Goal: Transaction & Acquisition: Book appointment/travel/reservation

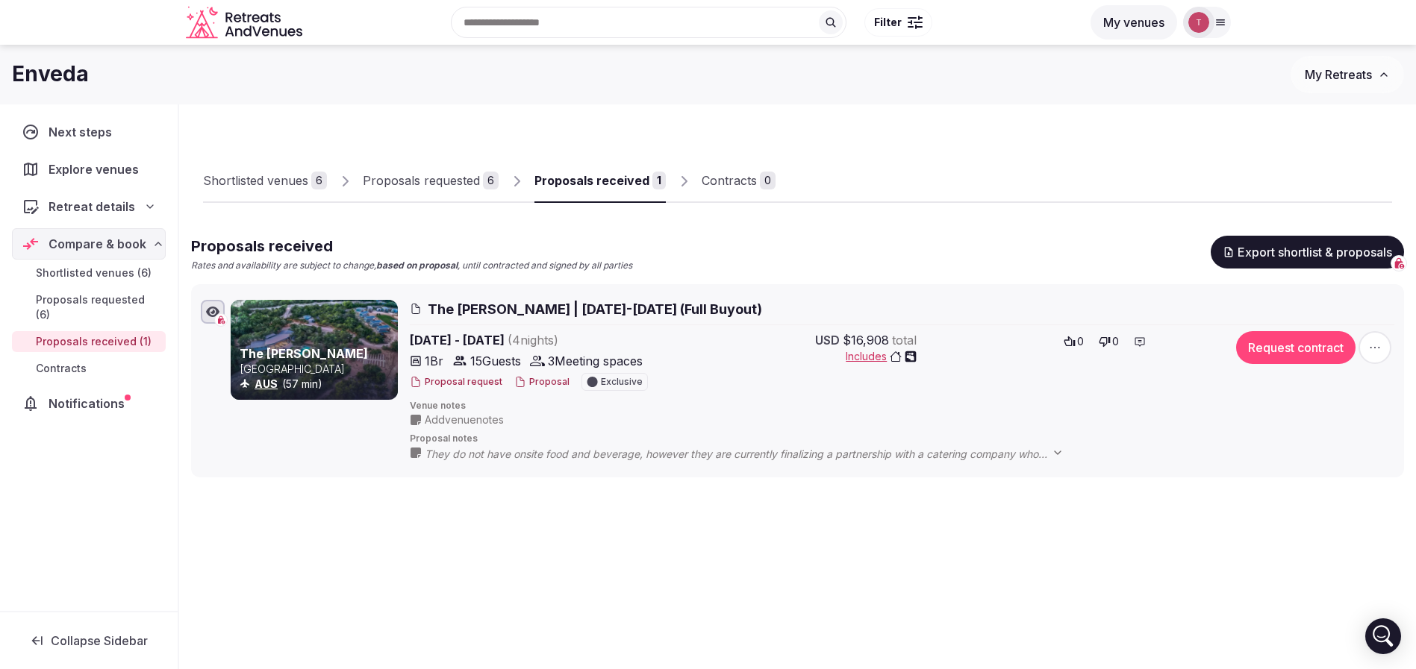
click at [575, 179] on div "Proposals received" at bounding box center [591, 181] width 115 height 18
click at [998, 120] on div "Shortlisted venues 6 Proposals requested 6 Proposals received 1 Contracts 0 Pro…" at bounding box center [797, 296] width 1213 height 361
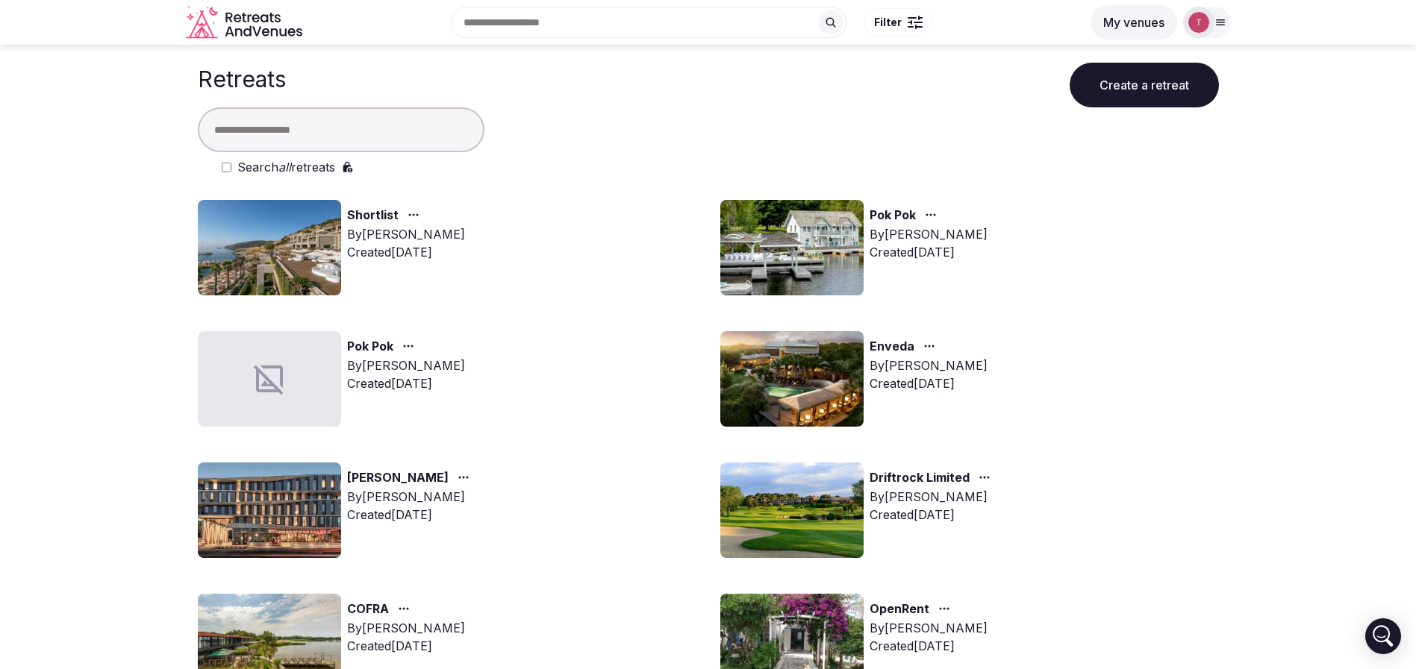
click at [1122, 280] on div "Pok Pok By Thiago Martins Created Aug 15th, 2025" at bounding box center [969, 248] width 499 height 96
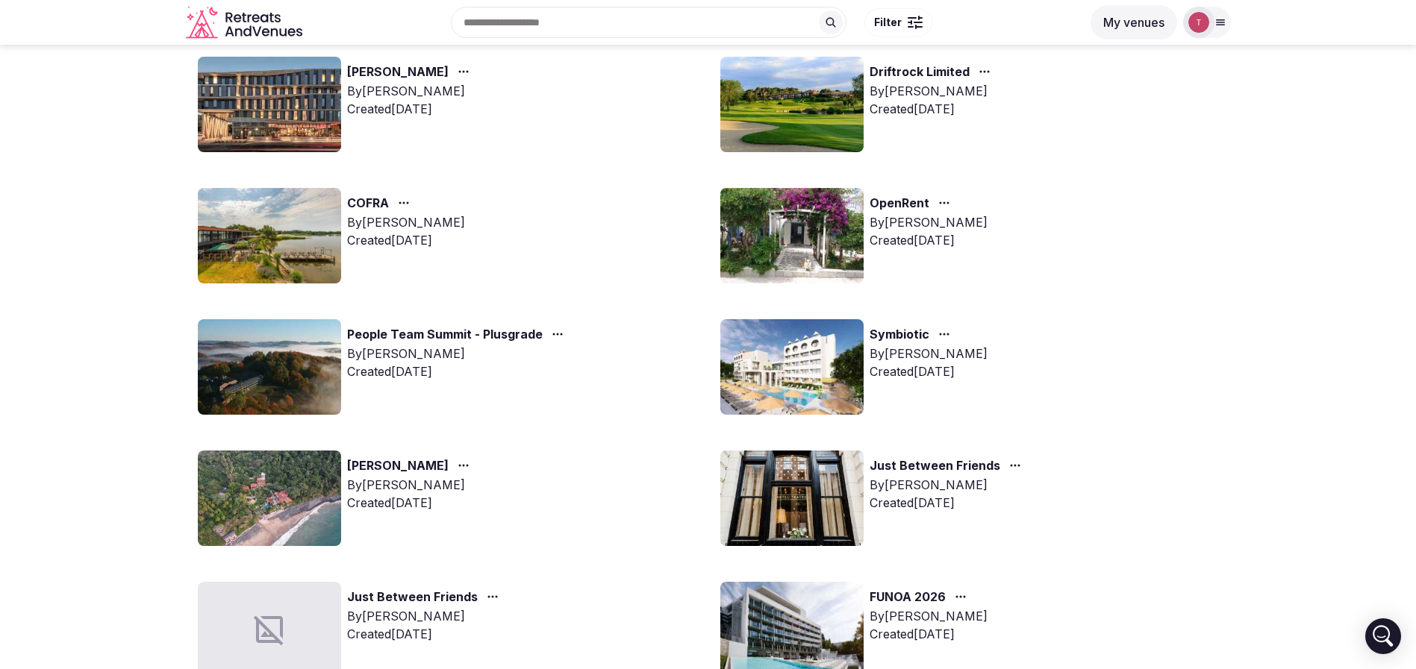
scroll to position [294, 0]
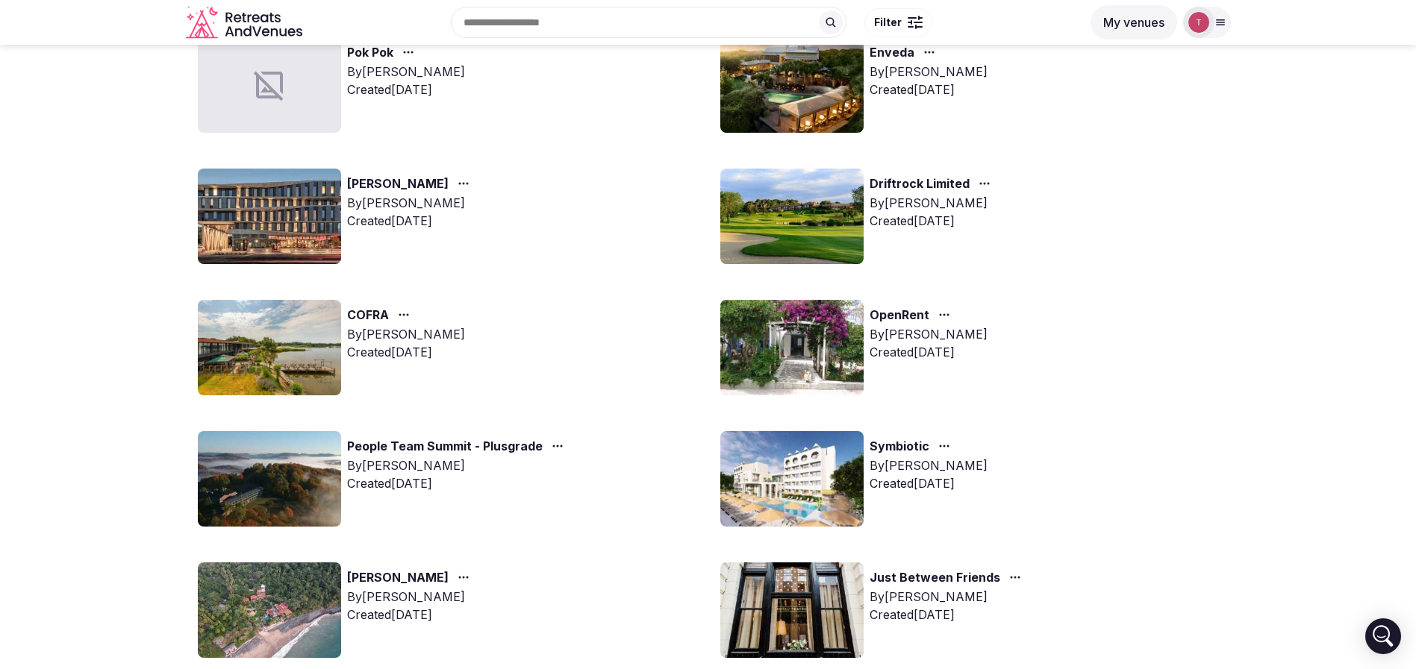
click at [796, 481] on img at bounding box center [791, 479] width 143 height 96
click at [792, 472] on img at bounding box center [791, 479] width 143 height 96
click at [927, 446] on link "Symbiotic" at bounding box center [899, 446] width 60 height 19
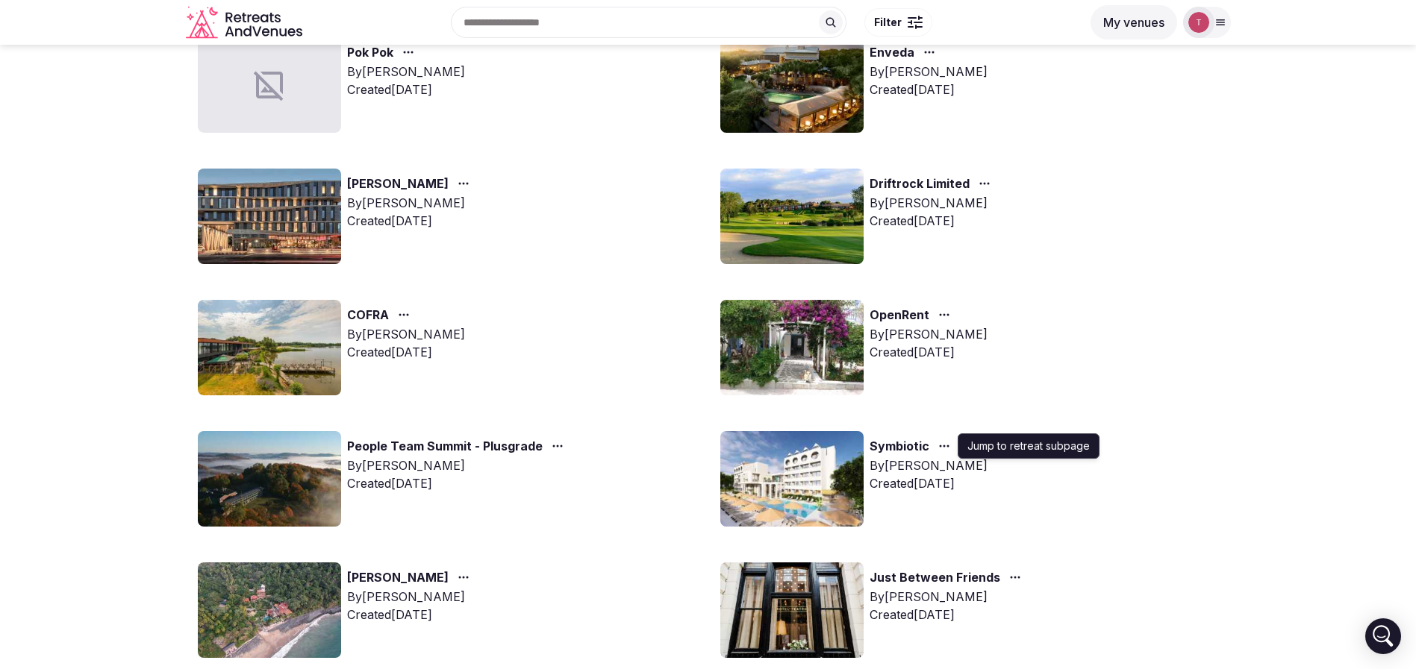
scroll to position [51, 0]
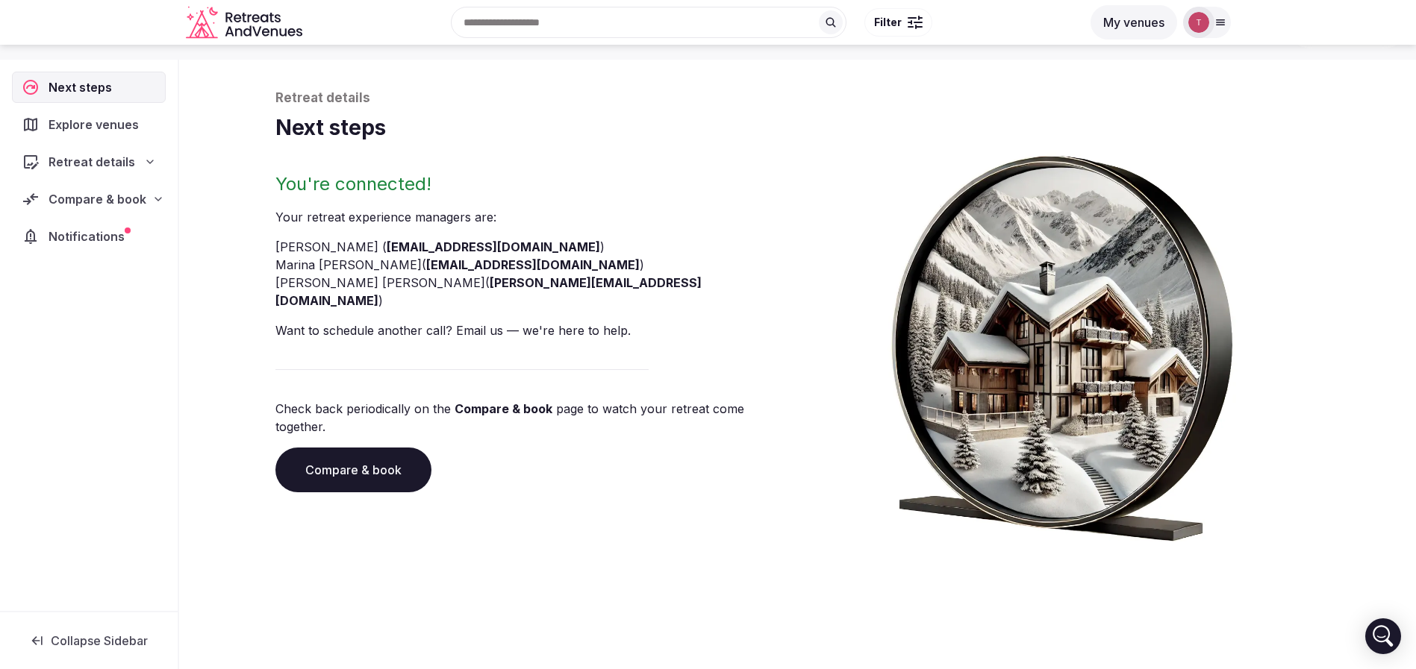
click at [385, 448] on link "Compare & book" at bounding box center [353, 470] width 156 height 45
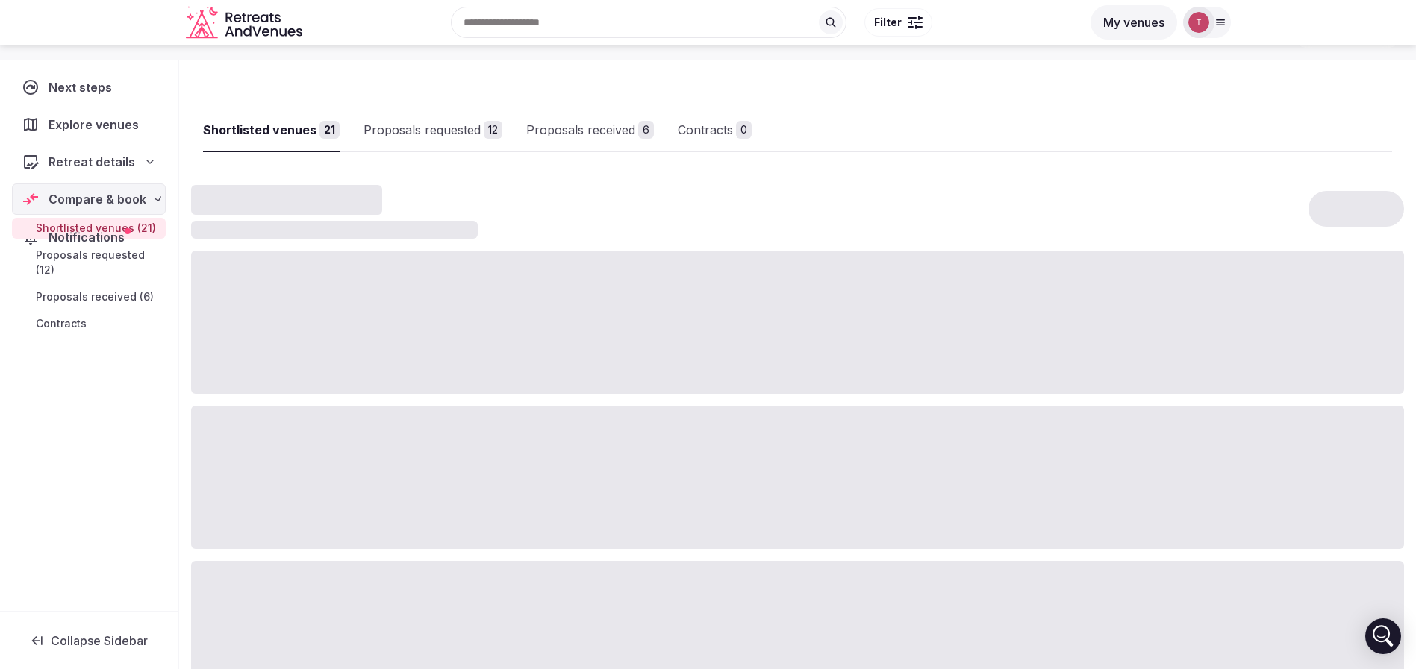
click at [385, 443] on div at bounding box center [797, 477] width 1213 height 143
click at [640, 131] on div "Proposals received" at bounding box center [604, 130] width 109 height 18
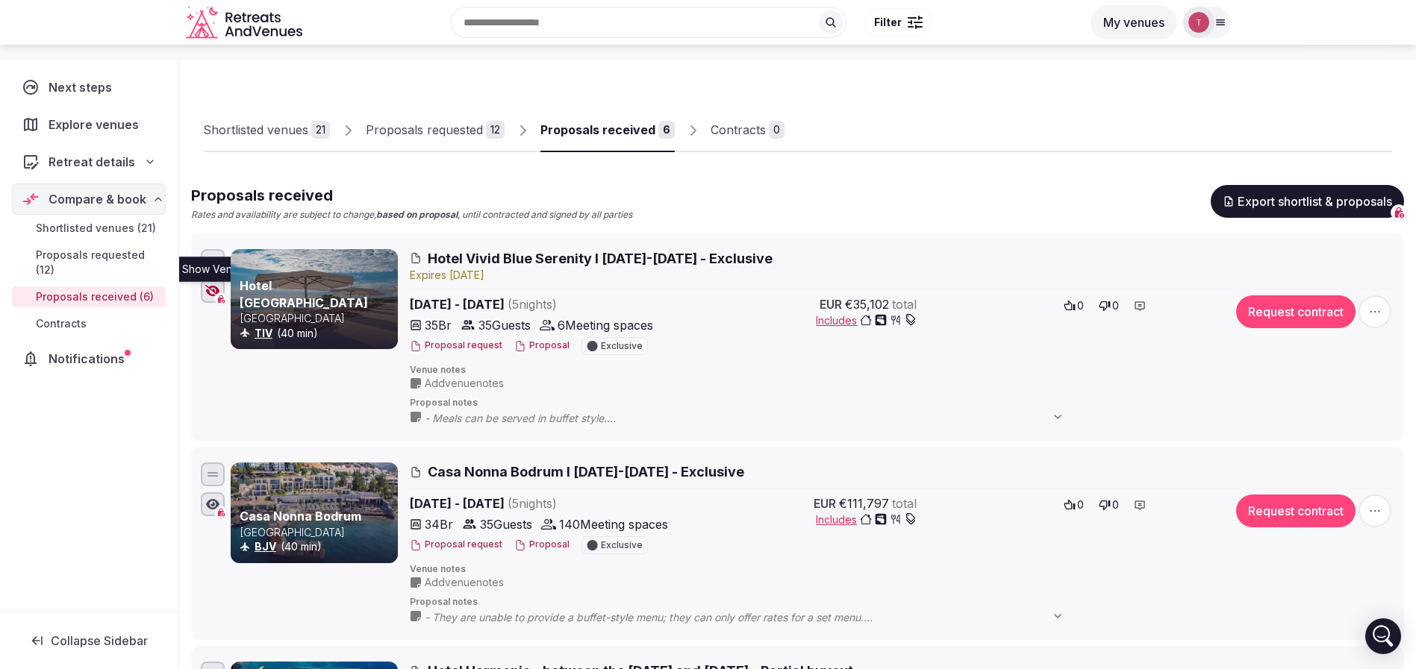
click at [216, 291] on icon "button" at bounding box center [212, 291] width 15 height 12
click at [991, 139] on div at bounding box center [1088, 139] width 608 height 25
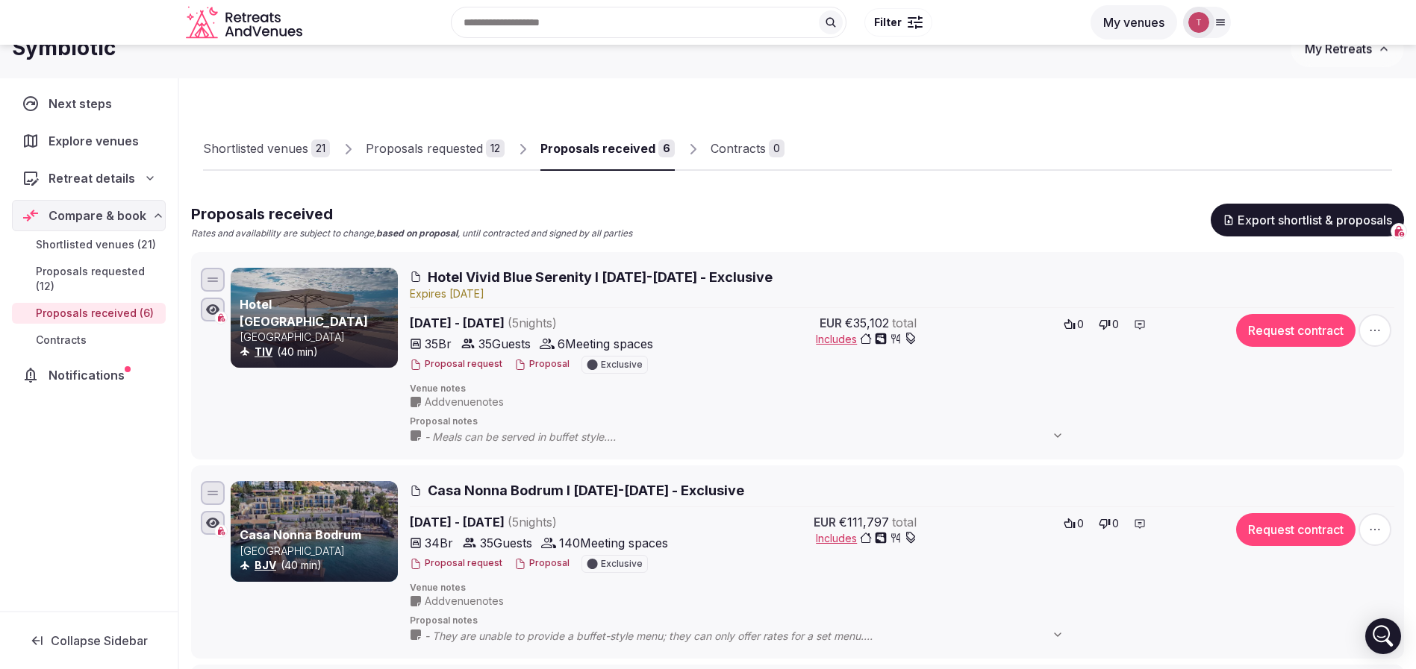
click at [957, 141] on div "Shortlisted venues 21 Proposals requested 12 Proposals received 6 Contracts 0" at bounding box center [797, 136] width 1189 height 69
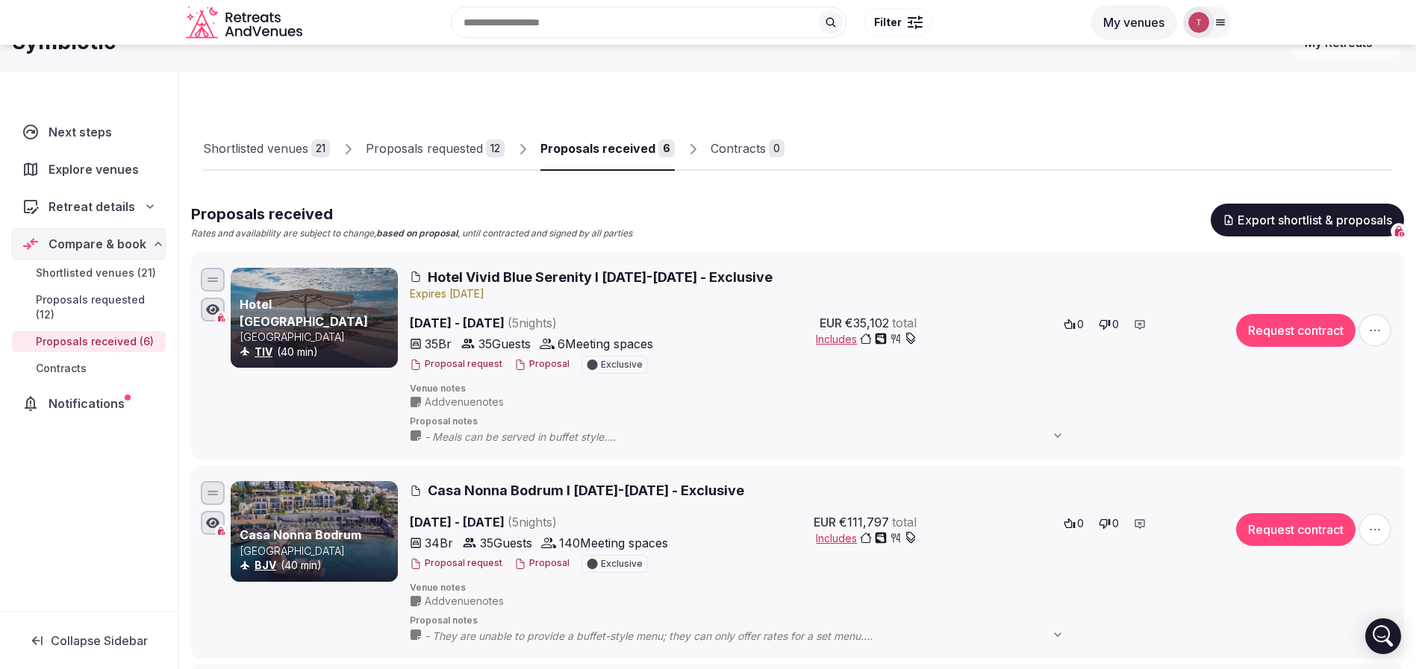
scroll to position [0, 0]
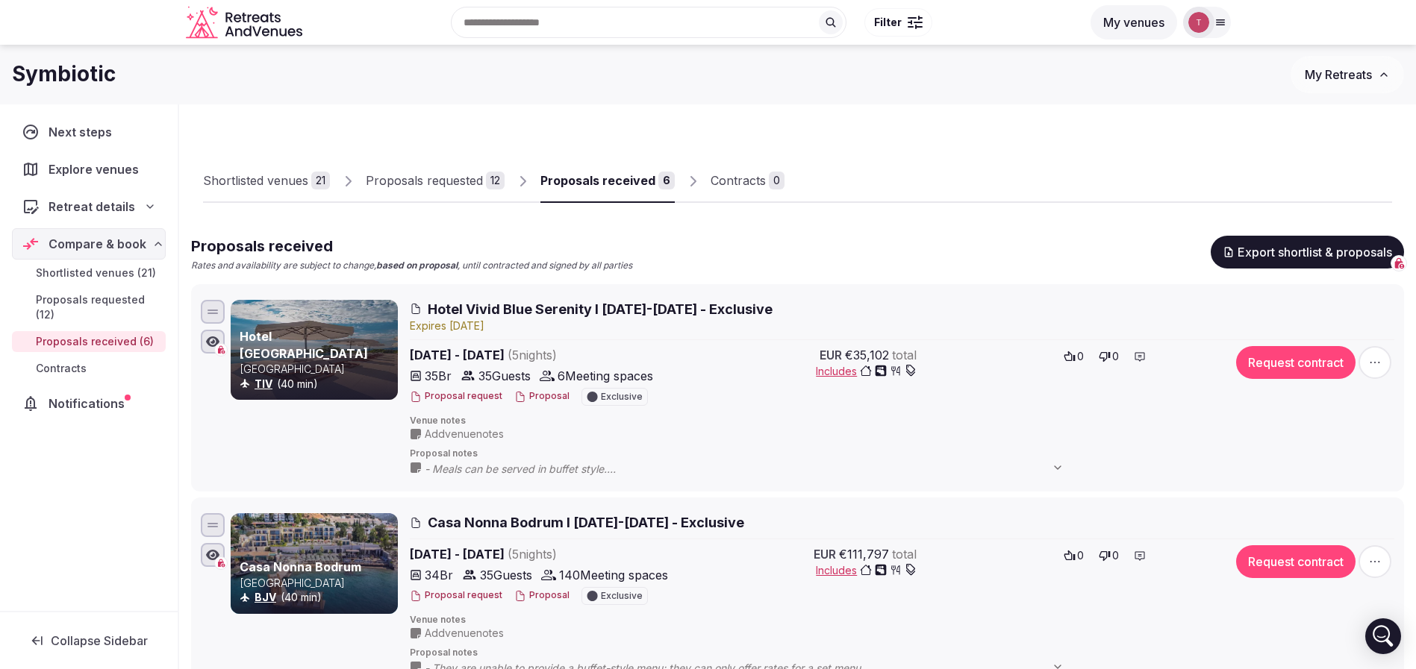
drag, startPoint x: 252, startPoint y: 21, endPoint x: 257, endPoint y: 13, distance: 9.1
click at [252, 22] on icon "Retreats and Venues company logo" at bounding box center [245, 23] width 119 height 34
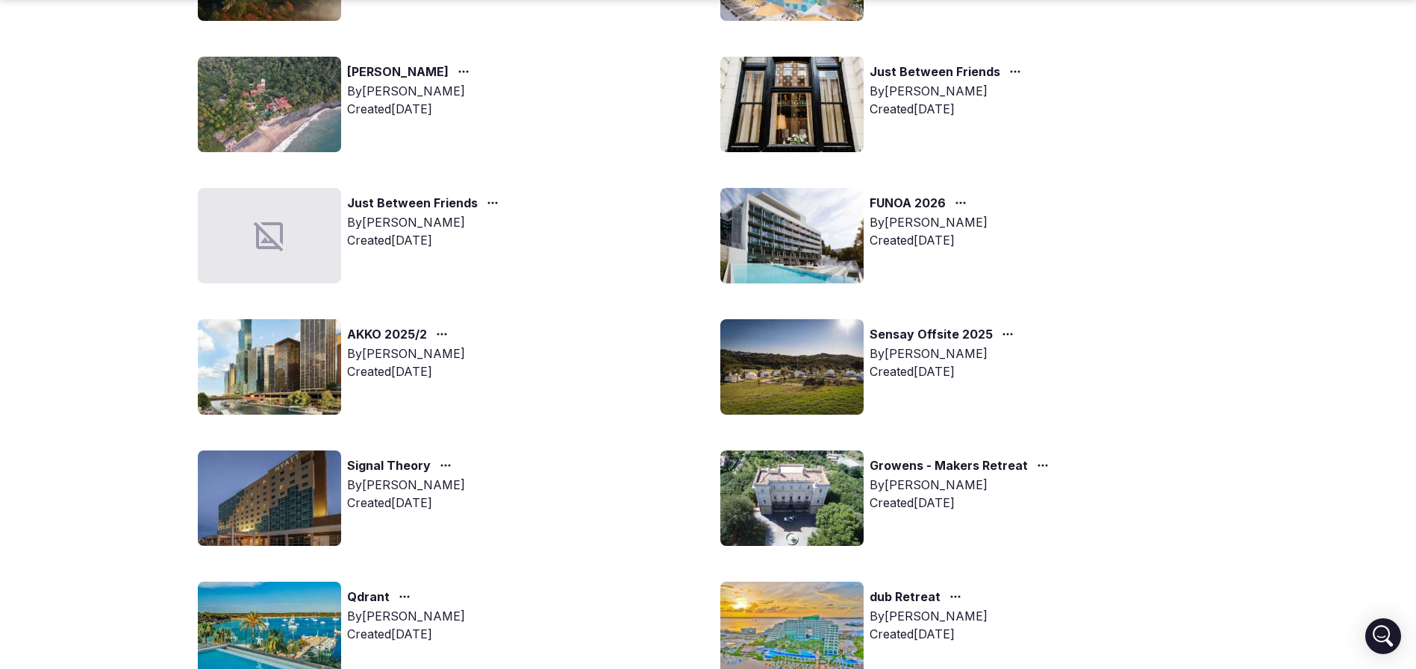
click at [254, 373] on img at bounding box center [269, 367] width 143 height 96
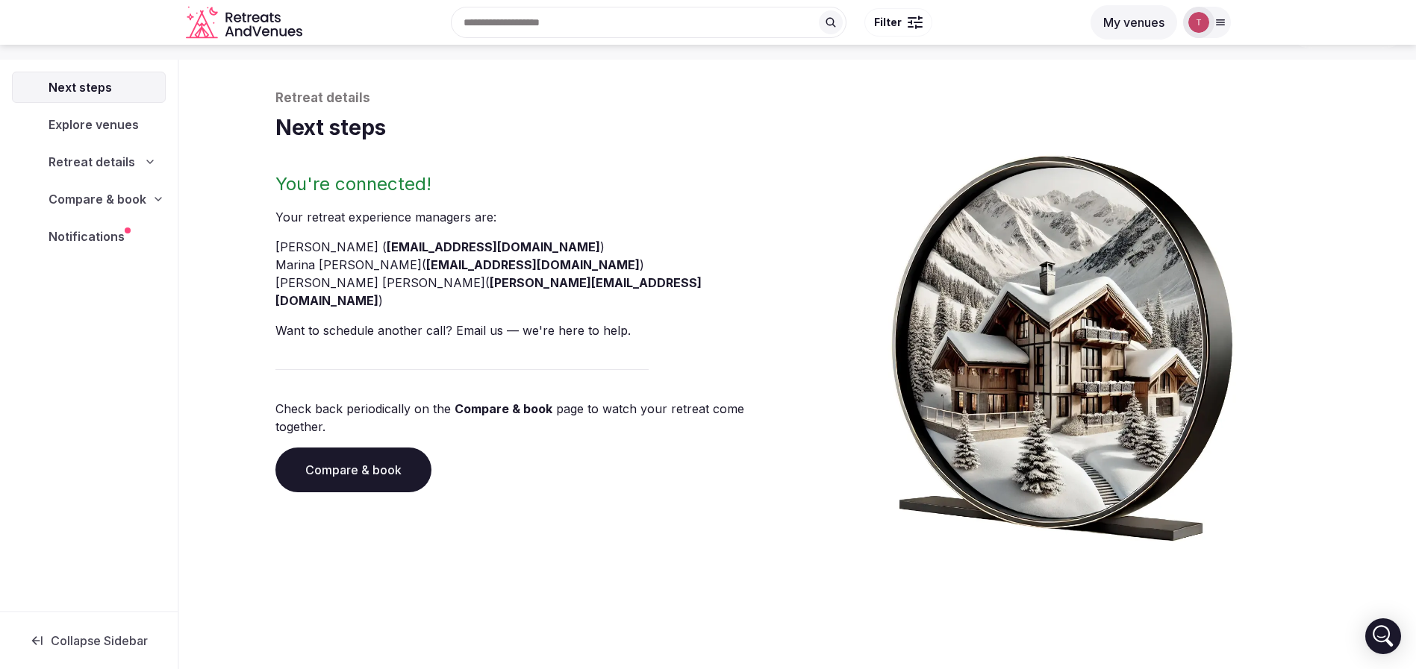
click at [237, 351] on div "Retreat details Next steps You're connected! Your retreat experience manager s …" at bounding box center [797, 362] width 1237 height 616
click at [405, 448] on link "Compare & book" at bounding box center [353, 470] width 156 height 45
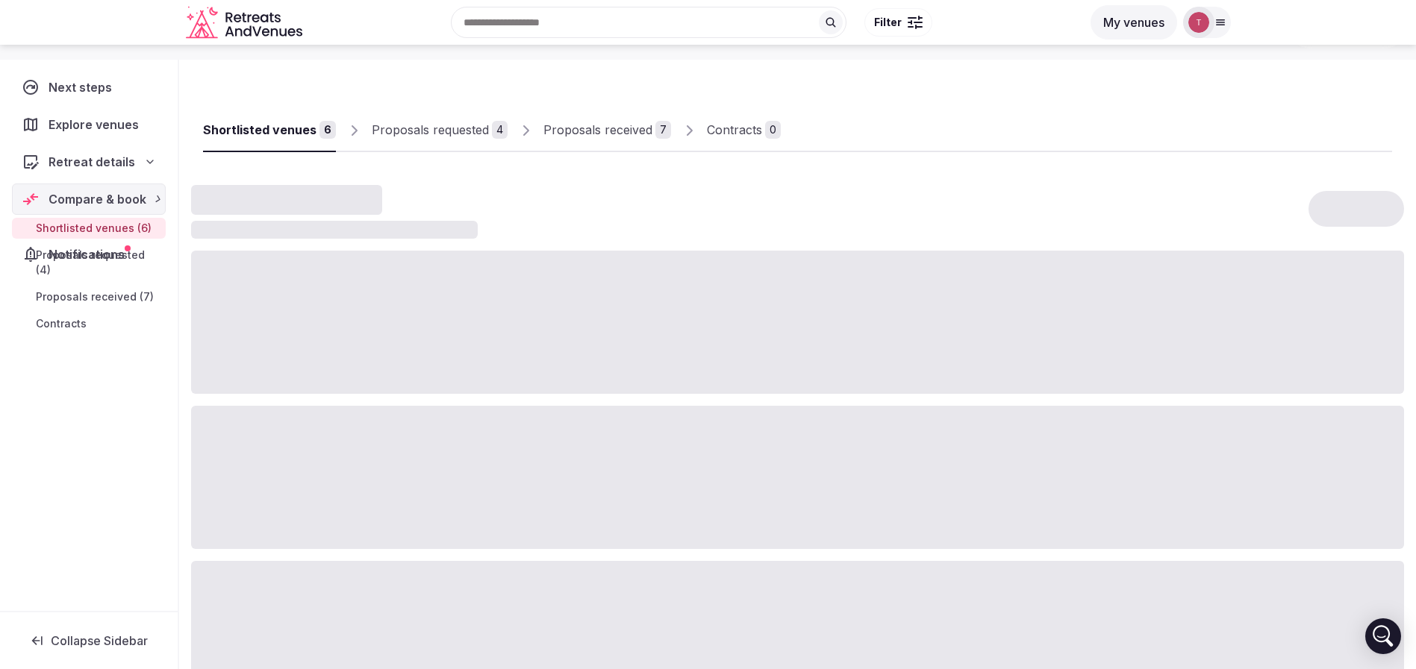
click at [405, 430] on div at bounding box center [797, 477] width 1213 height 143
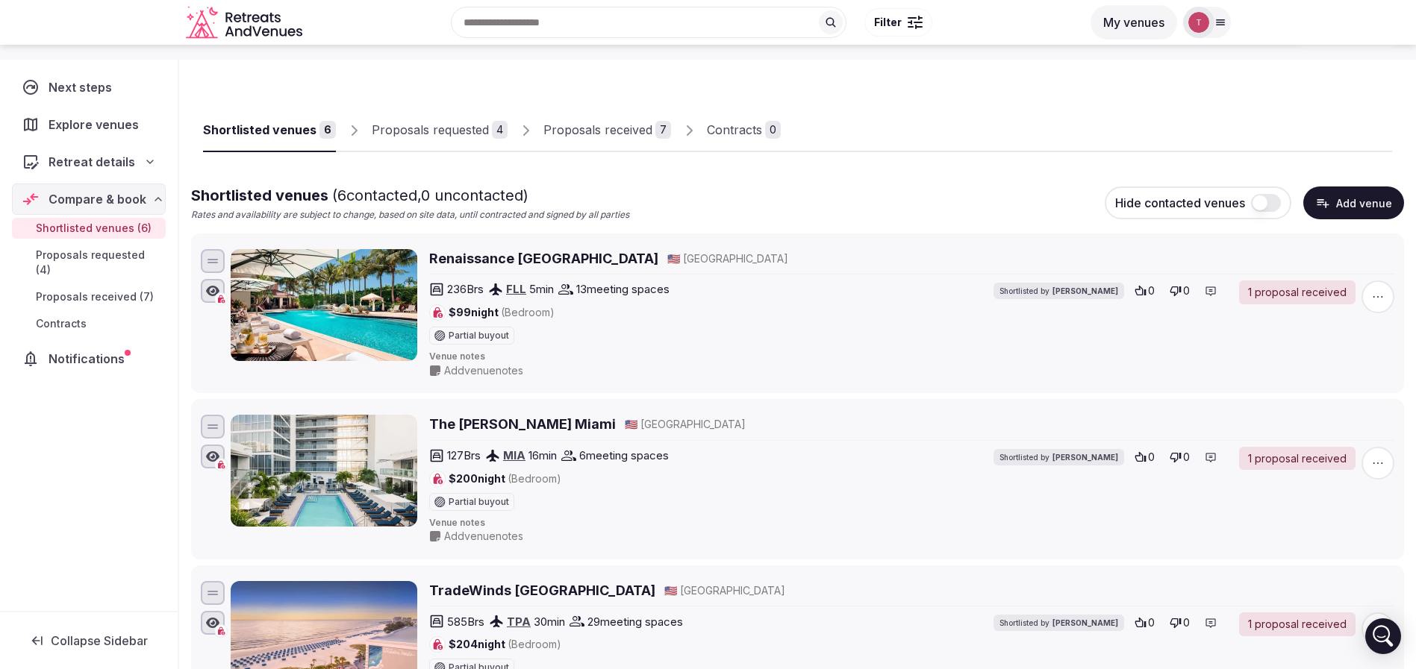
click at [582, 139] on link "Proposals received 7" at bounding box center [607, 130] width 128 height 43
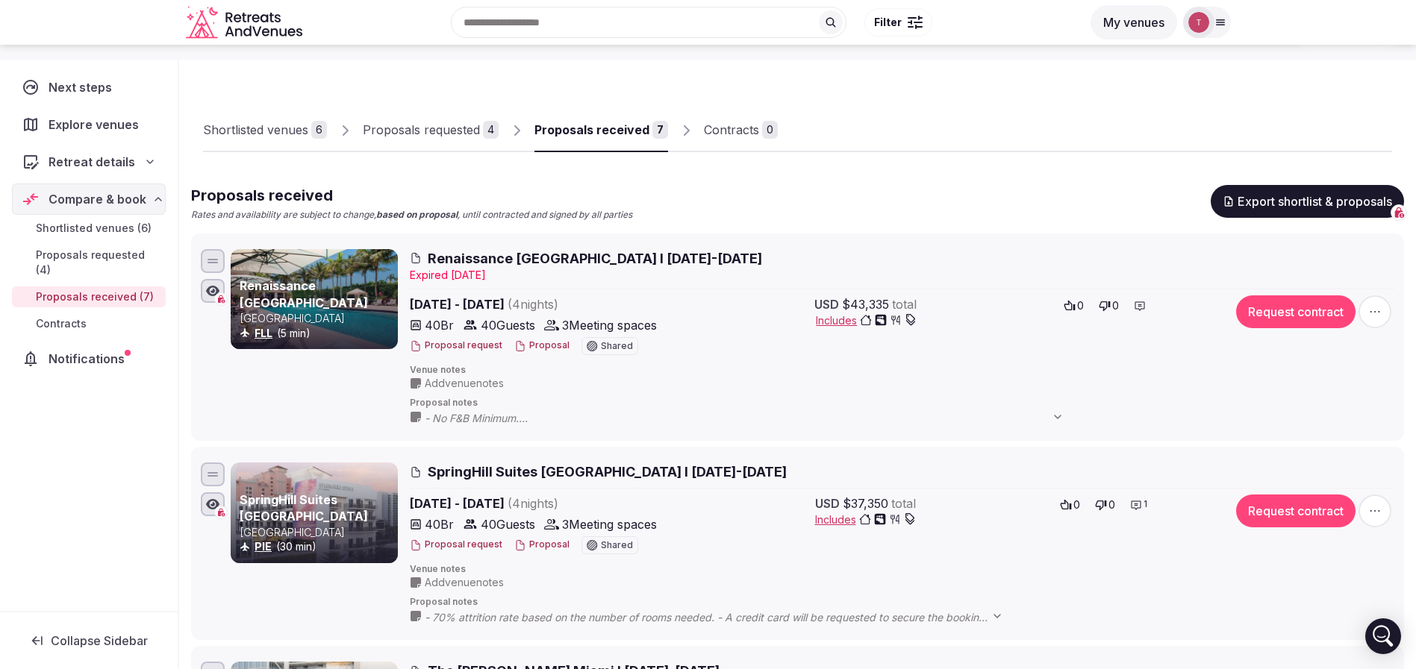
click at [631, 137] on div "Proposals received" at bounding box center [591, 130] width 115 height 18
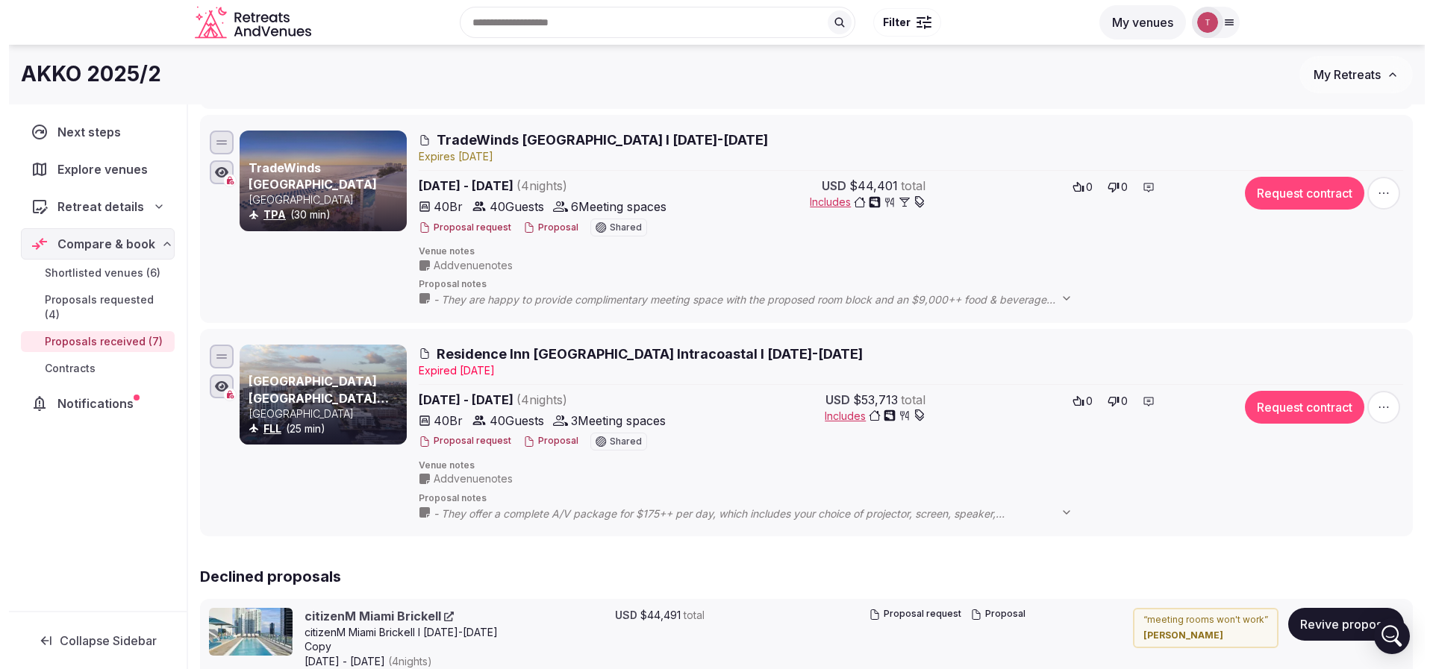
scroll to position [1068, 0]
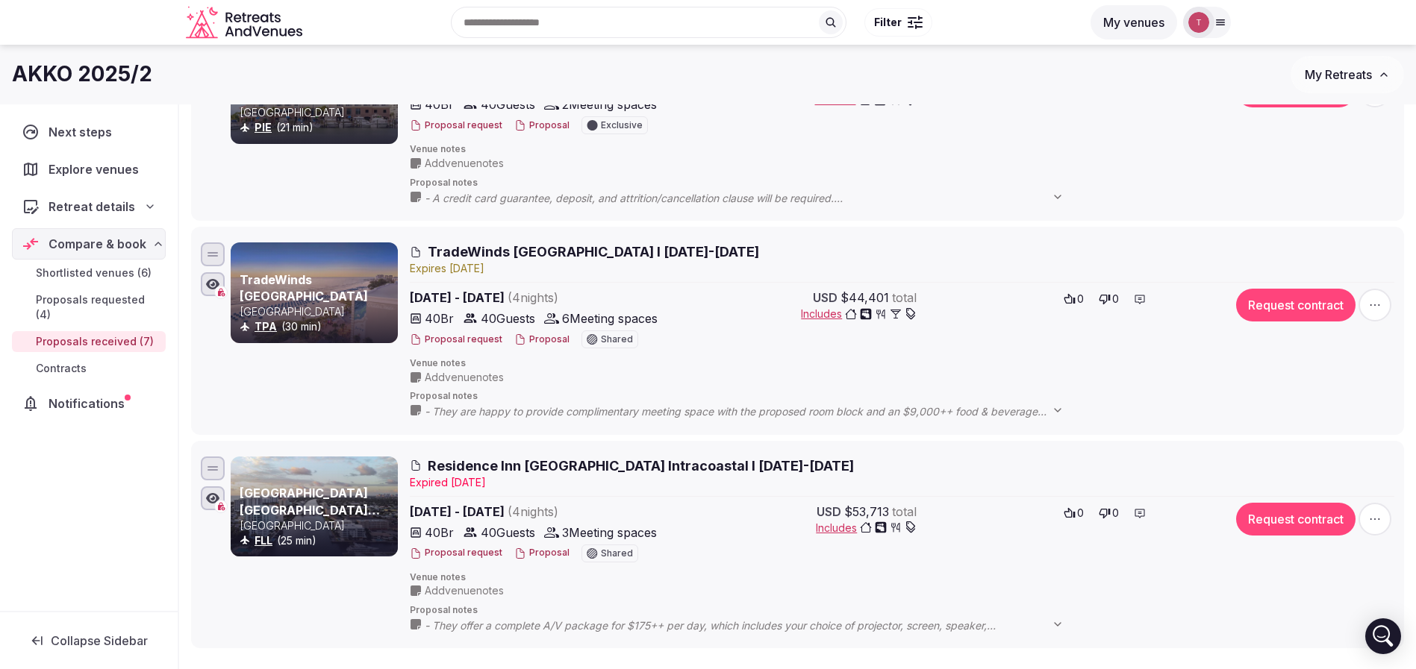
click at [537, 339] on button "Proposal" at bounding box center [541, 340] width 55 height 13
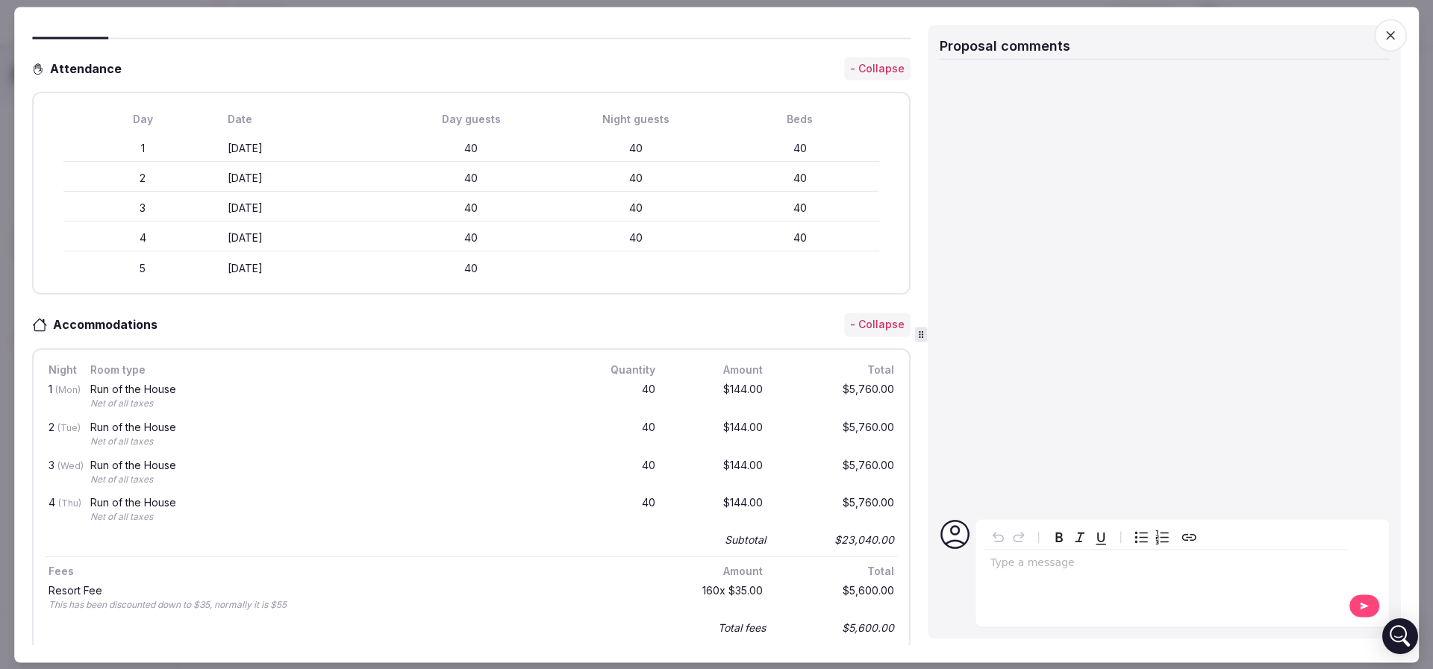
scroll to position [448, 0]
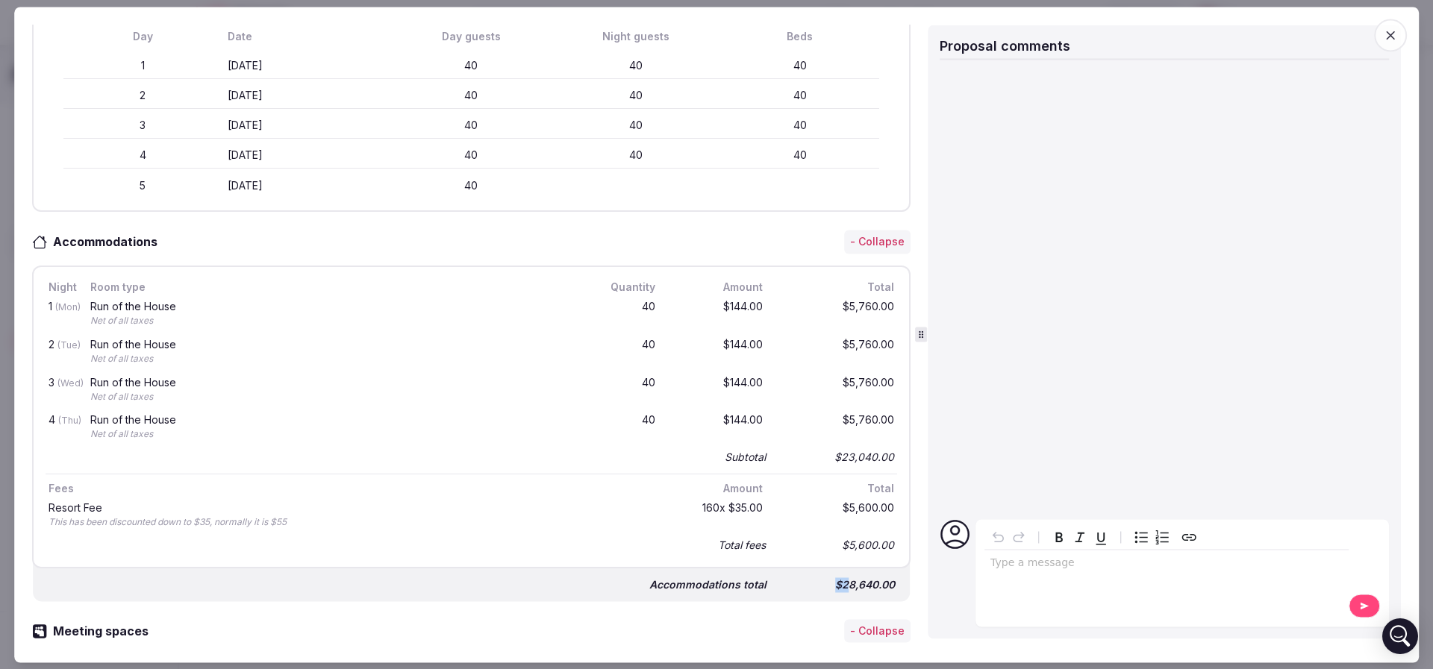
drag, startPoint x: 815, startPoint y: 581, endPoint x: 831, endPoint y: 582, distance: 16.4
click at [831, 582] on div "$28,640.00" at bounding box center [837, 585] width 119 height 21
drag, startPoint x: 599, startPoint y: 313, endPoint x: 666, endPoint y: 310, distance: 68.0
click at [666, 310] on div "1 (Mon) Run of the House Net of all taxes 40 $144.00 $5,760.00" at bounding box center [472, 315] width 852 height 38
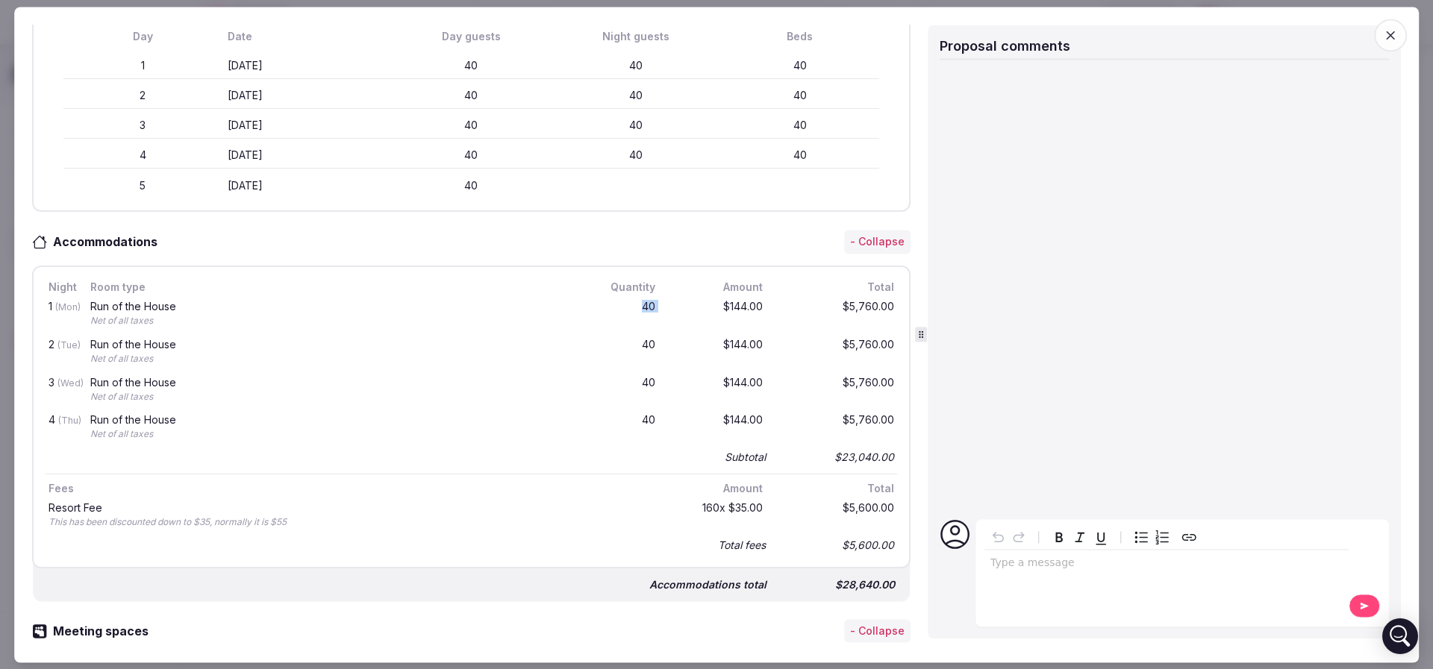
click at [670, 310] on div "$144.00" at bounding box center [718, 315] width 96 height 32
drag, startPoint x: 612, startPoint y: 304, endPoint x: 671, endPoint y: 305, distance: 59.0
click at [671, 305] on div "1 (Mon) Run of the House Net of all taxes 40 $144.00 $5,760.00" at bounding box center [472, 315] width 852 height 38
click at [671, 305] on div "$144.00" at bounding box center [718, 315] width 96 height 32
drag, startPoint x: 818, startPoint y: 581, endPoint x: 863, endPoint y: 581, distance: 45.5
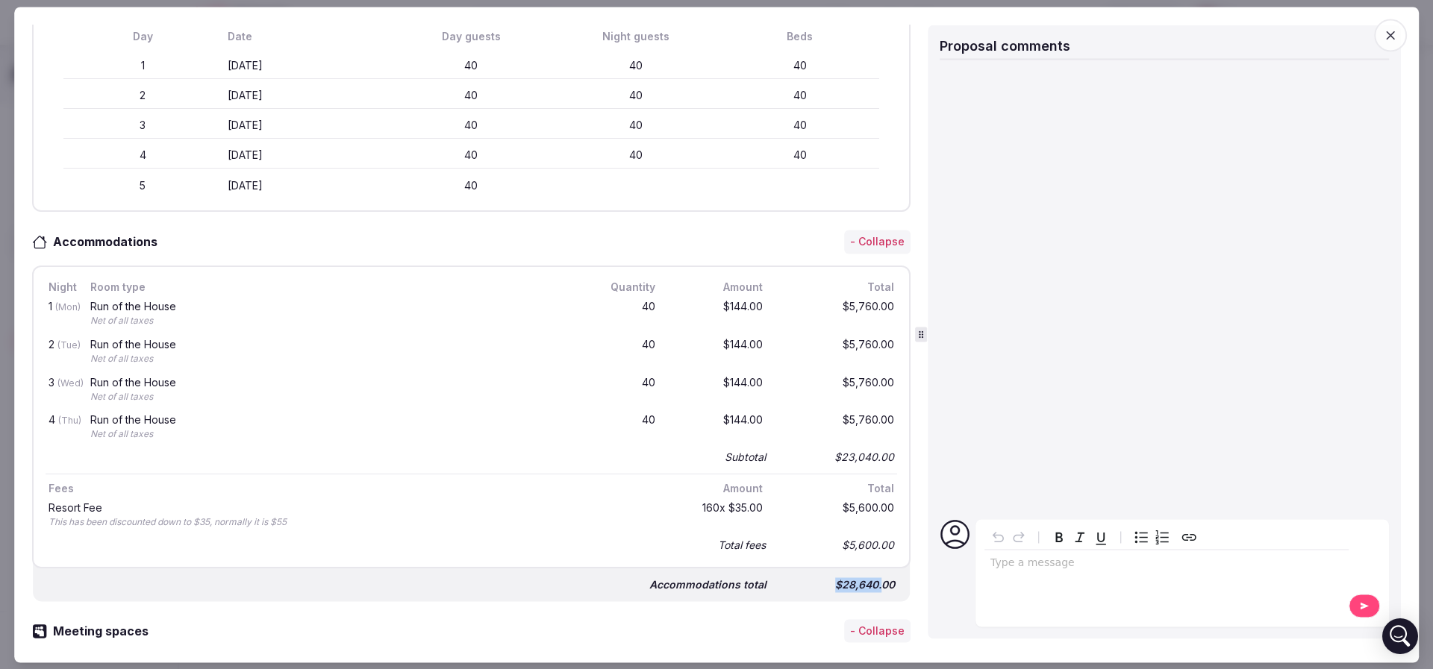
click at [863, 581] on div "$28,640.00" at bounding box center [837, 585] width 119 height 21
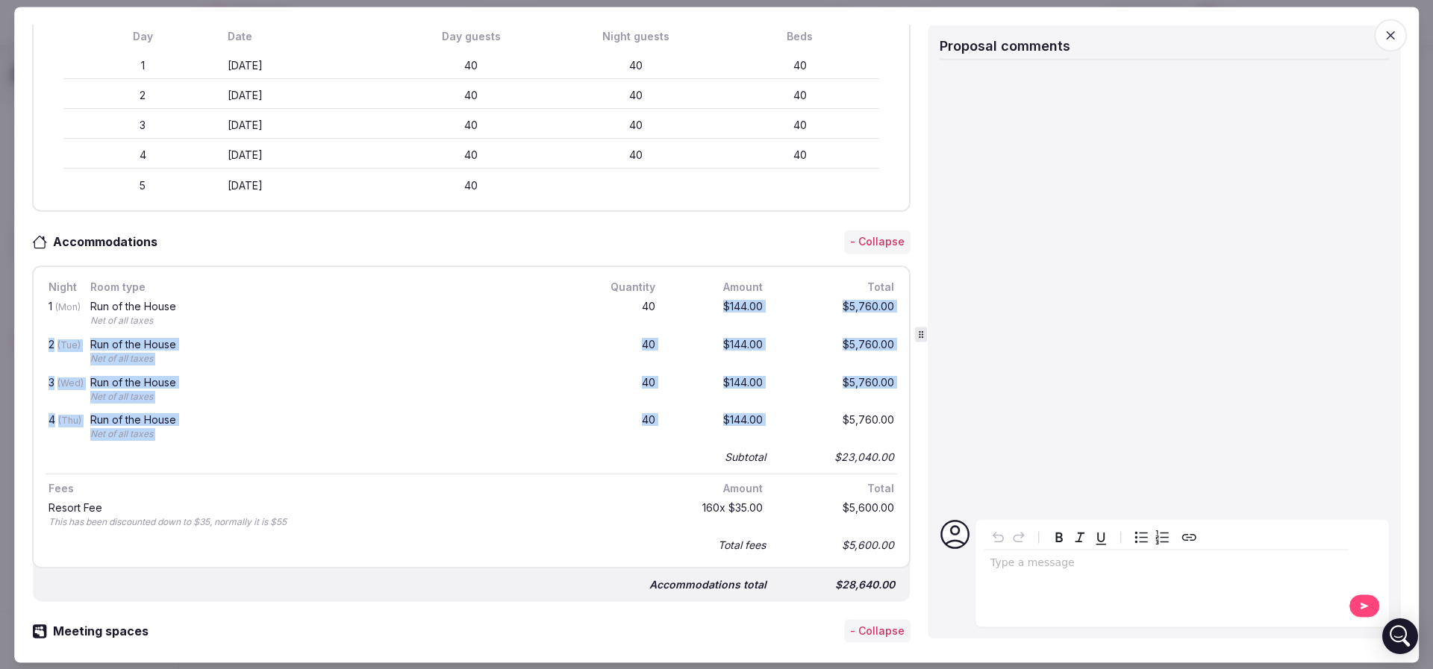
drag, startPoint x: 705, startPoint y: 304, endPoint x: 810, endPoint y: 429, distance: 163.7
click at [810, 429] on div "1 (Mon) Run of the House Net of all taxes 40 $144.00 $5,760.00 2 (Tue) Run of t…" at bounding box center [472, 382] width 852 height 172
click at [810, 429] on div "$5,760.00" at bounding box center [837, 429] width 119 height 32
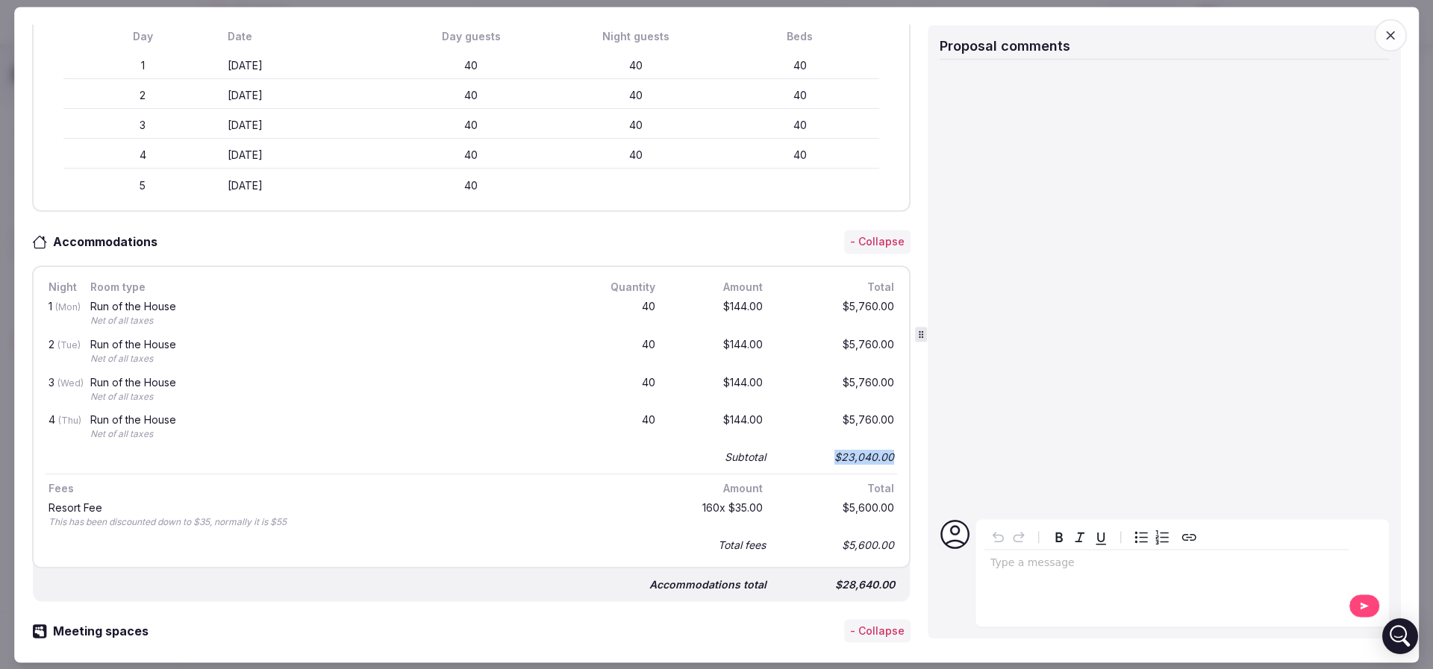
drag, startPoint x: 879, startPoint y: 460, endPoint x: 811, endPoint y: 458, distance: 68.7
click at [811, 458] on div "$23,040.00" at bounding box center [837, 458] width 119 height 21
drag, startPoint x: 666, startPoint y: 507, endPoint x: 715, endPoint y: 504, distance: 49.3
click at [715, 504] on div "160 x $35.00" at bounding box center [718, 516] width 96 height 32
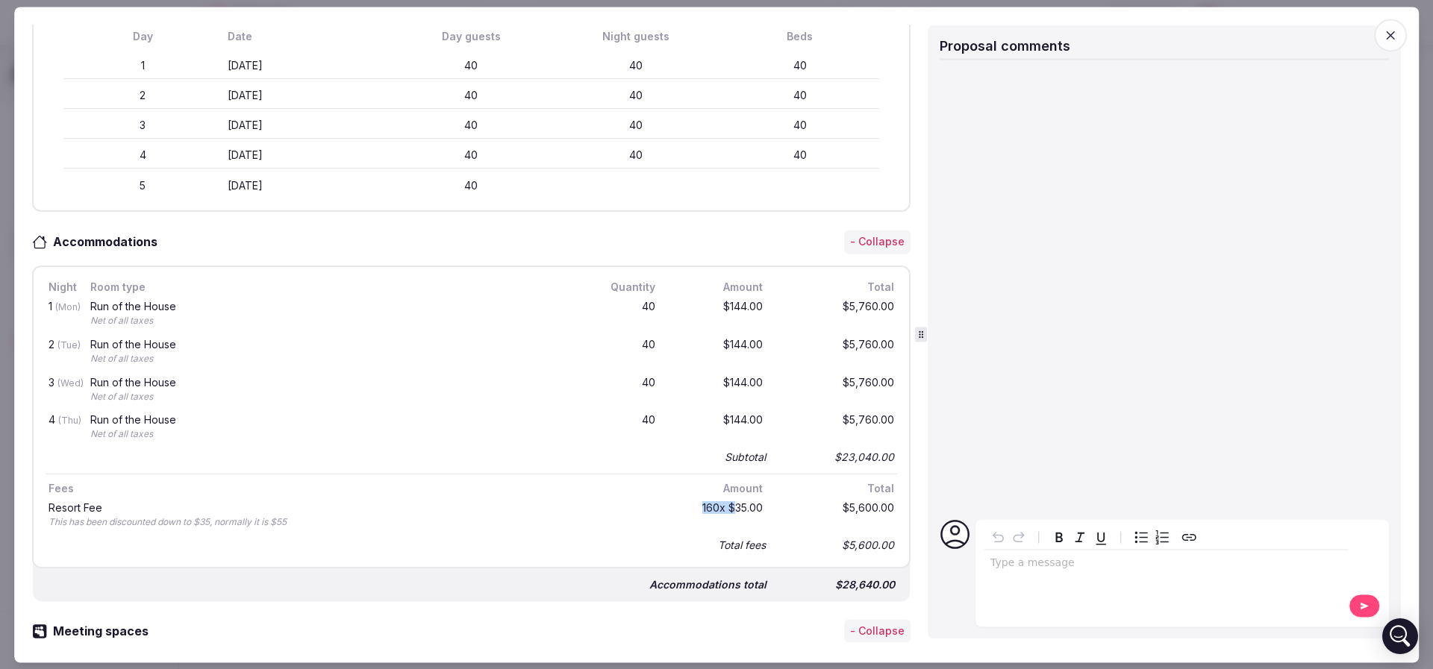
click at [715, 504] on div "160 x $35.00" at bounding box center [718, 516] width 96 height 32
drag, startPoint x: 697, startPoint y: 453, endPoint x: 863, endPoint y: 452, distance: 165.7
click at [863, 452] on div "Subtotal $23,040.00" at bounding box center [472, 458] width 852 height 21
click at [863, 452] on div "$23,040.00" at bounding box center [837, 458] width 119 height 21
click at [734, 458] on div "Subtotal $23,040.00" at bounding box center [472, 458] width 852 height 21
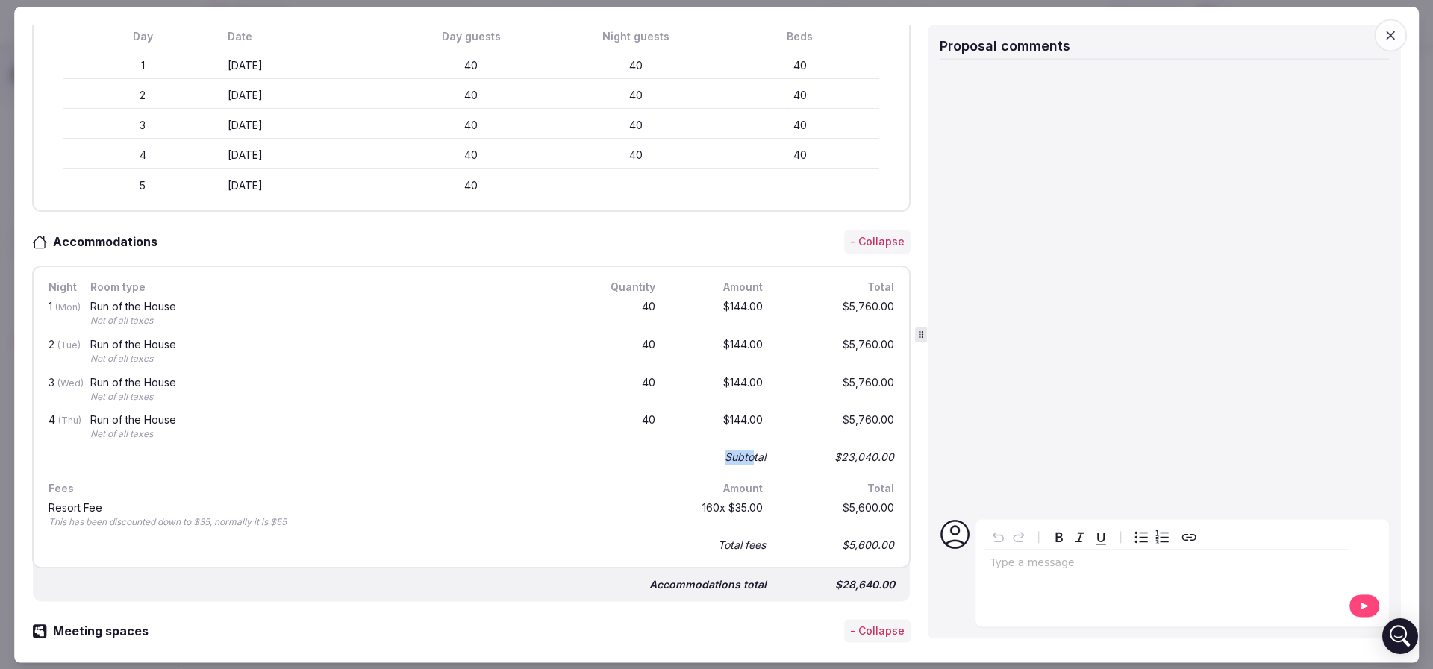
click at [734, 458] on div "Subtotal" at bounding box center [745, 458] width 41 height 15
drag, startPoint x: 762, startPoint y: 457, endPoint x: 689, endPoint y: 462, distance: 73.3
click at [689, 462] on div "Subtotal $23,040.00" at bounding box center [472, 458] width 852 height 21
drag, startPoint x: 799, startPoint y: 466, endPoint x: 830, endPoint y: 466, distance: 31.4
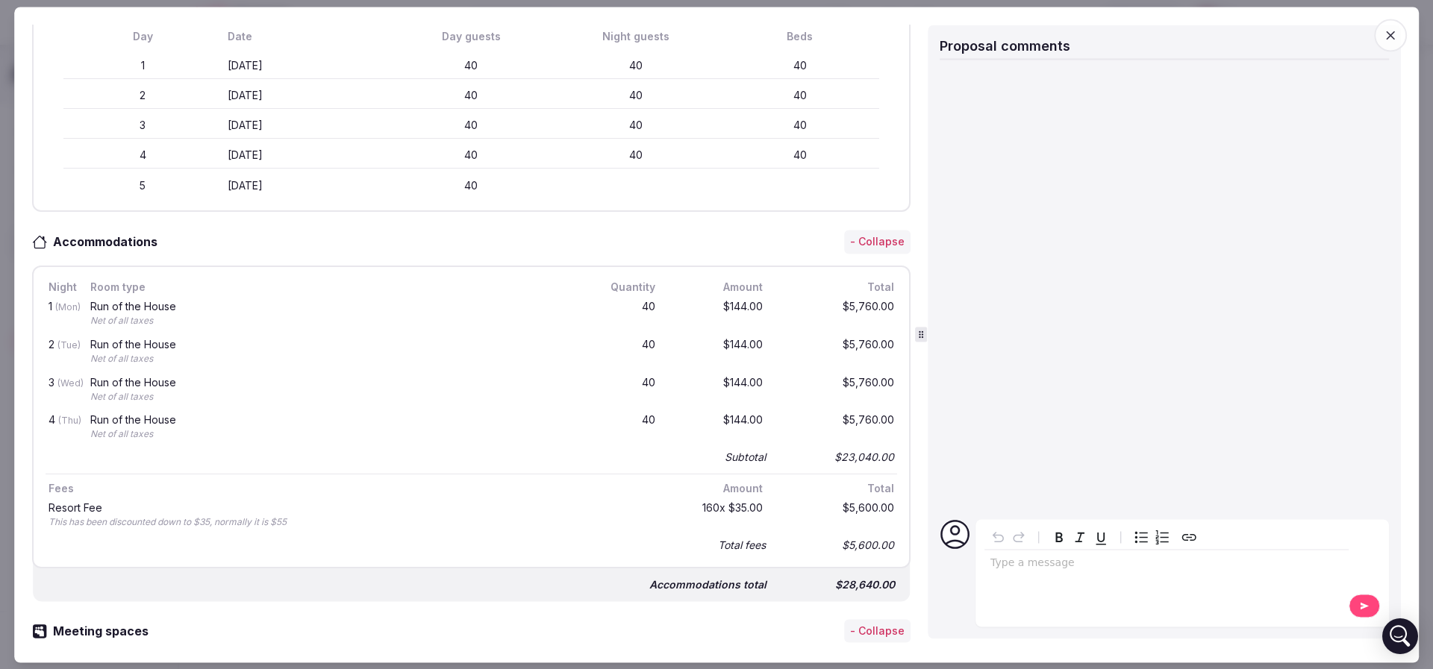
click at [830, 466] on div "Night Room type Quantity Amount Total 1 (Mon) Run of the House Net of all taxes…" at bounding box center [472, 417] width 852 height 276
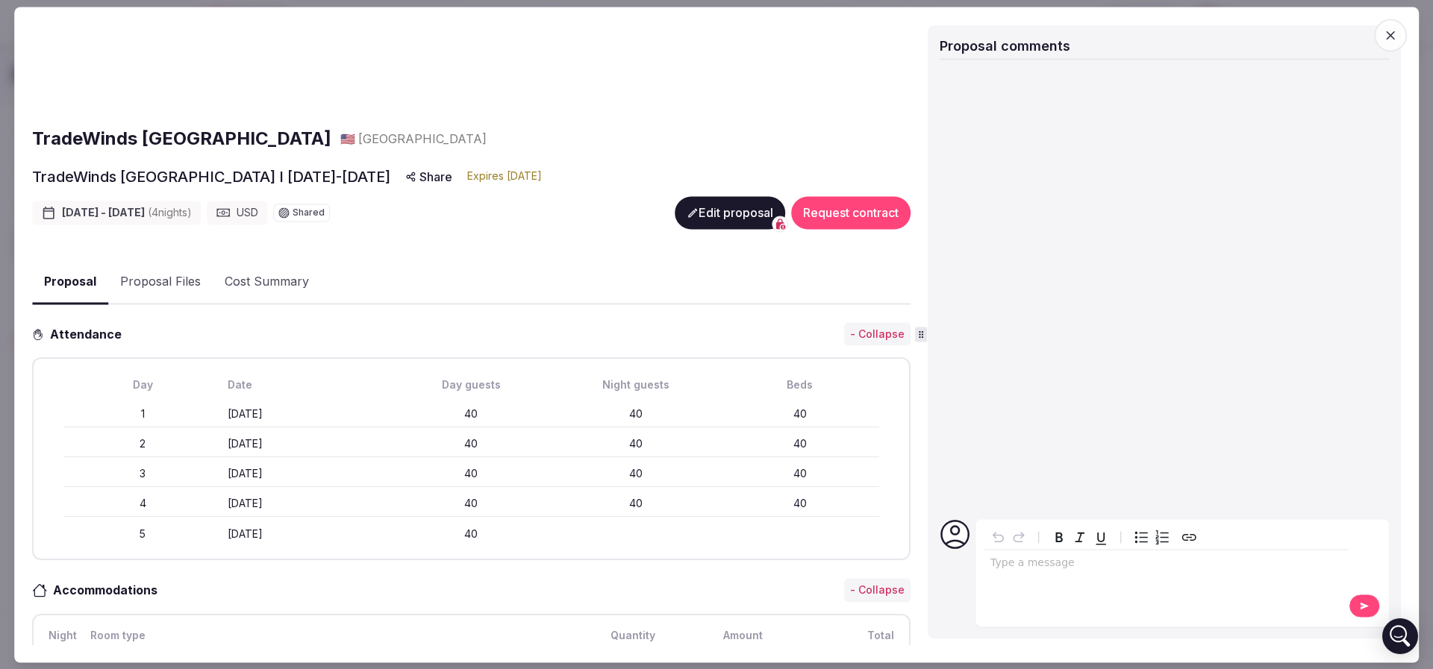
scroll to position [0, 0]
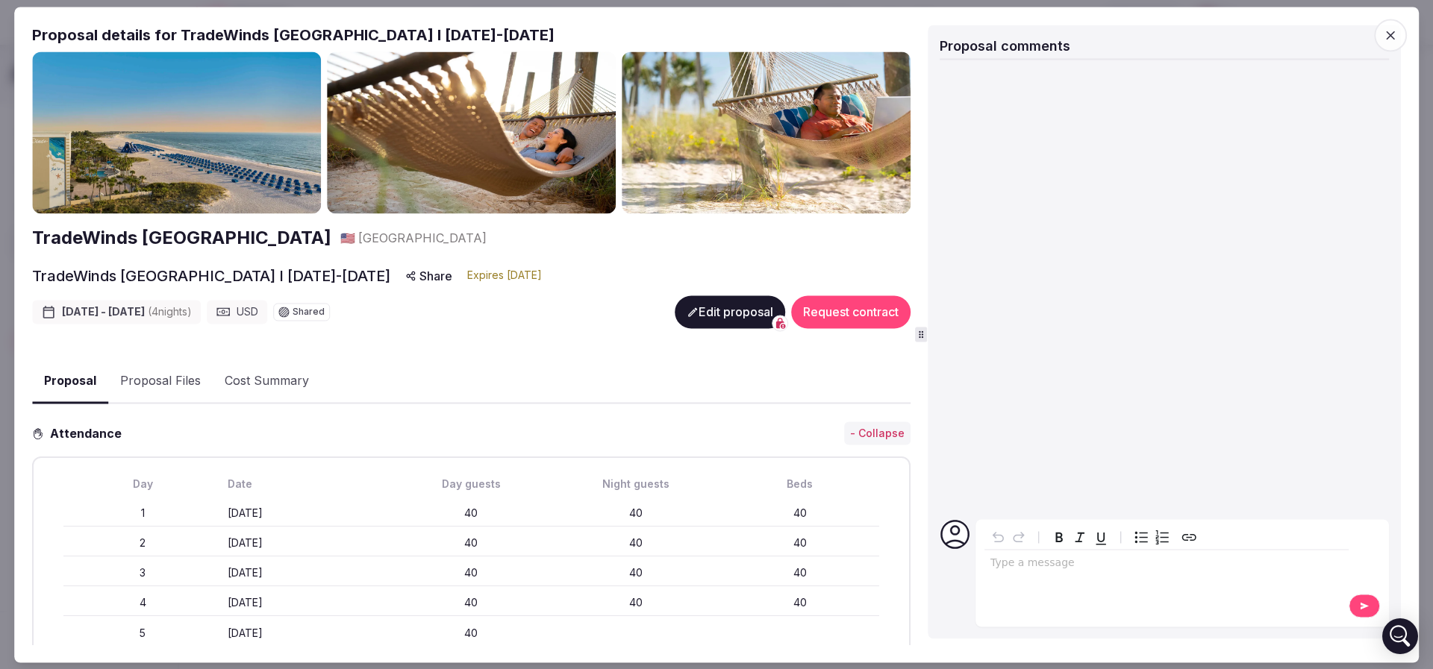
click at [143, 379] on button "Proposal Files" at bounding box center [160, 381] width 104 height 43
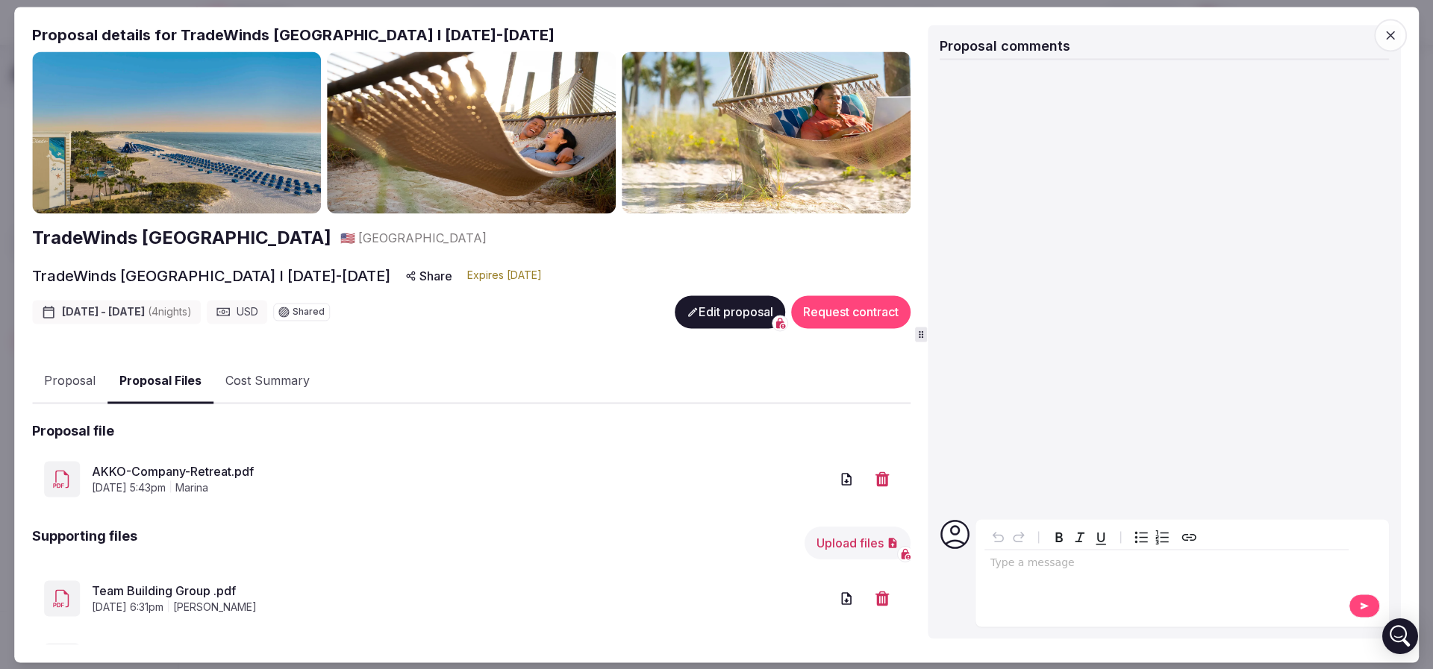
click at [206, 466] on link "AKKO-Company-Retreat.pdf" at bounding box center [461, 472] width 738 height 18
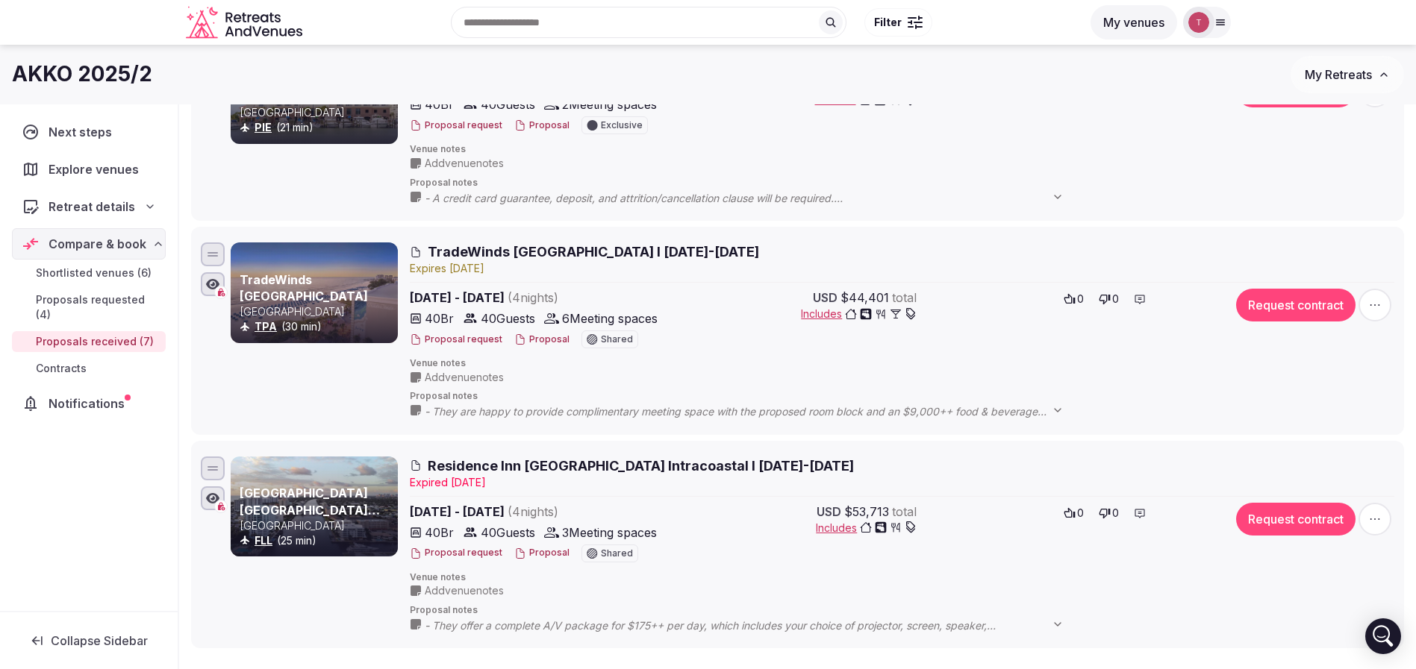
click at [528, 336] on button "Proposal" at bounding box center [541, 340] width 55 height 13
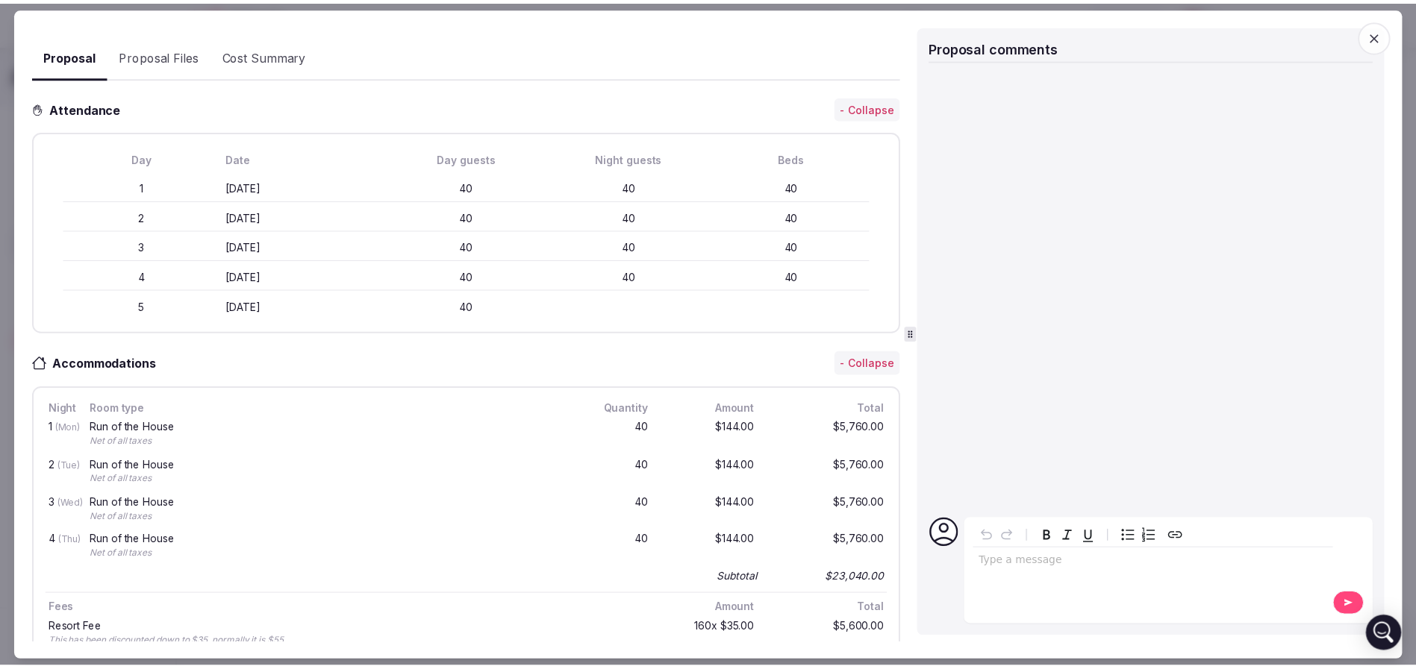
scroll to position [448, 0]
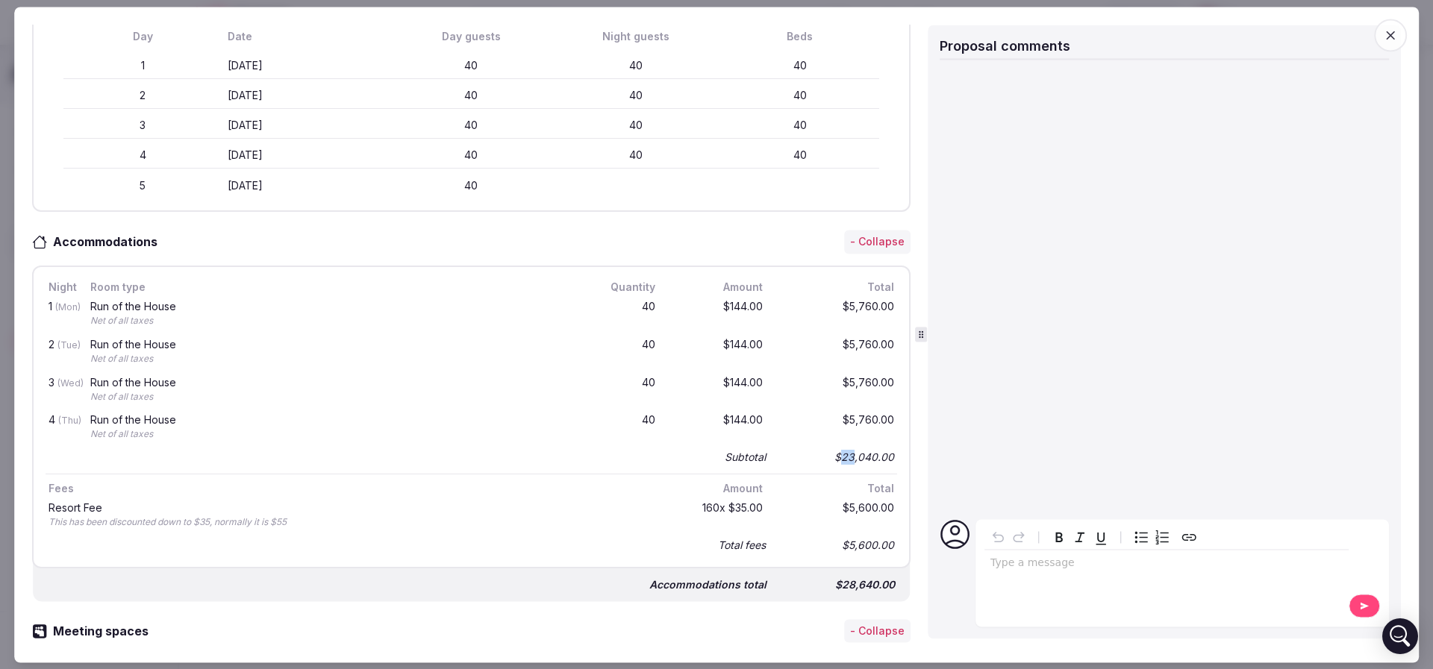
drag, startPoint x: 825, startPoint y: 458, endPoint x: 840, endPoint y: 455, distance: 16.1
click at [840, 455] on div "$23,040.00" at bounding box center [837, 458] width 119 height 21
click at [1396, 39] on icon "button" at bounding box center [1390, 35] width 15 height 15
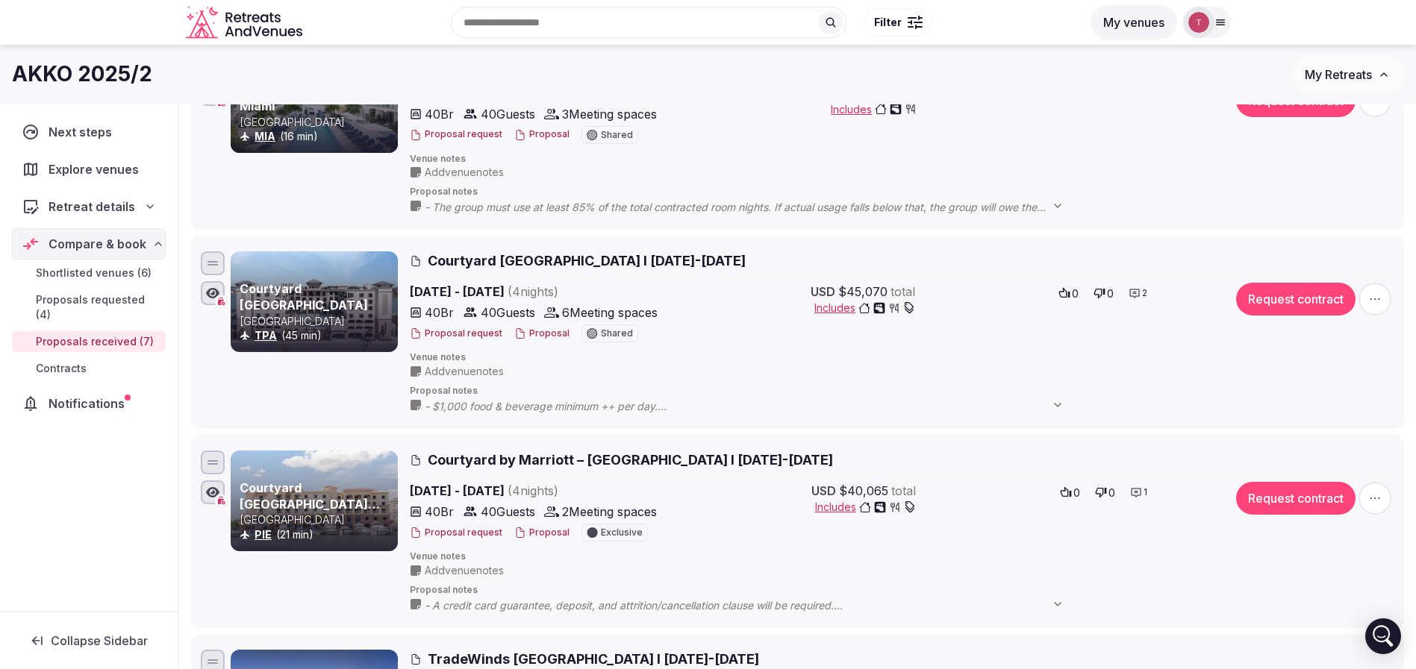
scroll to position [172, 0]
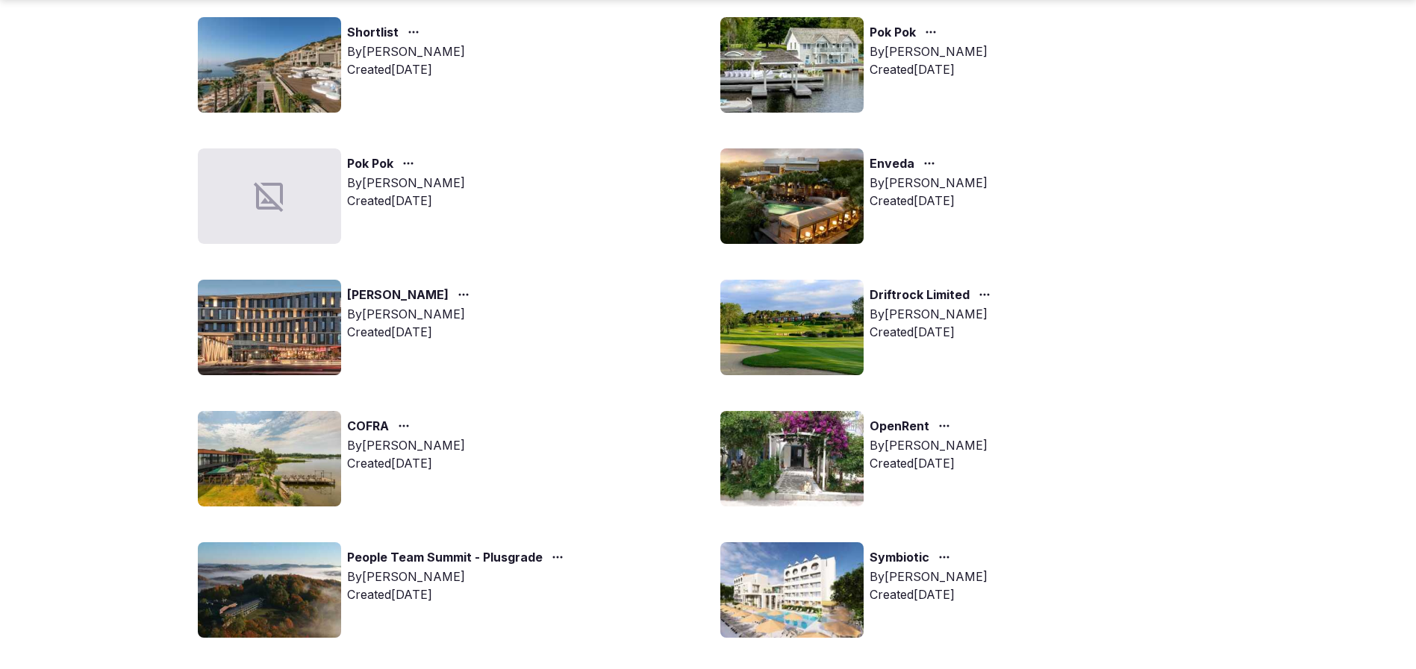
scroll to position [336, 0]
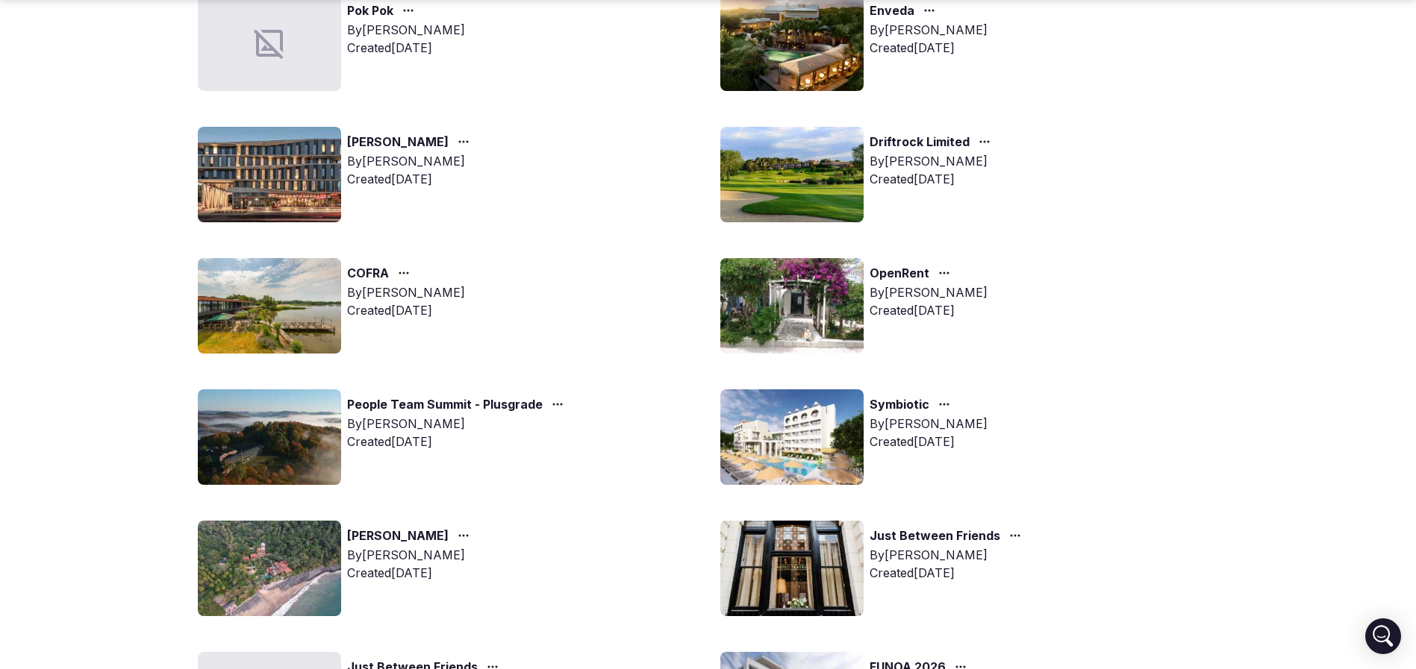
click at [806, 546] on img at bounding box center [791, 569] width 143 height 96
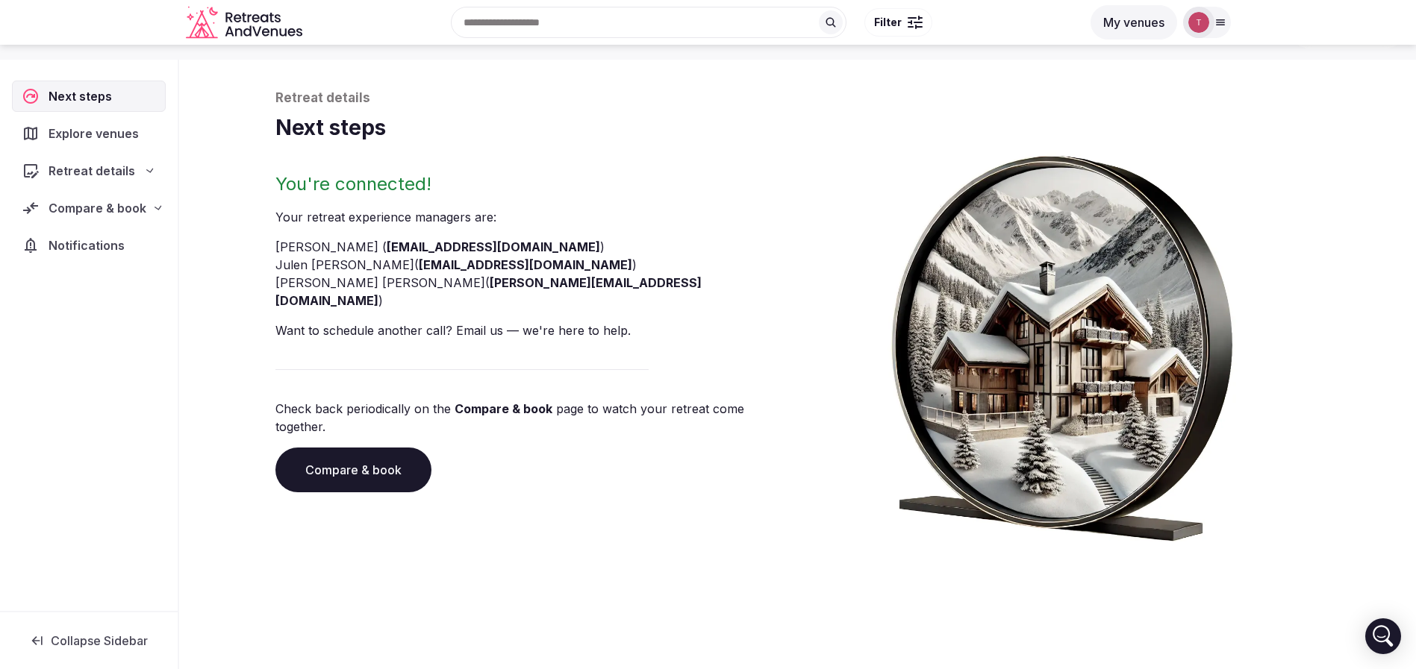
click at [815, 581] on div "Retreat details Next steps You're connected! Your retreat experience manager s …" at bounding box center [797, 328] width 1075 height 548
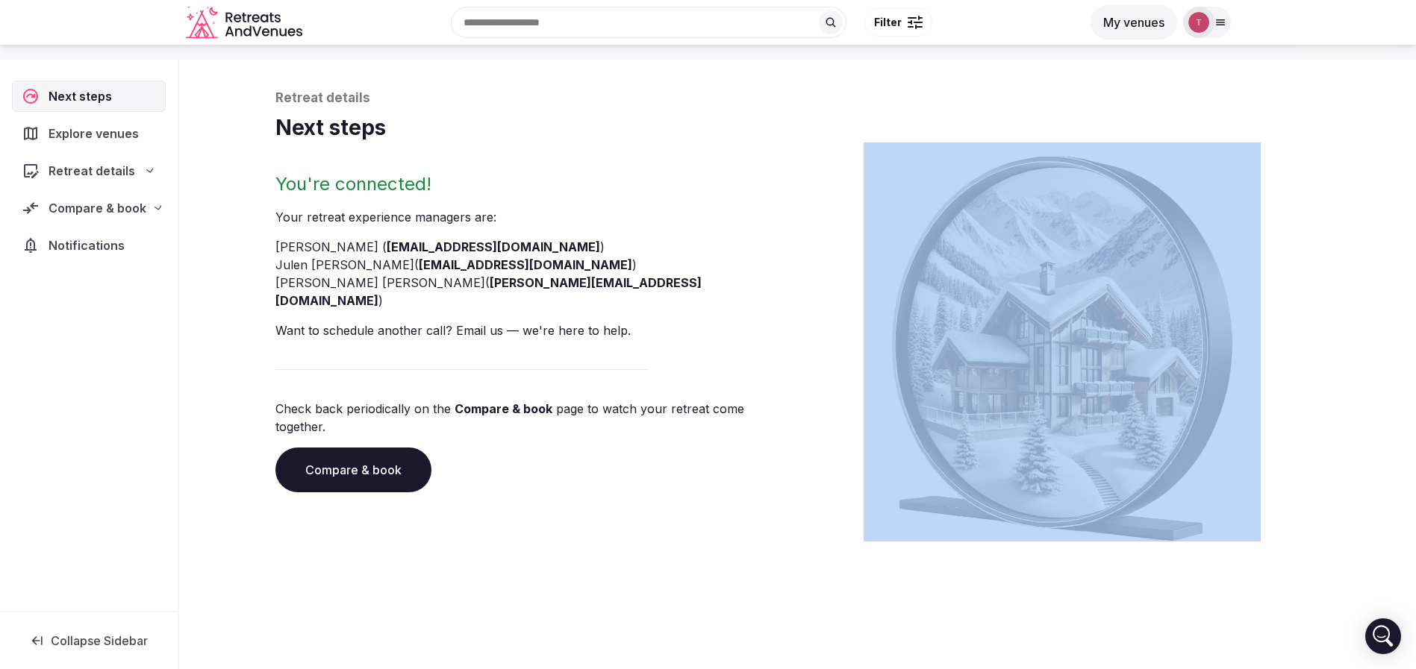
click at [815, 581] on div "Retreat details Next steps You're connected! Your retreat experience manager s …" at bounding box center [797, 328] width 1075 height 548
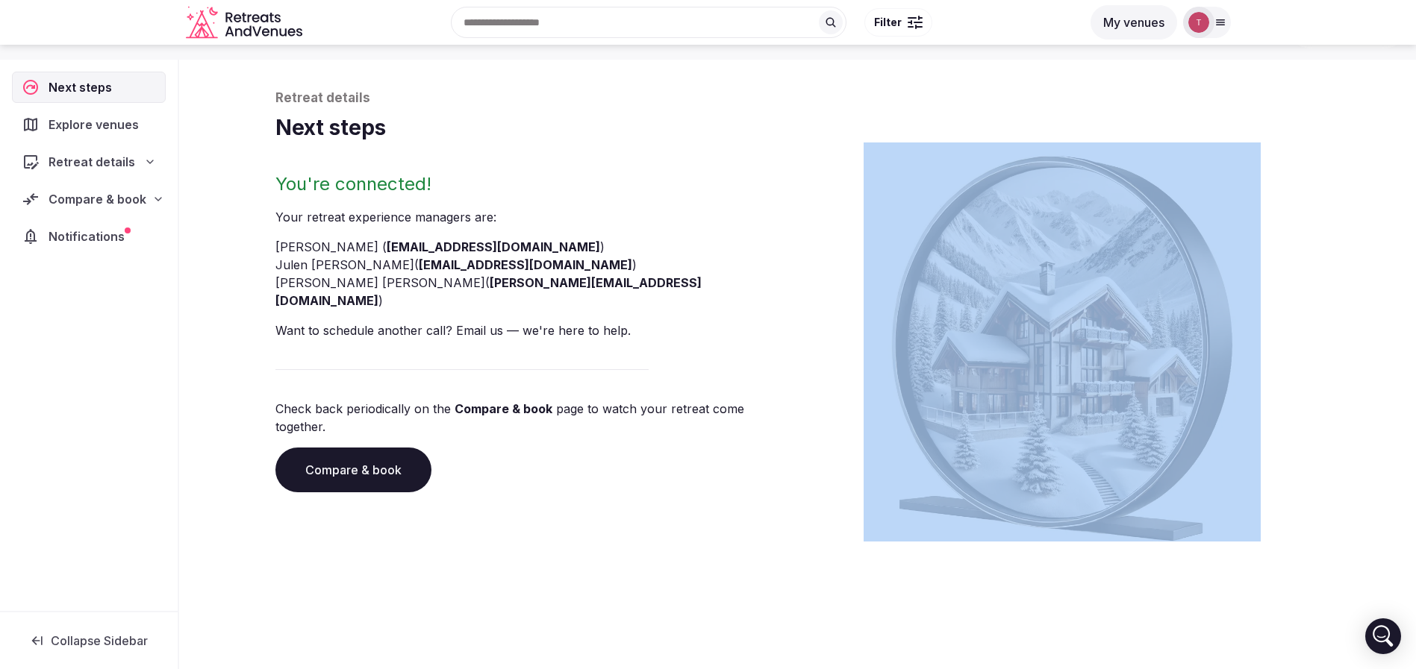
click at [360, 448] on link "Compare & book" at bounding box center [353, 470] width 156 height 45
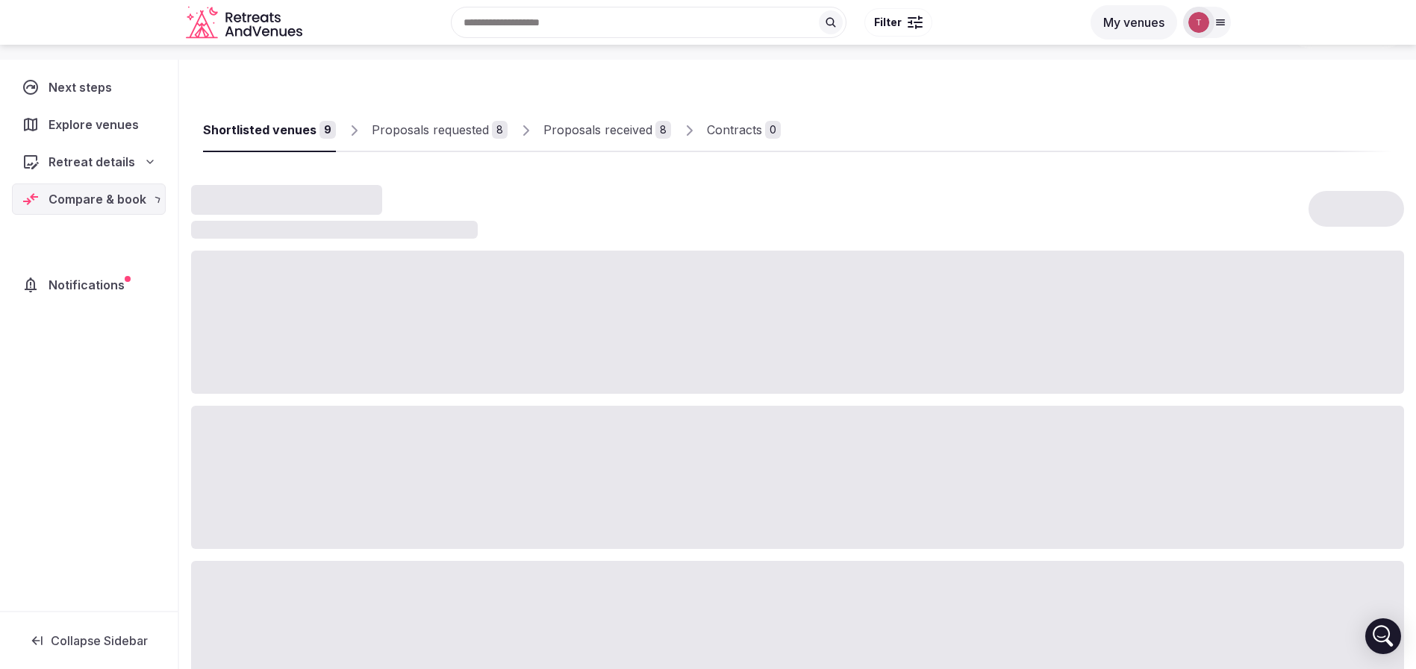
click at [360, 441] on div at bounding box center [797, 477] width 1213 height 143
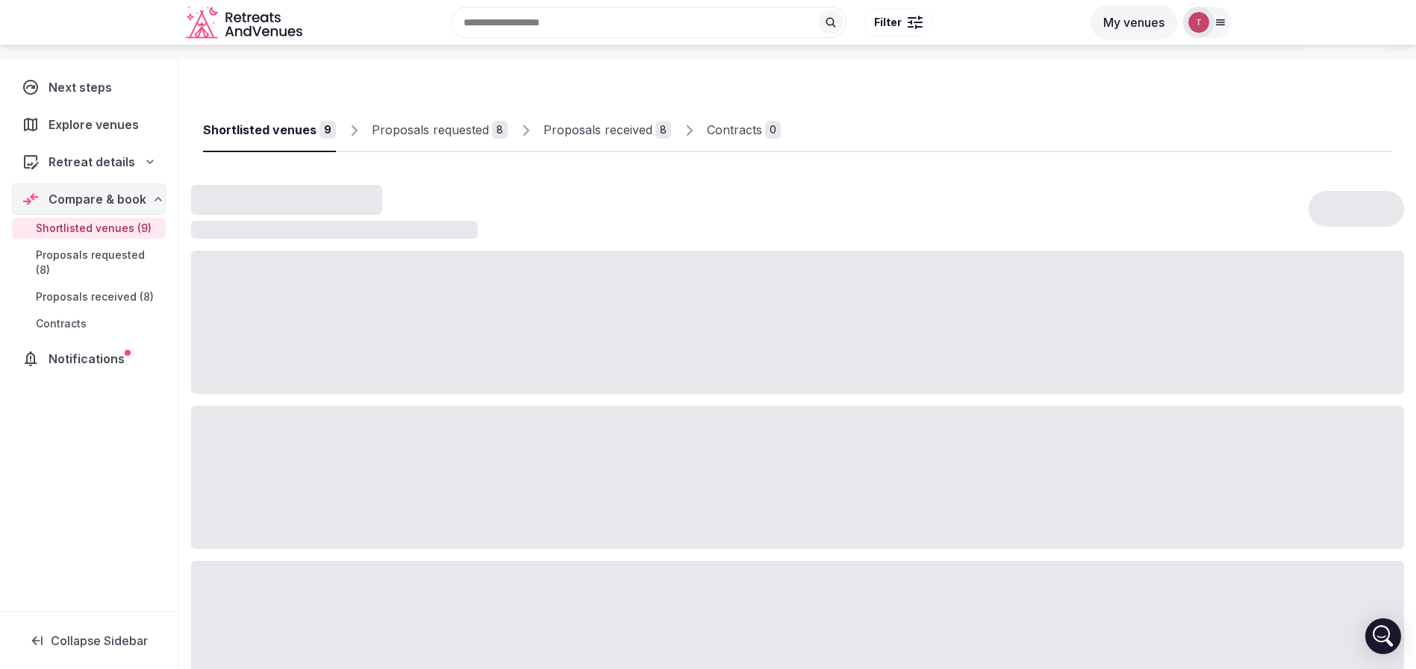
click at [582, 129] on div "Proposals received" at bounding box center [597, 130] width 109 height 18
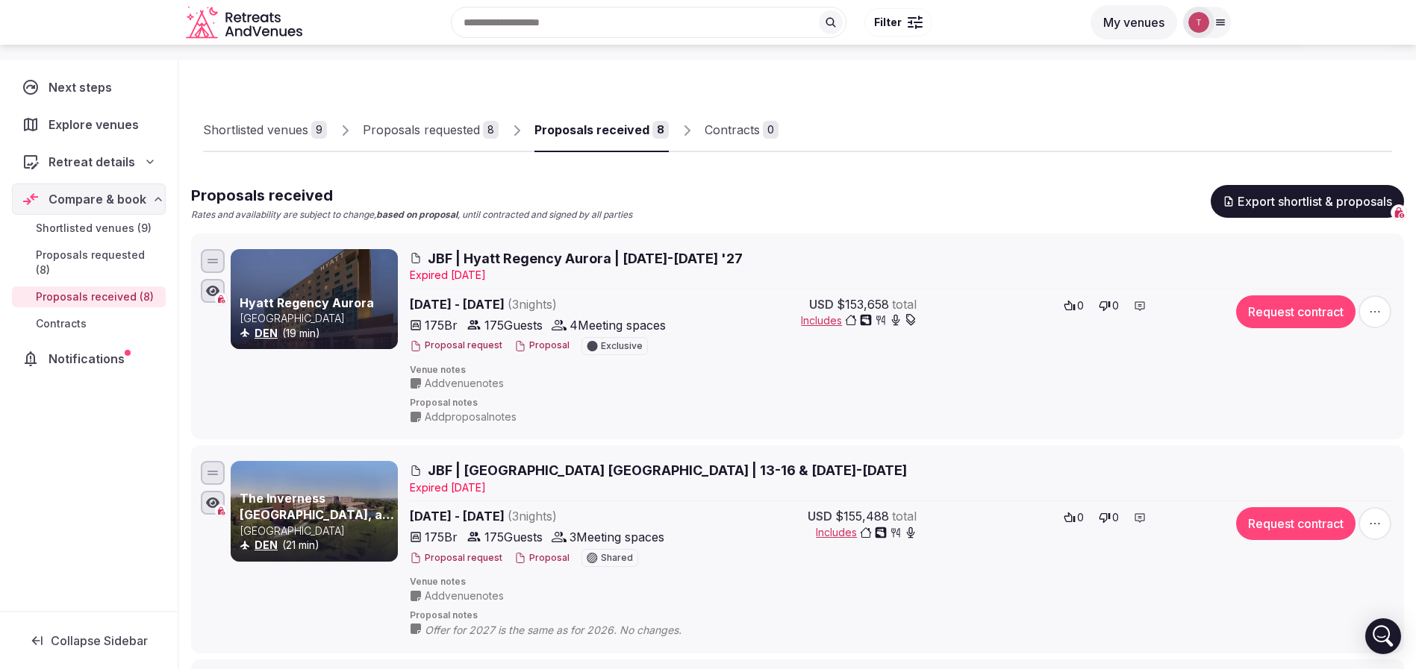
click at [903, 120] on div "Shortlisted venues 9 Proposals requested 8 Proposals received 8 Contracts 0" at bounding box center [797, 118] width 1189 height 69
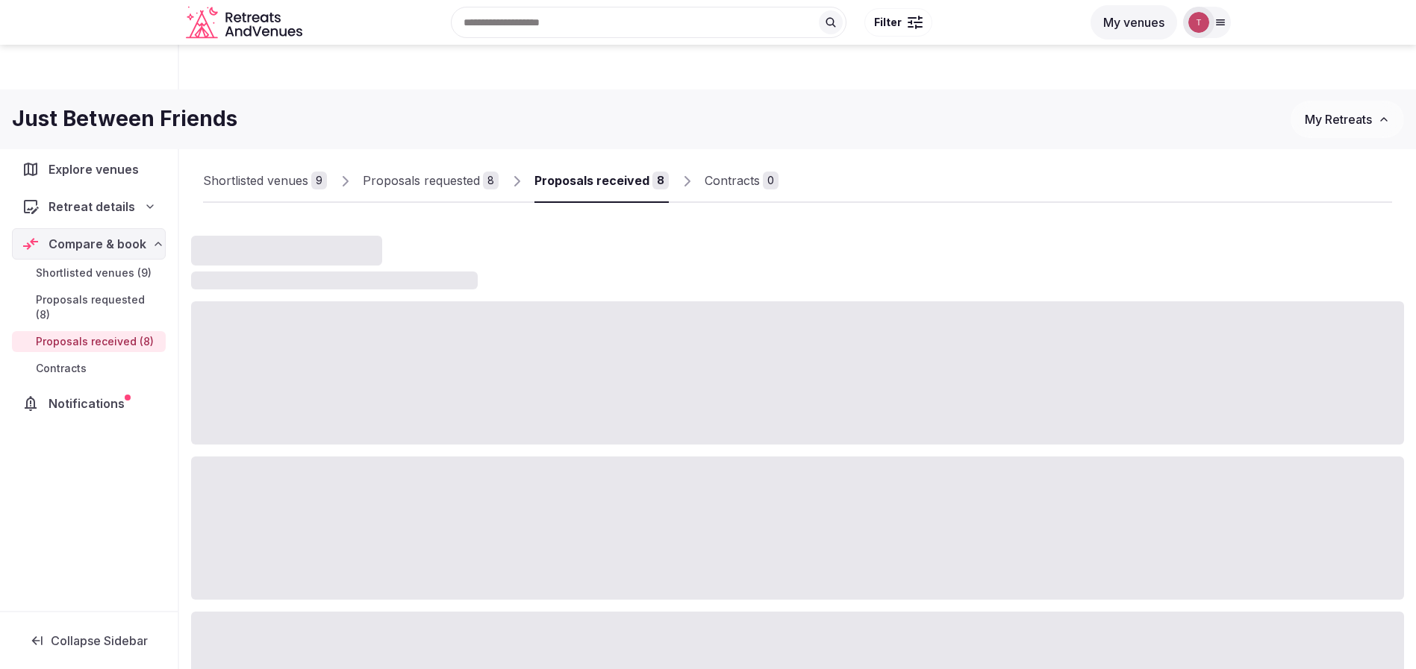
scroll to position [51, 0]
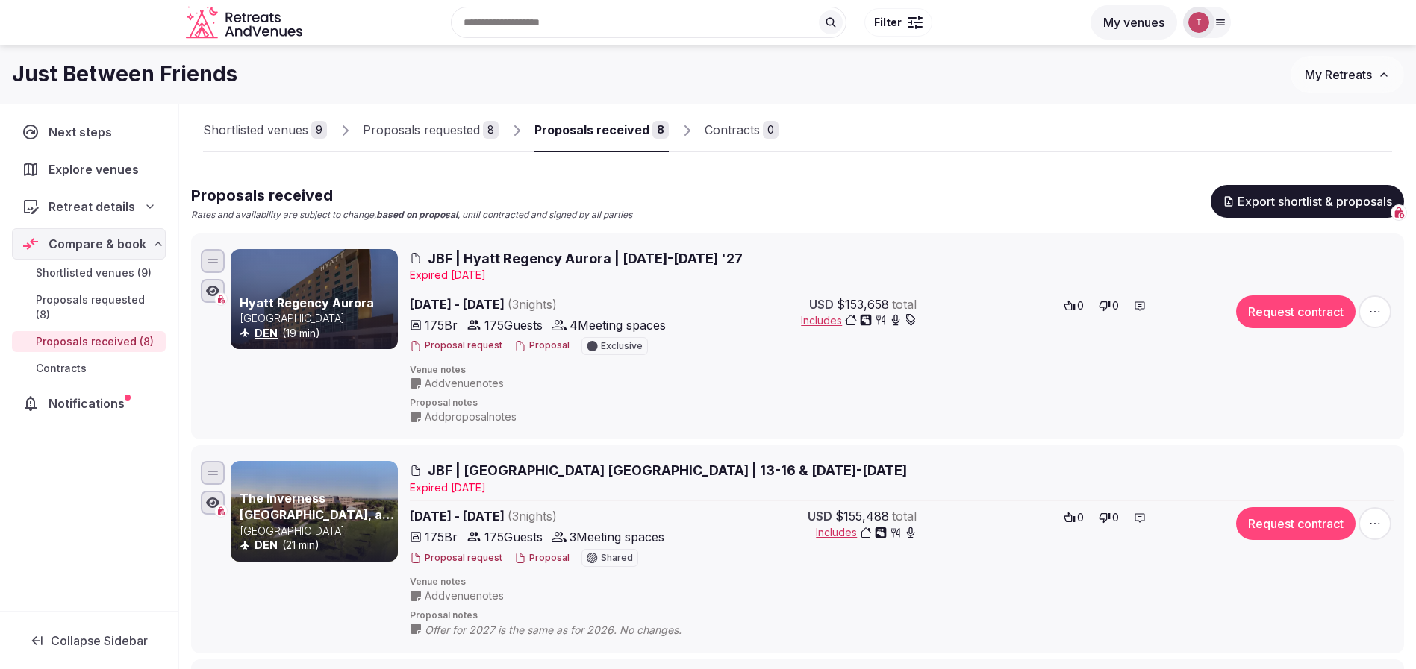
click at [878, 190] on div "Proposals received Rates and availability are subject to change, based on propo…" at bounding box center [797, 203] width 1213 height 37
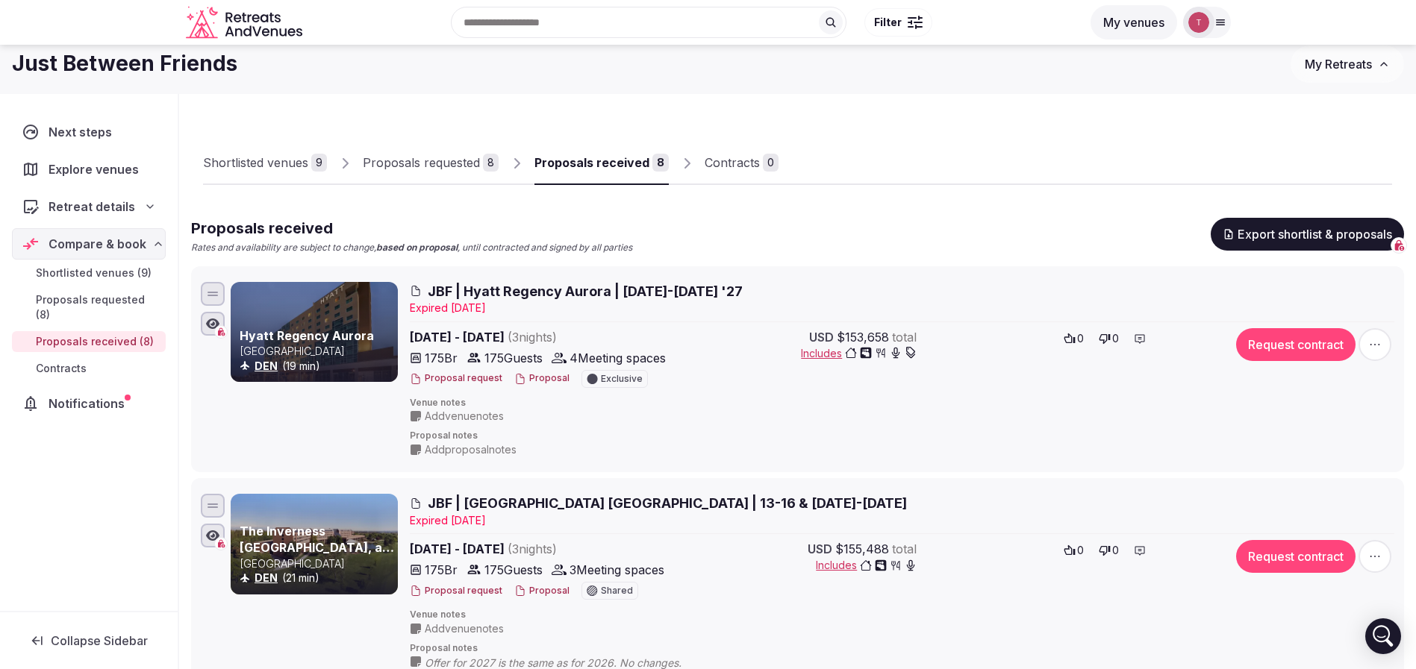
scroll to position [0, 0]
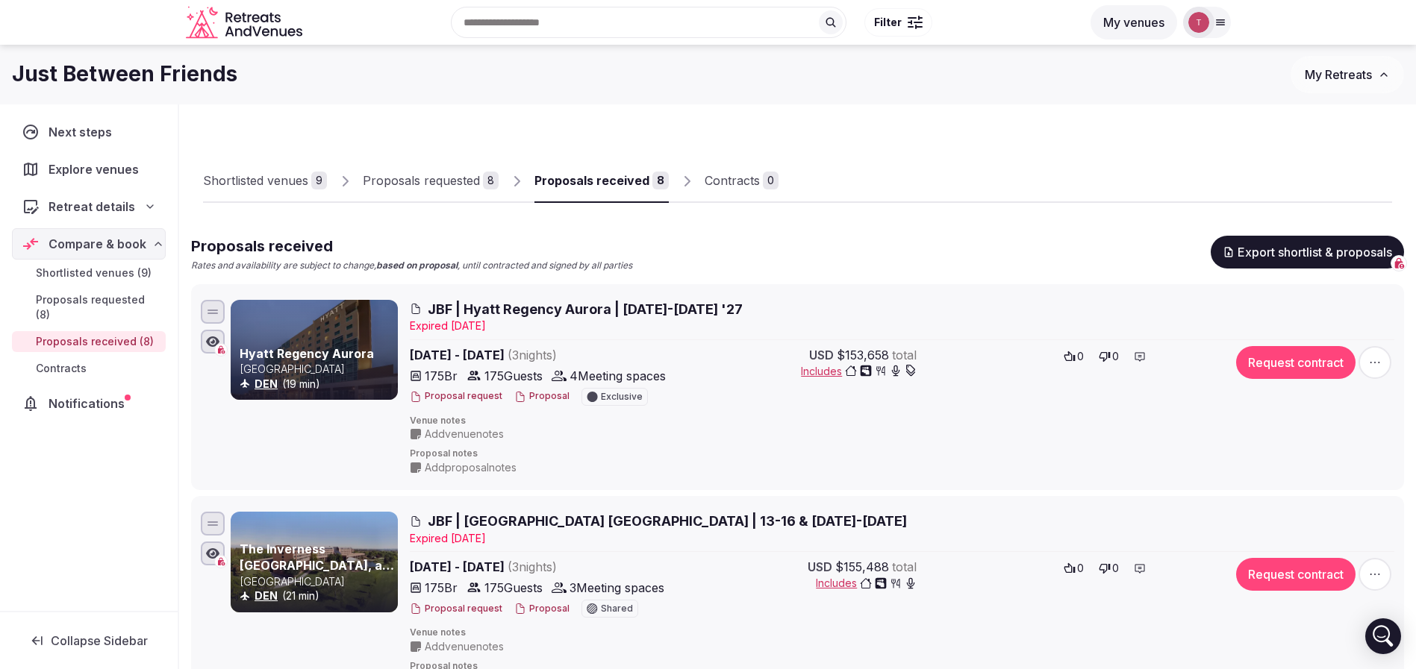
click at [542, 394] on button "Proposal" at bounding box center [541, 396] width 55 height 13
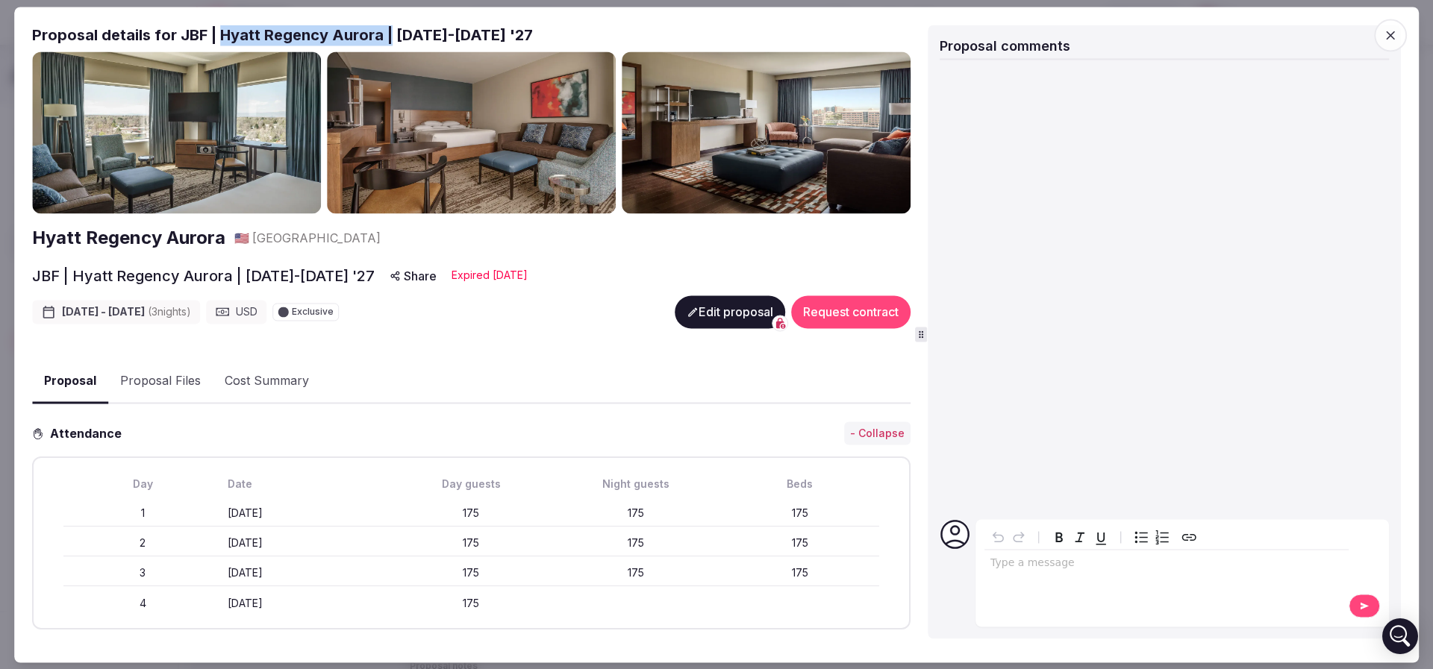
drag, startPoint x: 218, startPoint y: 32, endPoint x: 385, endPoint y: 35, distance: 167.2
click at [385, 35] on h2 "Proposal details for JBF | Hyatt Regency Aurora | [DATE]-[DATE] '27" at bounding box center [471, 35] width 878 height 21
copy h2 "Hyatt Regency Aurora |"
click at [172, 381] on button "Proposal Files" at bounding box center [160, 381] width 104 height 43
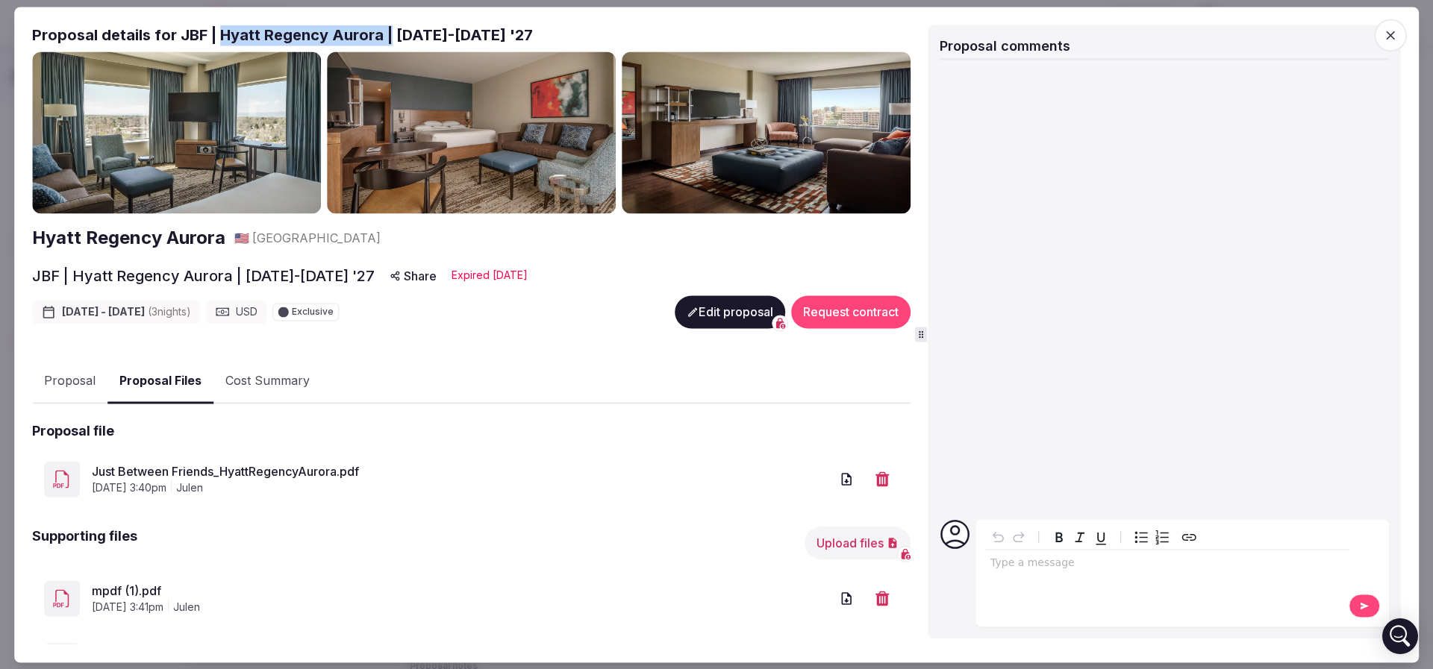
click at [220, 472] on link "Just Between Friends_HyattRegencyAurora.pdf" at bounding box center [461, 472] width 738 height 18
click at [1385, 25] on span "button" at bounding box center [1390, 35] width 33 height 33
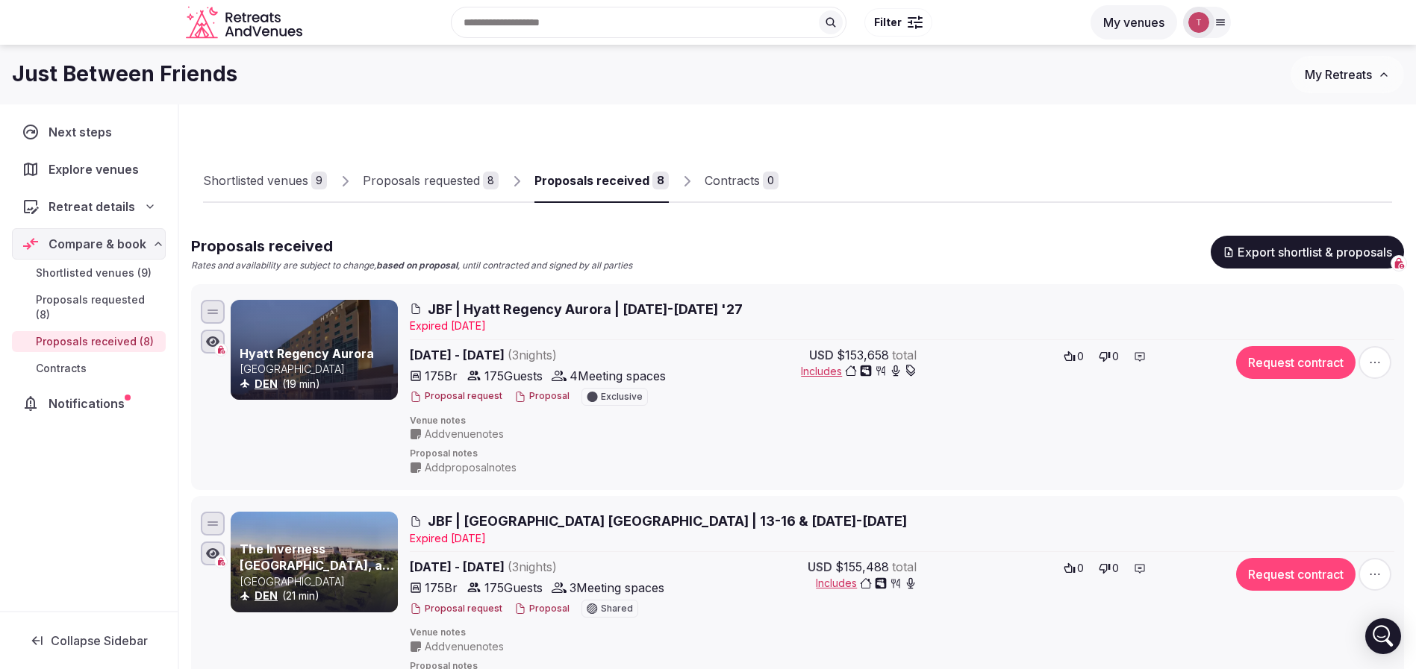
click at [1002, 149] on div "Shortlisted venues 9 Proposals requested 8 Proposals received 8 Contracts 0" at bounding box center [797, 168] width 1189 height 69
click at [544, 395] on button "Proposal" at bounding box center [541, 396] width 55 height 13
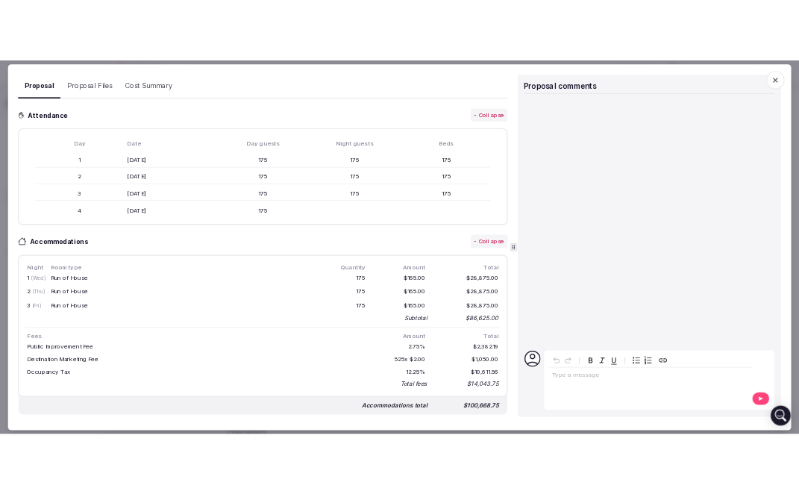
scroll to position [448, 0]
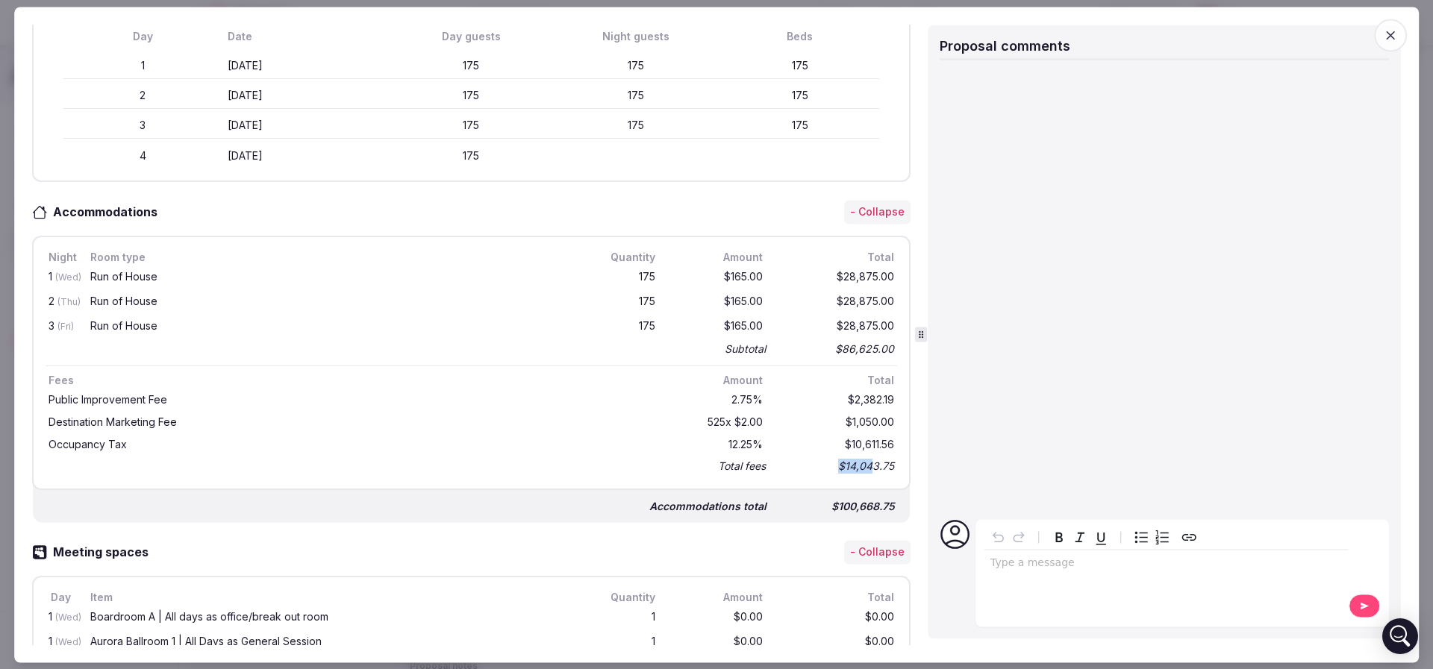
drag, startPoint x: 798, startPoint y: 460, endPoint x: 859, endPoint y: 462, distance: 61.2
click at [859, 462] on div "Total fees $14,043.75" at bounding box center [472, 466] width 852 height 21
click at [859, 462] on div "$14,043.75" at bounding box center [837, 466] width 119 height 21
drag, startPoint x: 808, startPoint y: 343, endPoint x: 864, endPoint y: 340, distance: 56.1
click at [864, 340] on div "$86,625.00" at bounding box center [837, 350] width 119 height 21
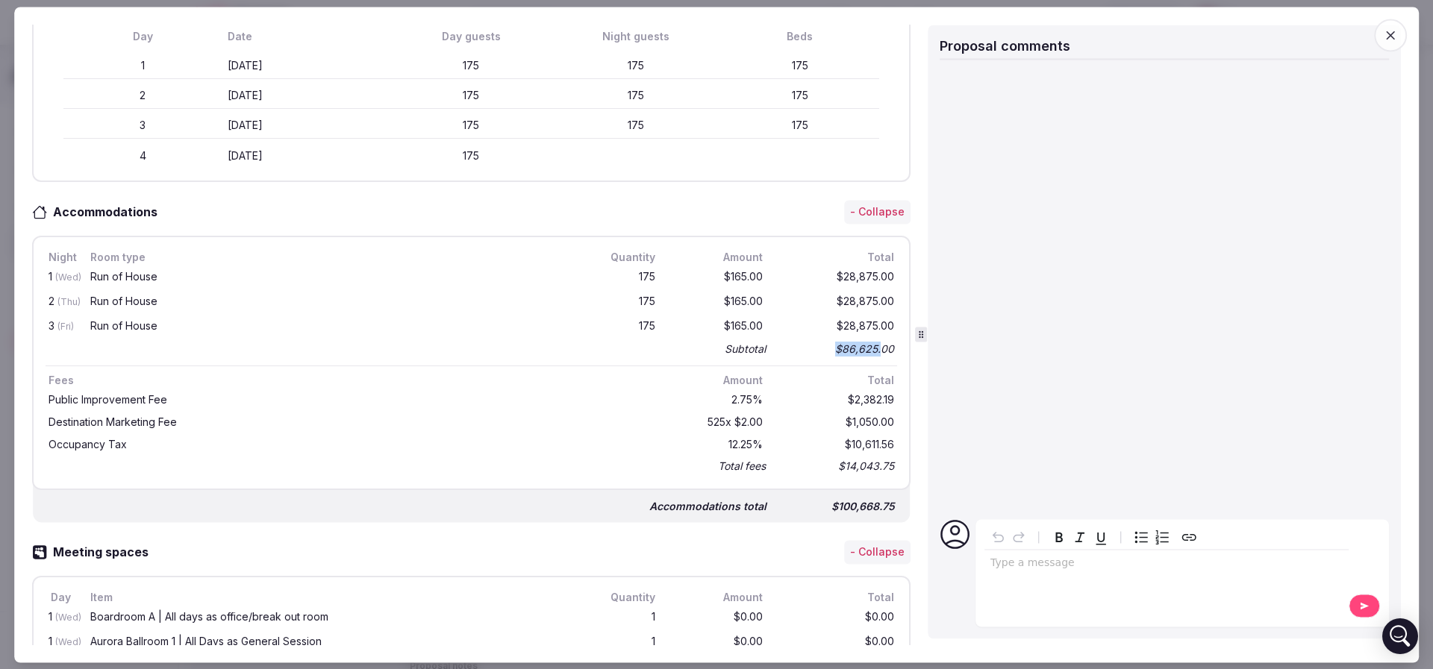
click at [864, 340] on div "$86,625.00" at bounding box center [837, 350] width 119 height 21
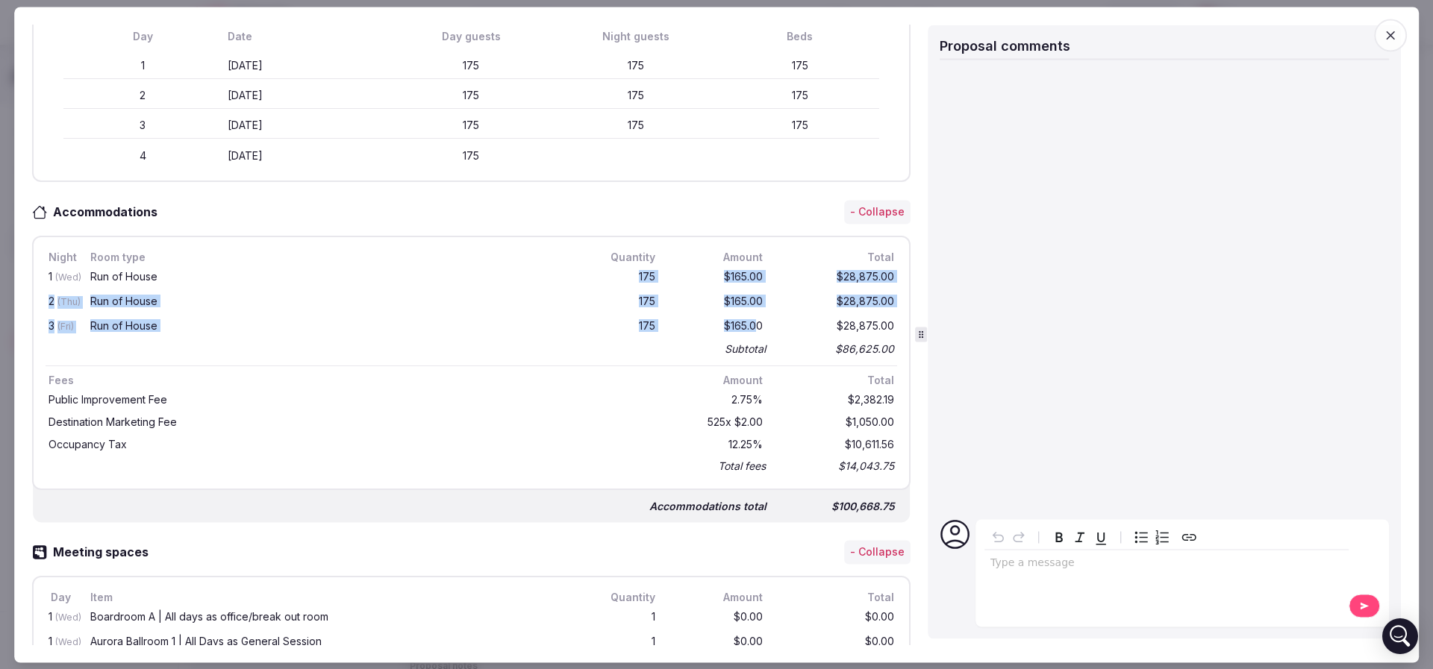
drag, startPoint x: 622, startPoint y: 272, endPoint x: 743, endPoint y: 317, distance: 128.9
click at [742, 317] on div "1 (Wed) Run of House 175 $165.00 $28,875.00 2 (Thu) Run of House 175 $165.00 $2…" at bounding box center [472, 313] width 852 height 94
click at [743, 318] on div "$165.00" at bounding box center [718, 327] width 96 height 19
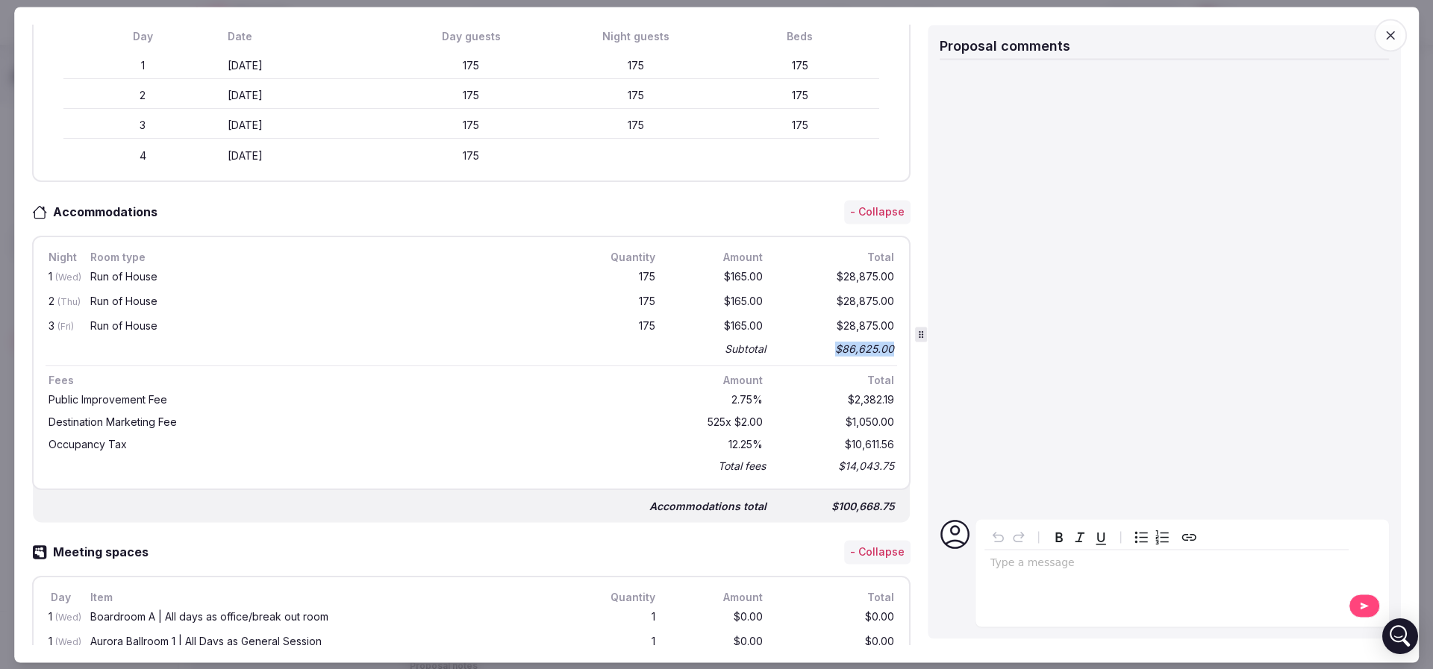
drag, startPoint x: 828, startPoint y: 343, endPoint x: 875, endPoint y: 343, distance: 47.8
click at [875, 343] on div "$86,625.00" at bounding box center [837, 350] width 119 height 21
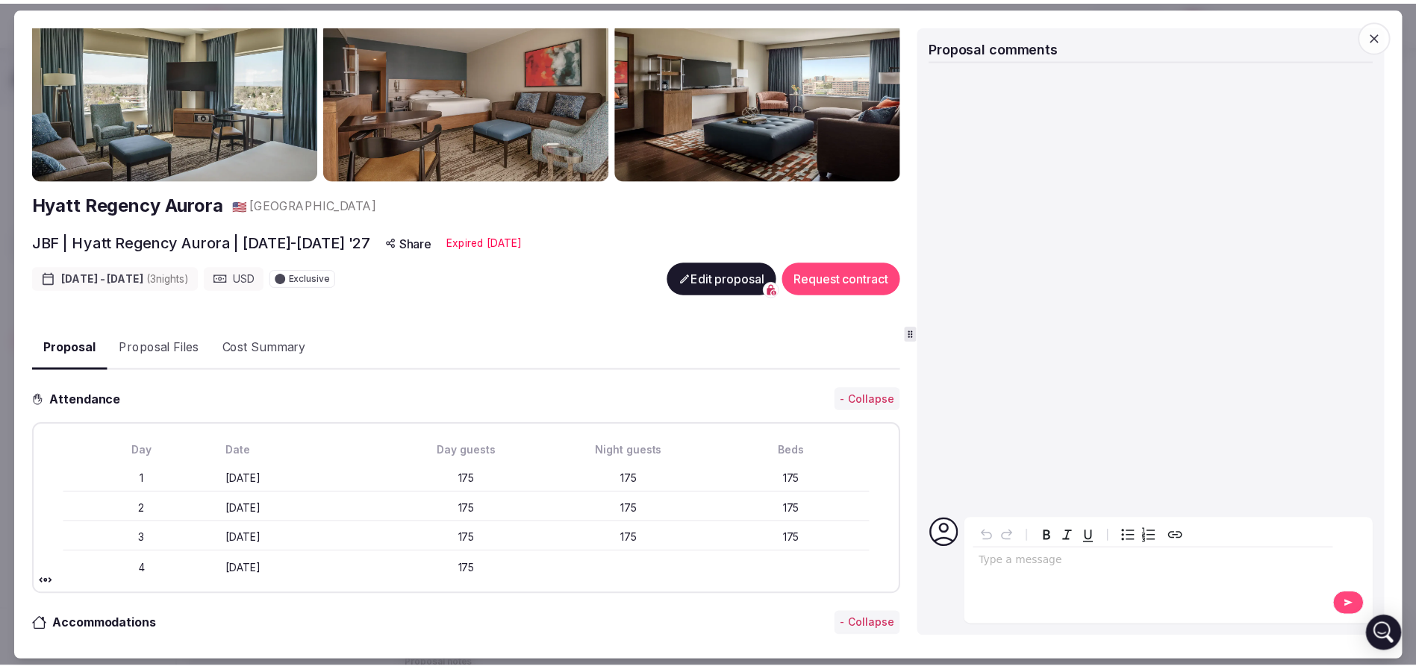
scroll to position [0, 0]
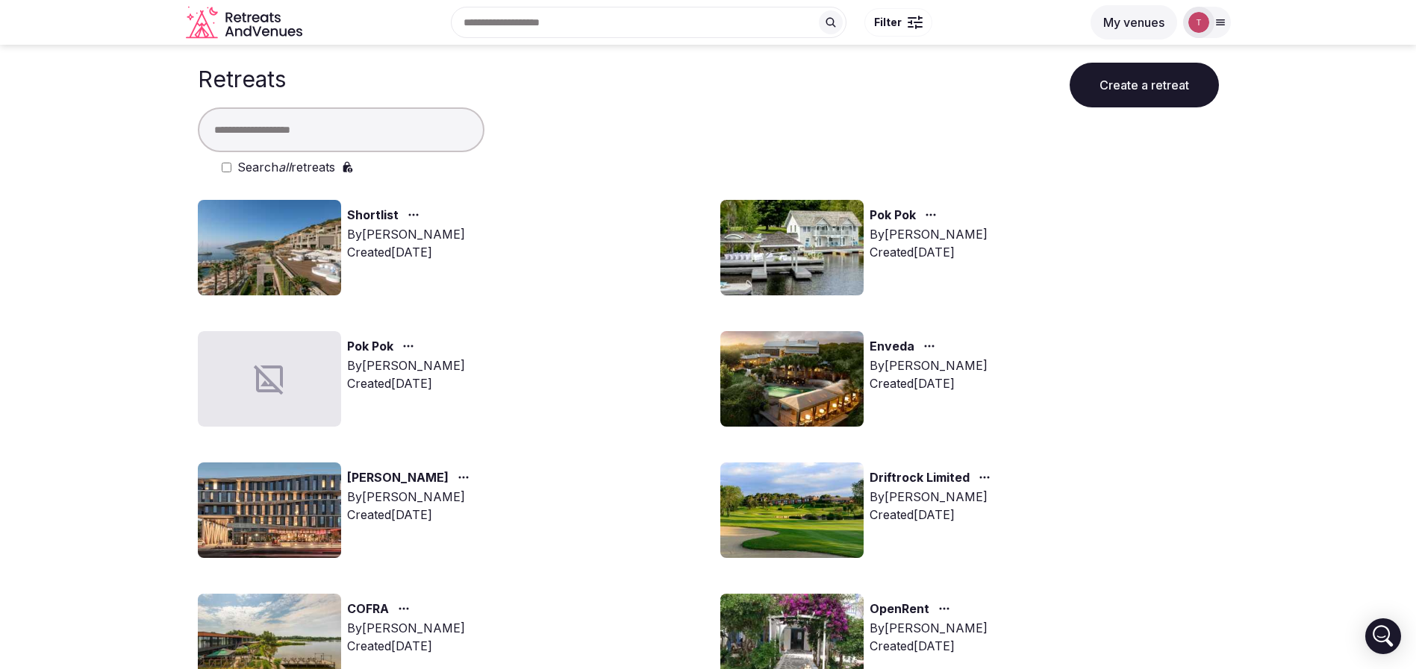
click at [834, 393] on img at bounding box center [791, 379] width 143 height 96
click at [788, 410] on img at bounding box center [791, 379] width 143 height 96
click at [788, 409] on img at bounding box center [791, 379] width 143 height 96
click at [836, 372] on img at bounding box center [791, 379] width 143 height 96
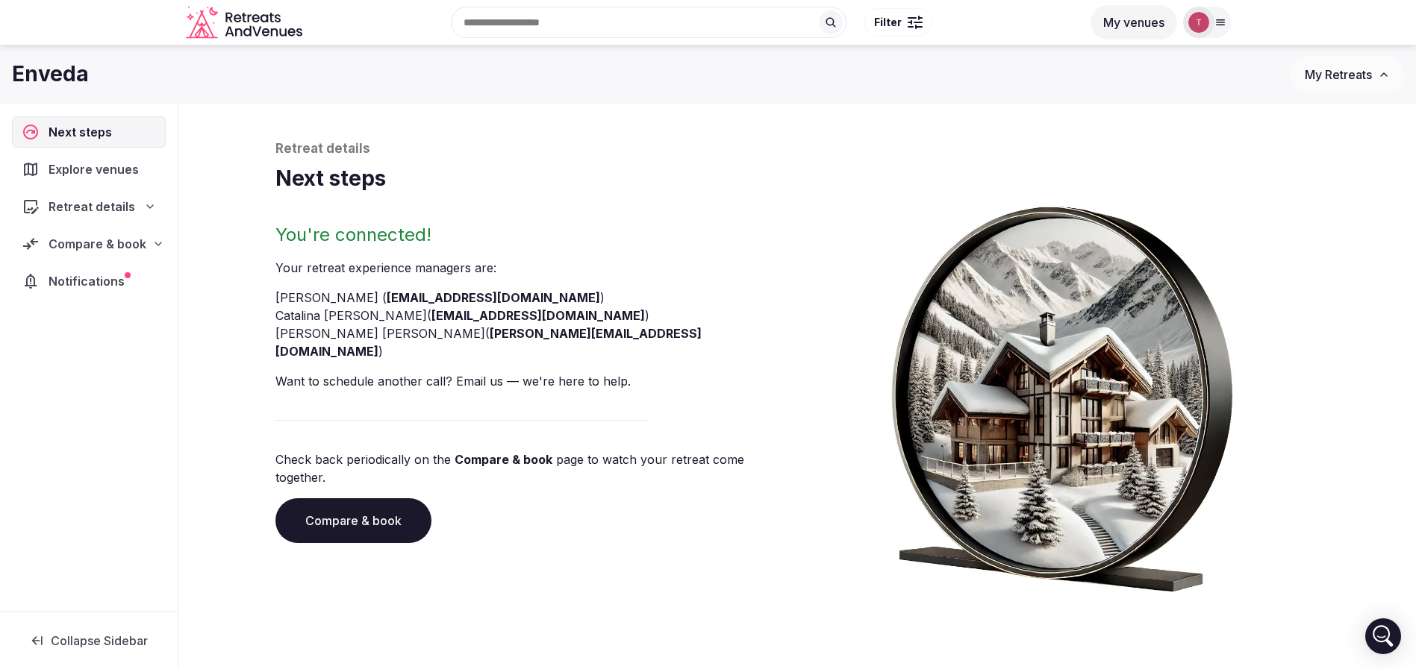
click at [353, 499] on link "Compare & book" at bounding box center [353, 521] width 156 height 45
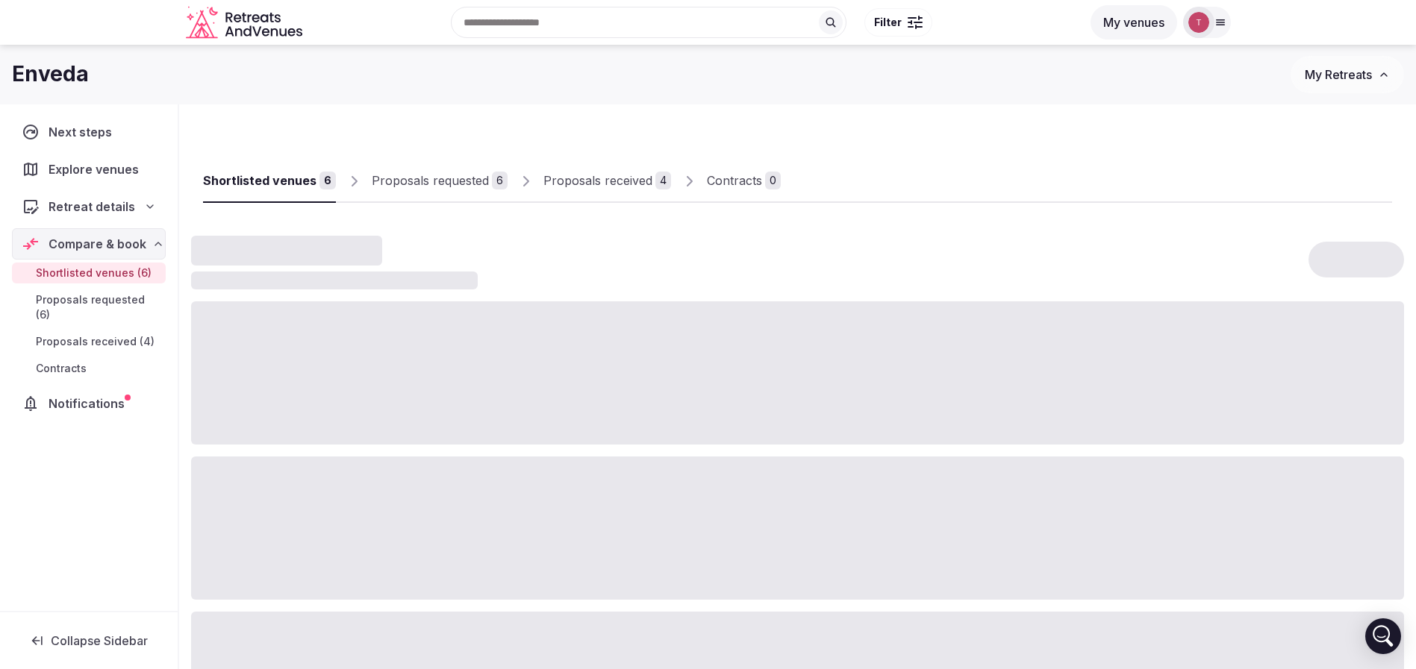
click at [613, 173] on div "Proposals received" at bounding box center [597, 181] width 109 height 18
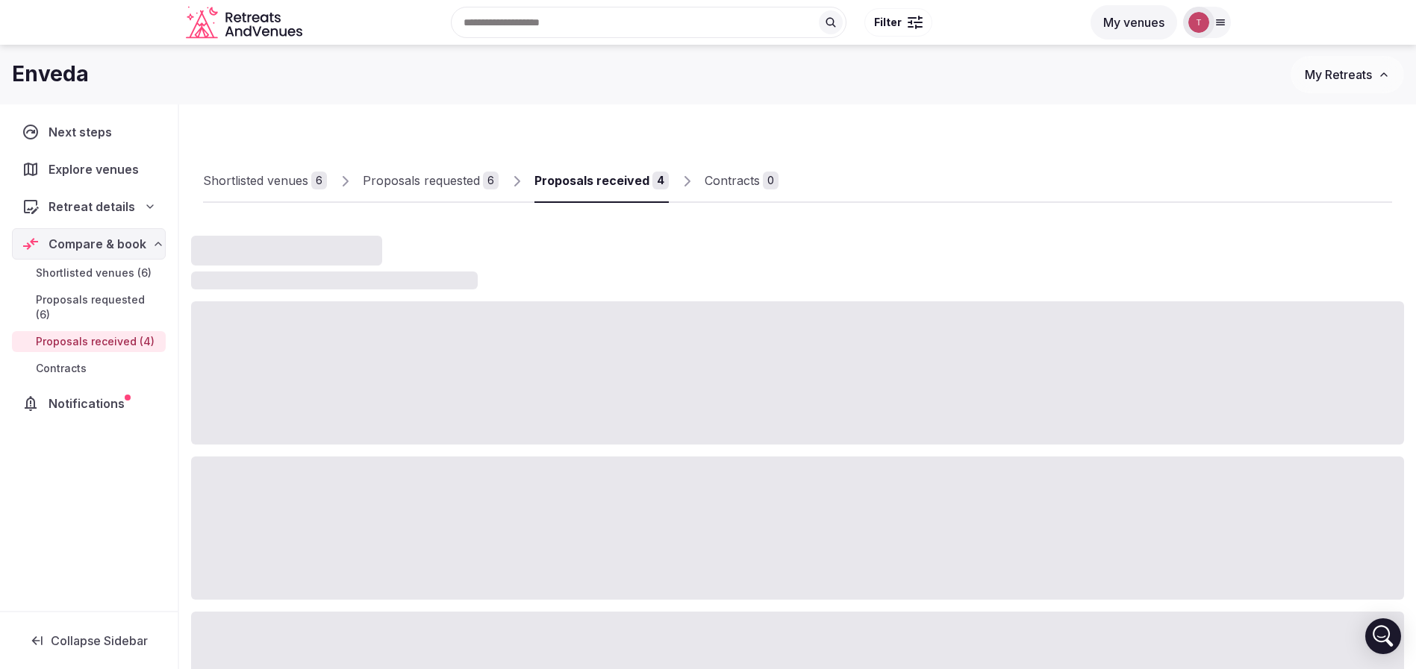
click at [613, 173] on div "Proposals received" at bounding box center [591, 181] width 115 height 18
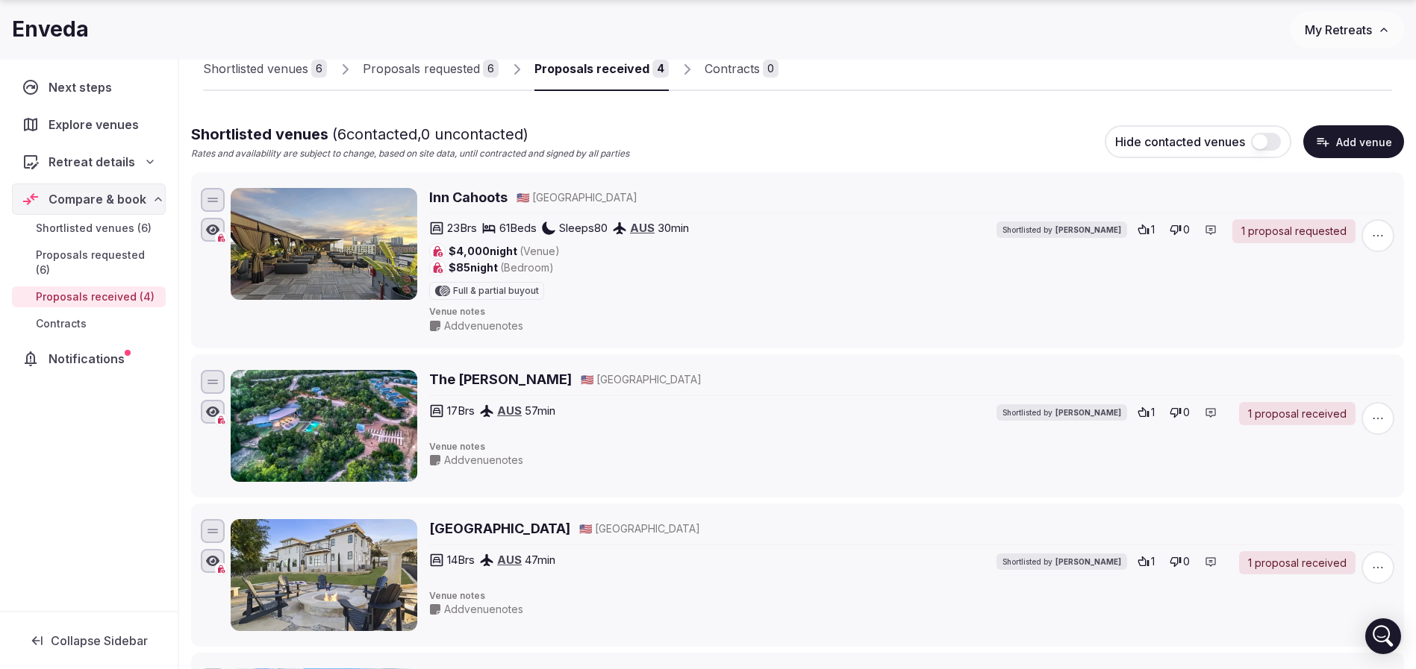
scroll to position [545, 0]
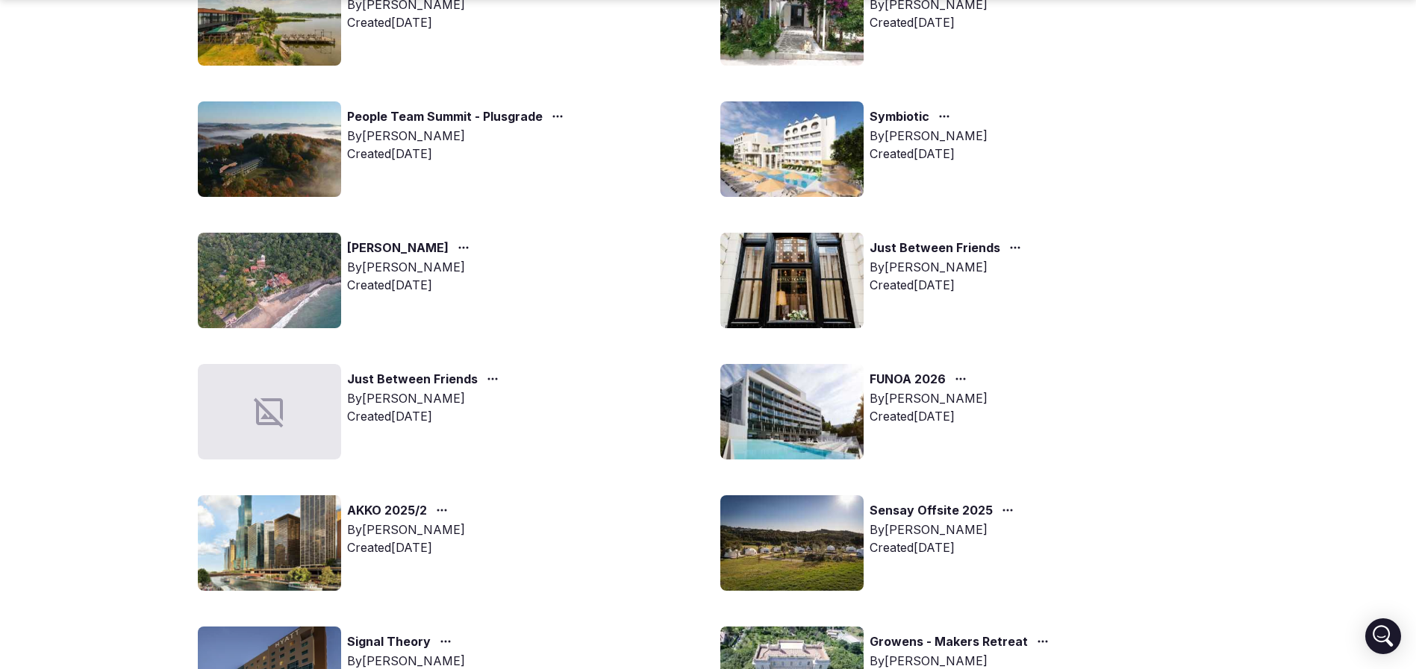
scroll to position [672, 0]
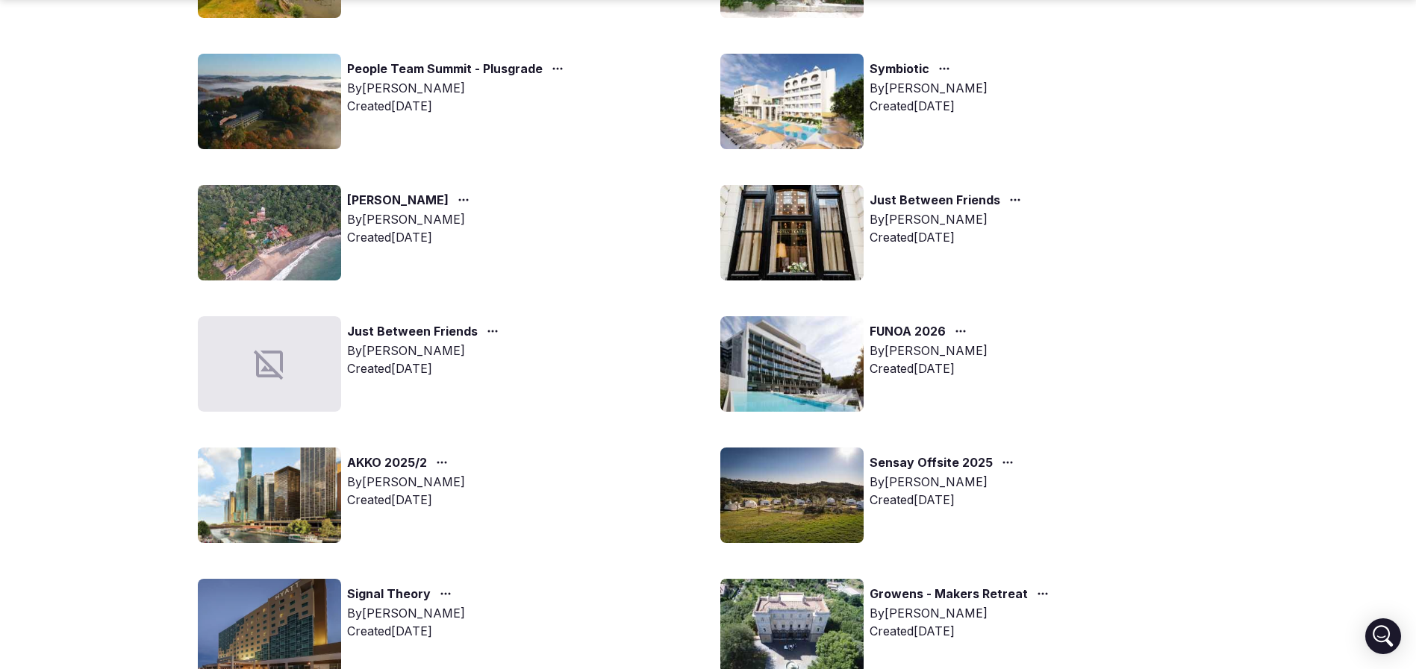
click at [285, 512] on img at bounding box center [269, 496] width 143 height 96
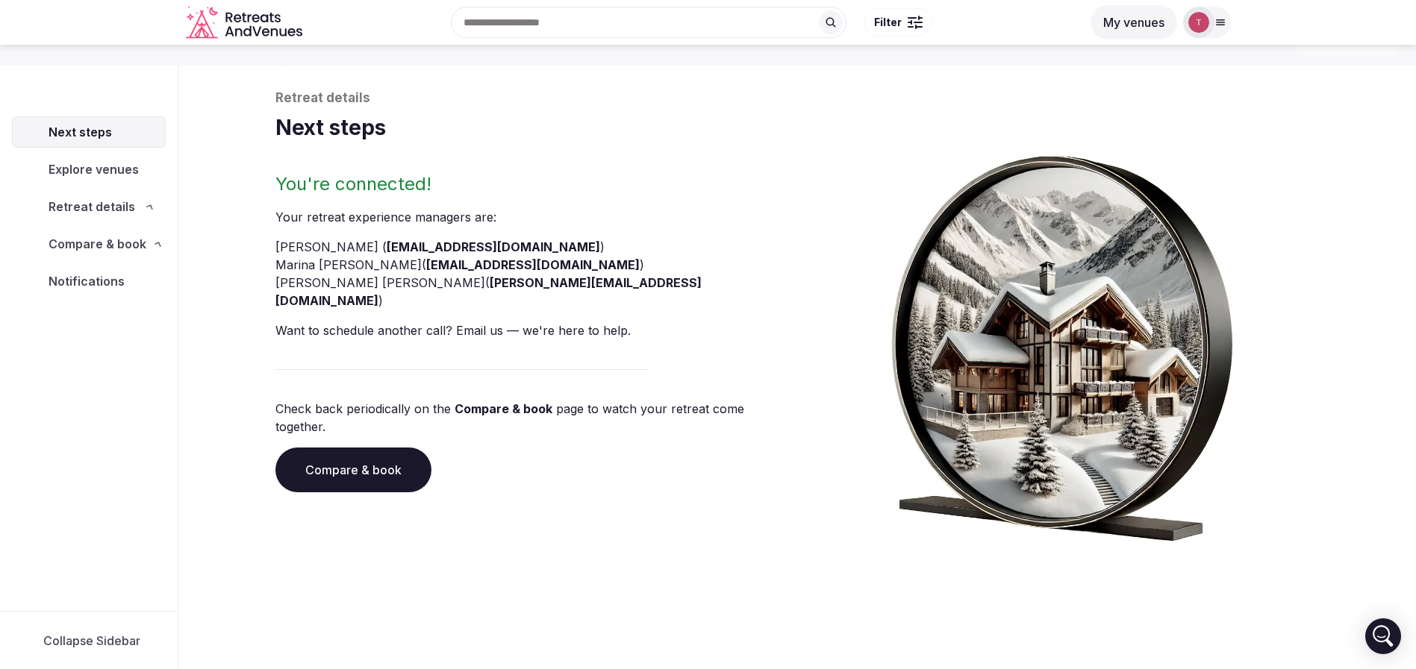
scroll to position [51, 0]
click at [290, 495] on div "You're connected! Your retreat experience manager s are : Thiago Martins ( thia…" at bounding box center [533, 356] width 516 height 369
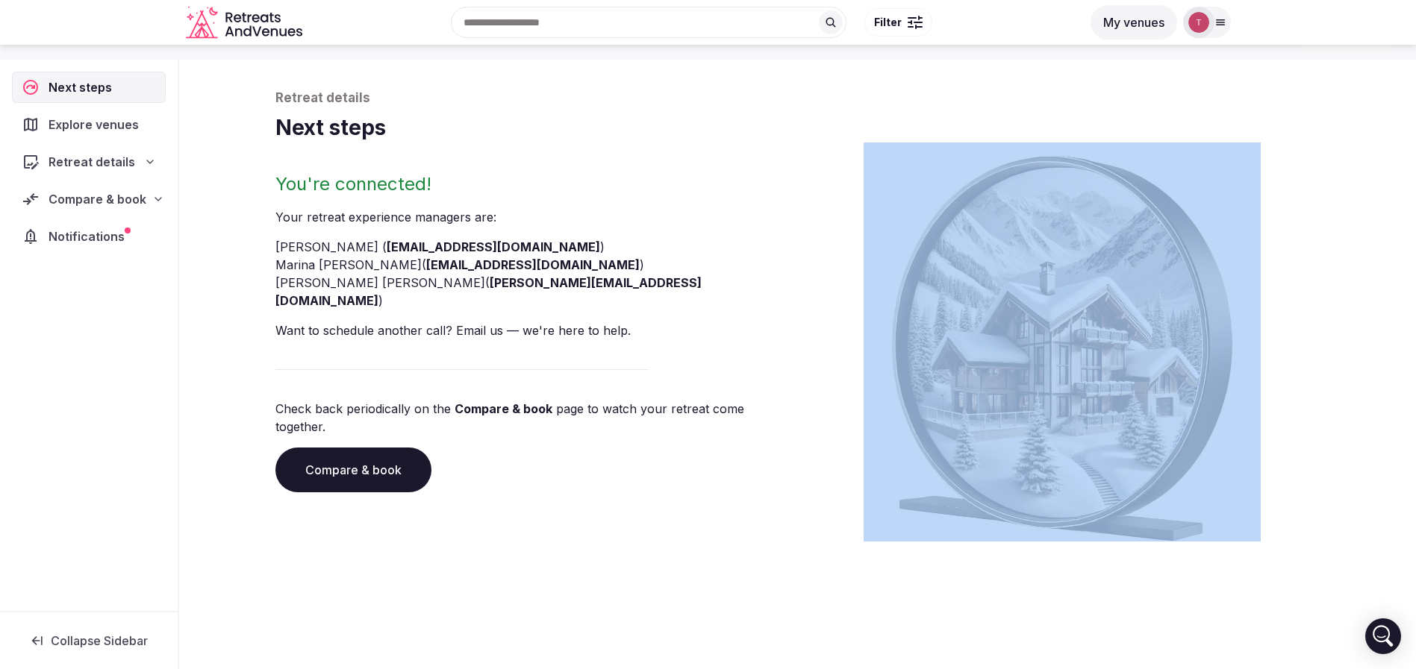
click at [290, 495] on div "You're connected! Your retreat experience manager s are : Thiago Martins ( thia…" at bounding box center [533, 356] width 516 height 369
click at [340, 448] on link "Compare & book" at bounding box center [353, 470] width 156 height 45
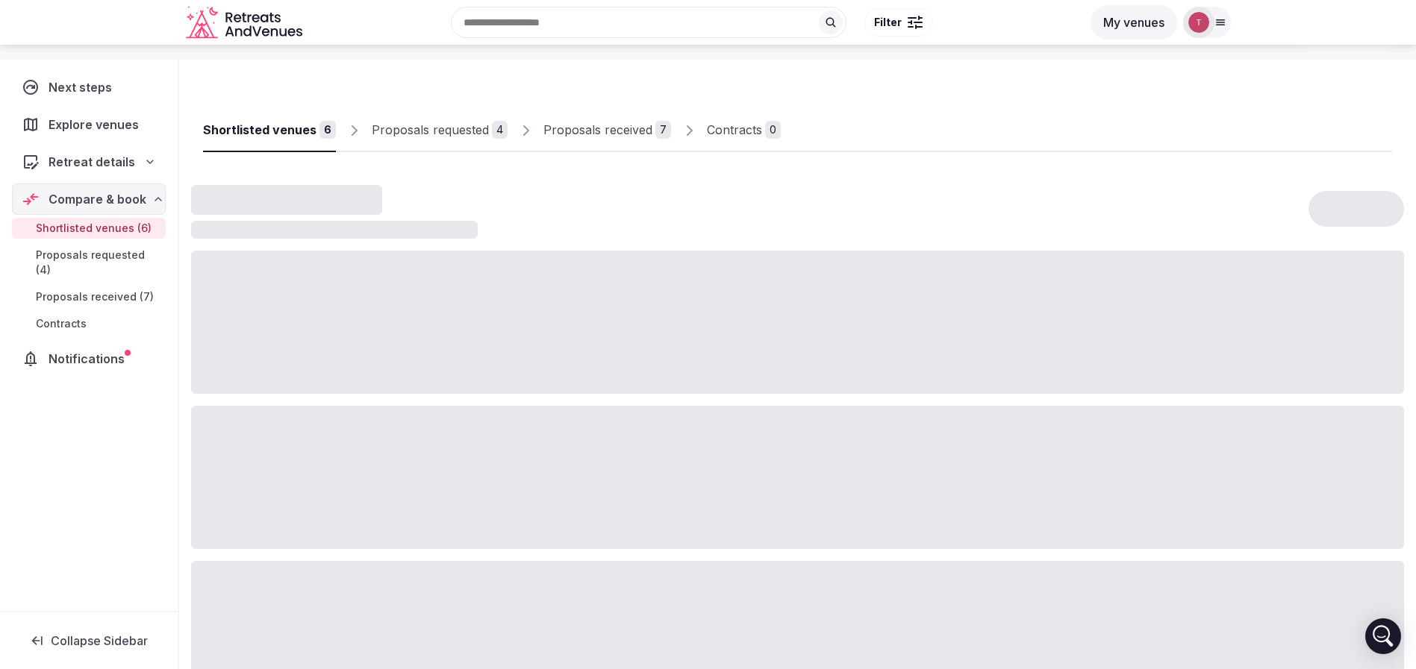
click at [609, 135] on div "Proposals received" at bounding box center [597, 130] width 109 height 18
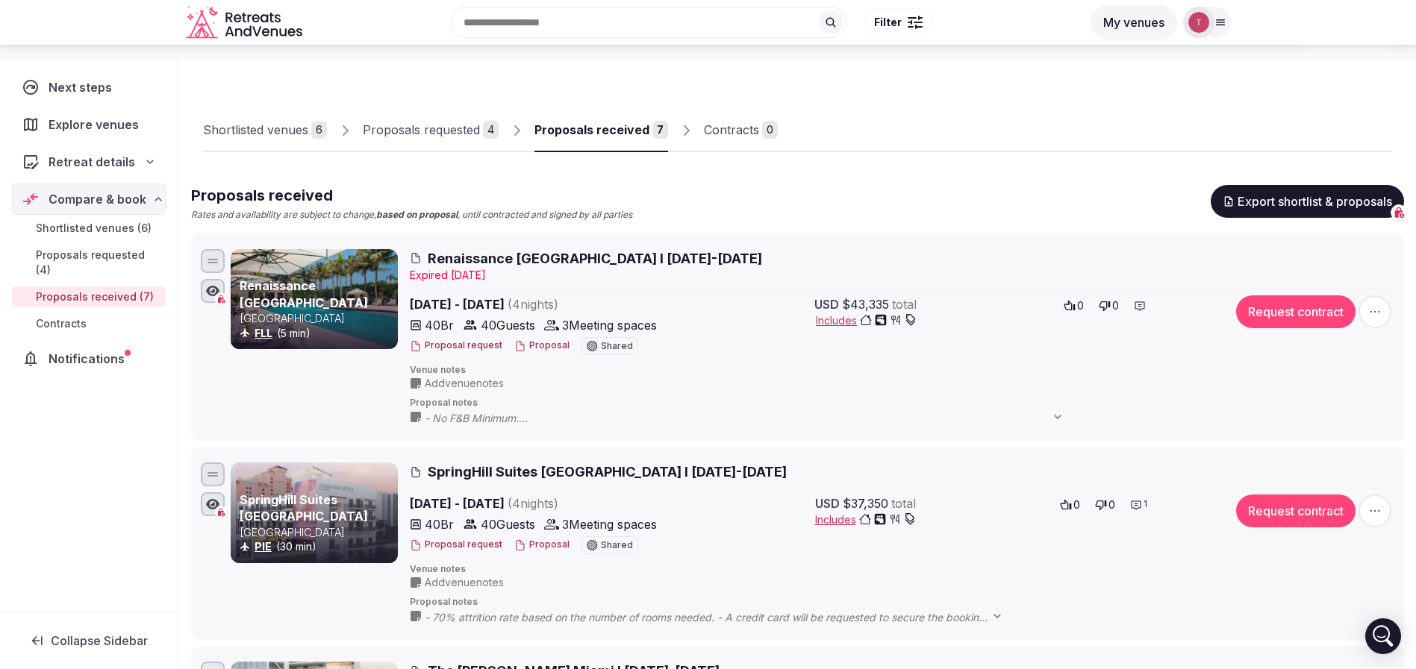
click at [643, 131] on div "Proposals received" at bounding box center [591, 130] width 115 height 18
click at [930, 128] on div at bounding box center [1085, 139] width 614 height 25
drag, startPoint x: 972, startPoint y: 193, endPoint x: 965, endPoint y: 204, distance: 13.7
click at [972, 193] on div "Proposals received Rates and availability are subject to change, based on propo…" at bounding box center [797, 203] width 1213 height 37
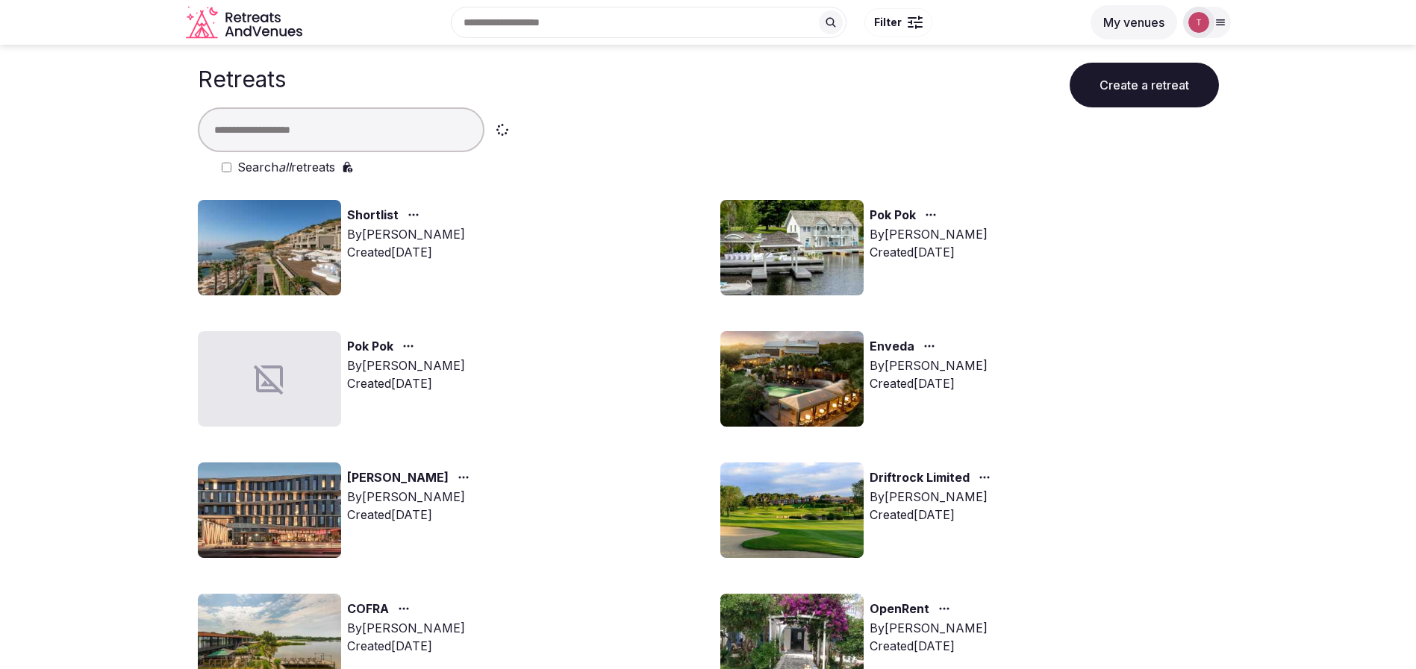
click at [1196, 381] on div "Enveda By [PERSON_NAME] Created [DATE]" at bounding box center [969, 379] width 499 height 96
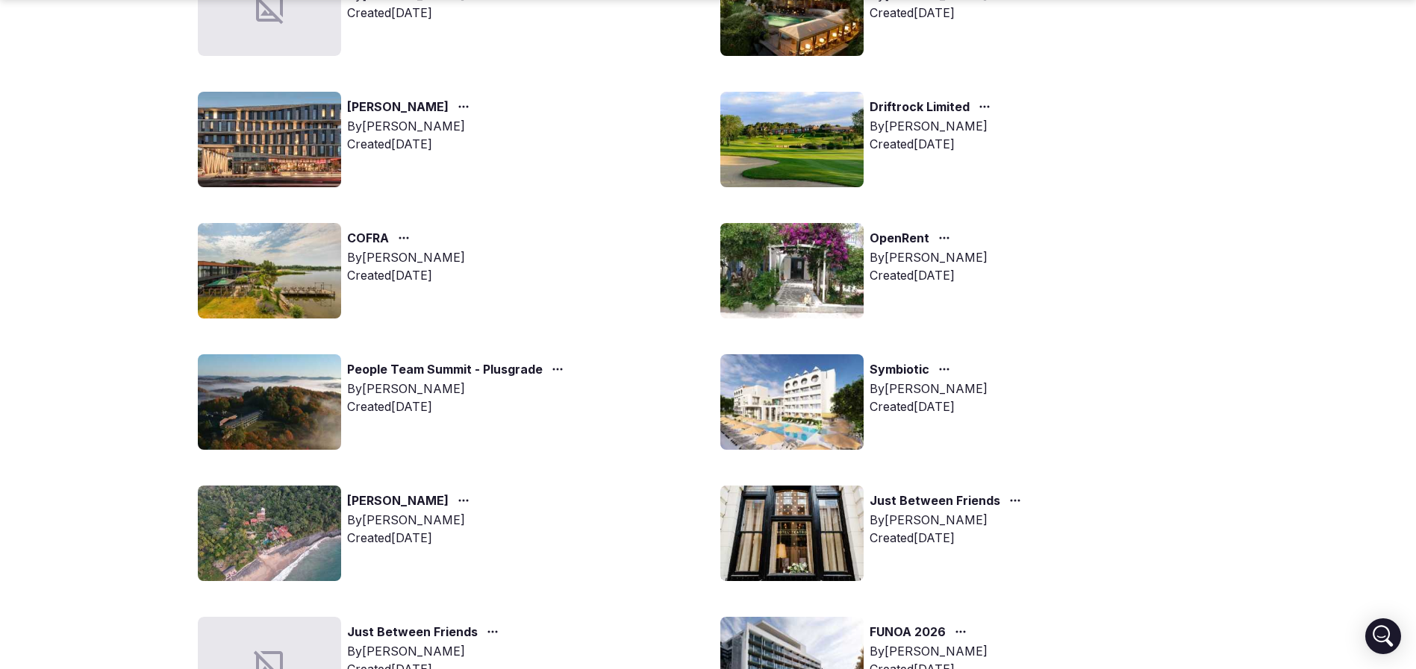
scroll to position [448, 0]
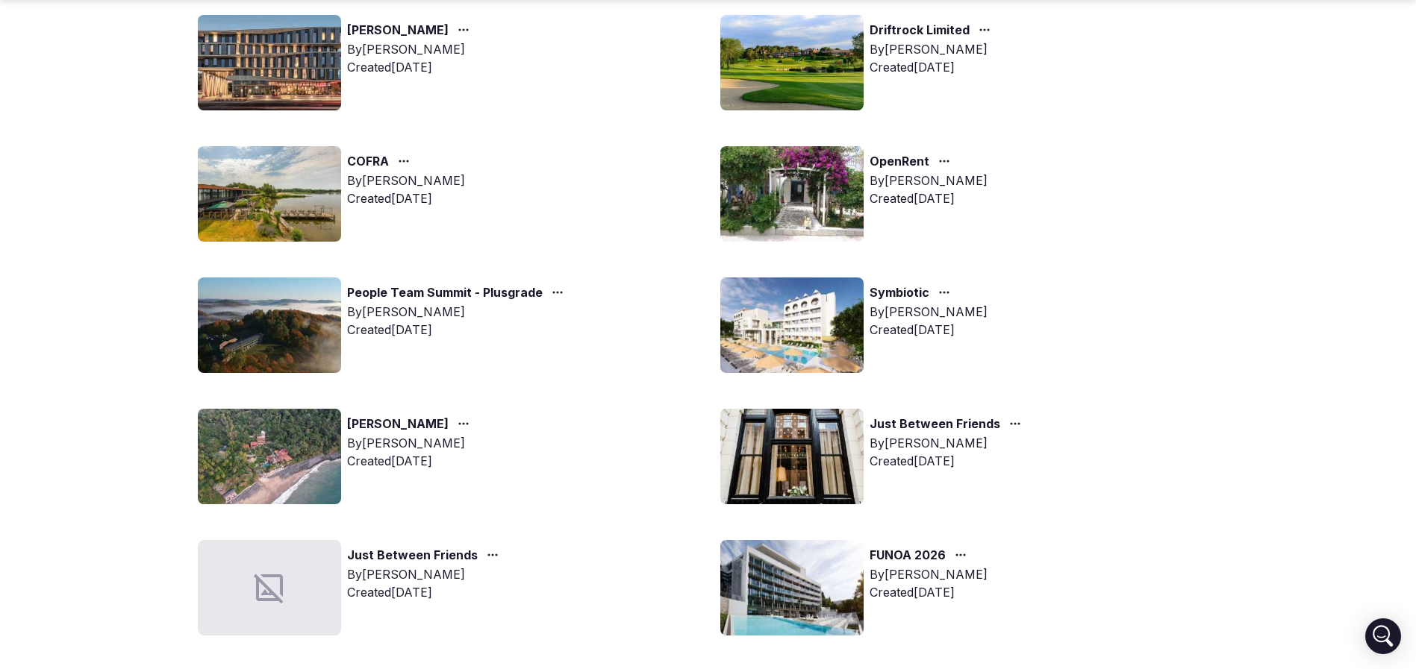
click at [769, 447] on img at bounding box center [791, 457] width 143 height 96
click at [779, 445] on img at bounding box center [791, 457] width 143 height 96
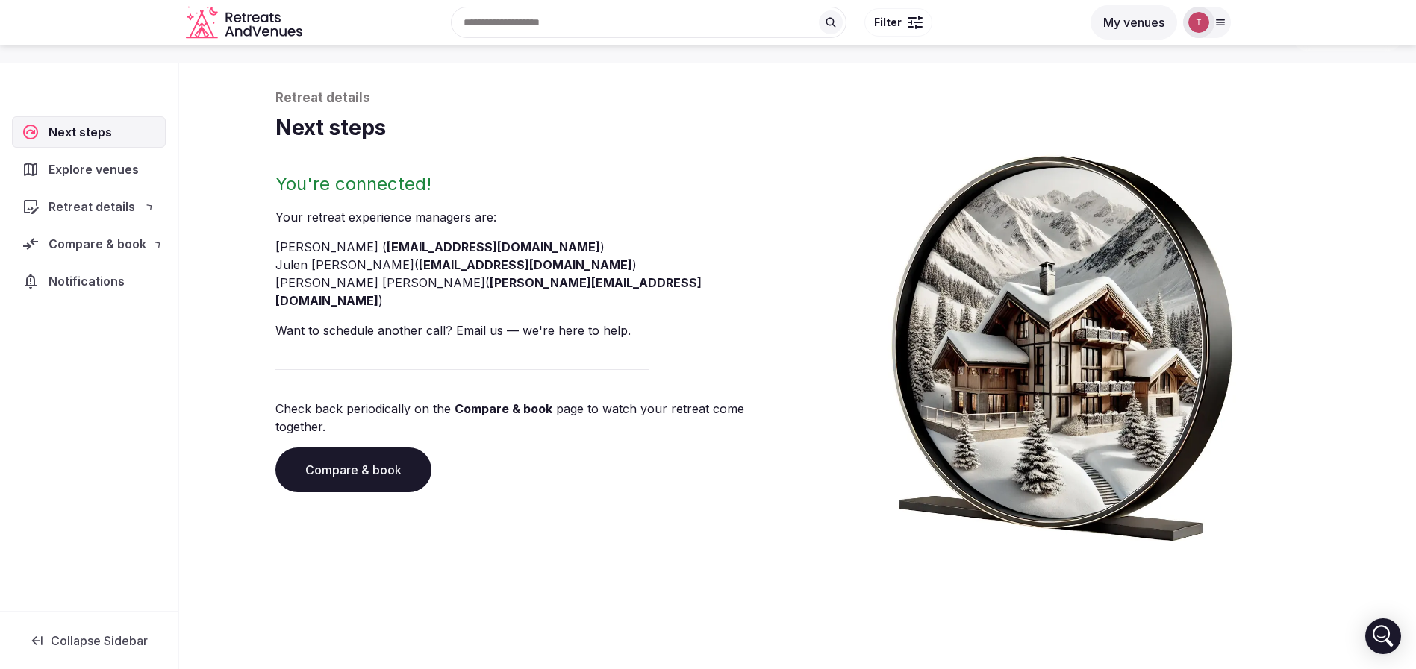
scroll to position [51, 0]
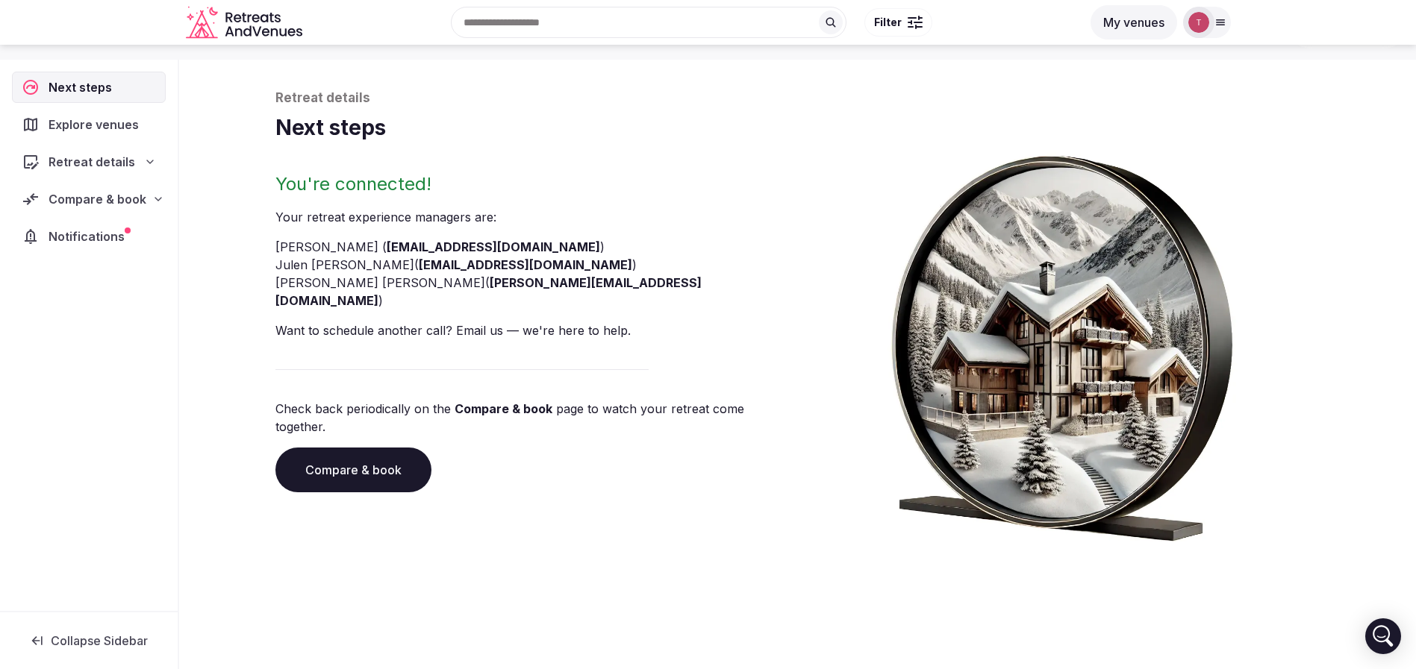
click at [349, 448] on link "Compare & book" at bounding box center [353, 470] width 156 height 45
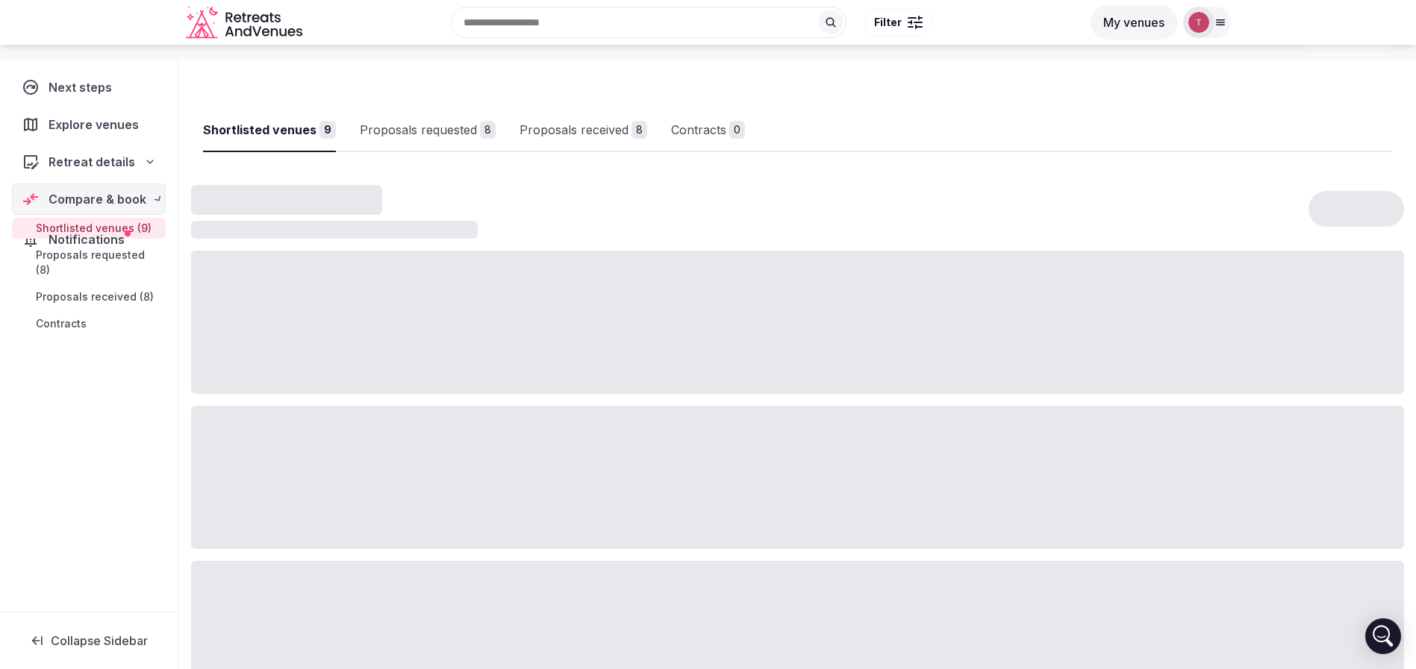
click at [349, 444] on div at bounding box center [797, 477] width 1213 height 143
click at [605, 135] on div "Proposals received" at bounding box center [597, 130] width 109 height 18
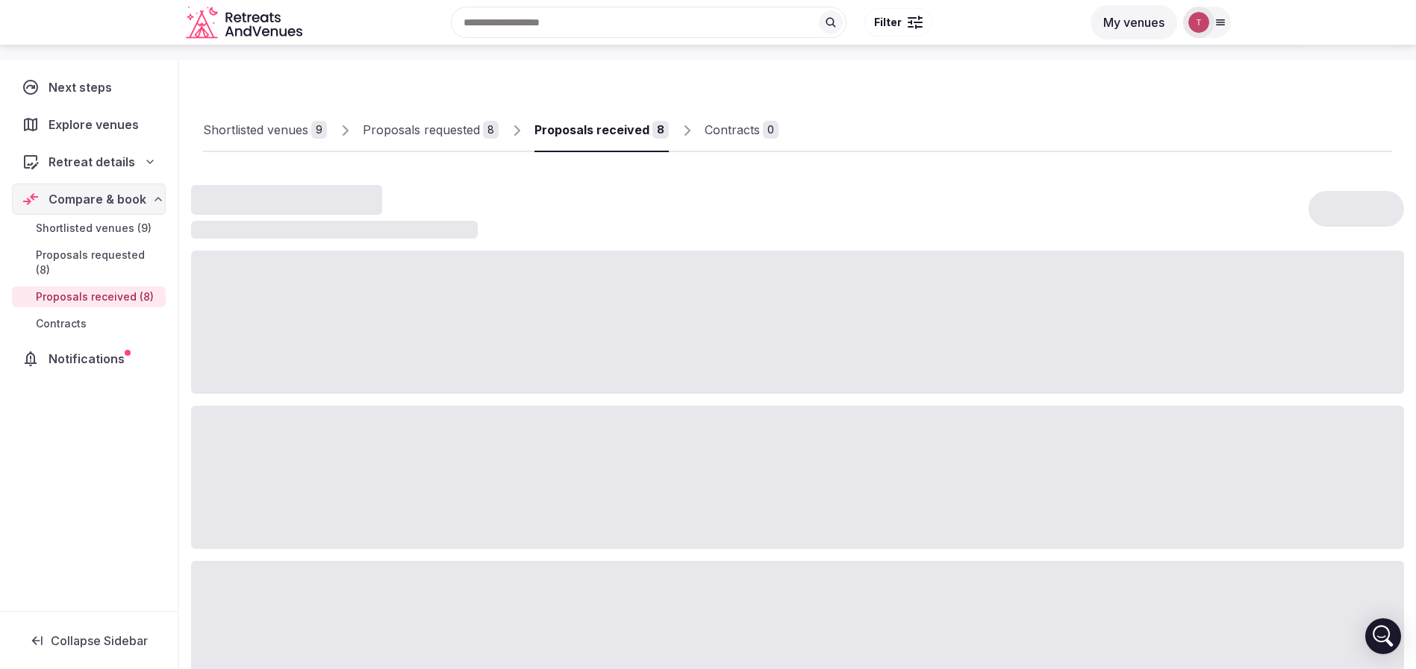
click at [605, 135] on div "Proposals received" at bounding box center [591, 130] width 115 height 18
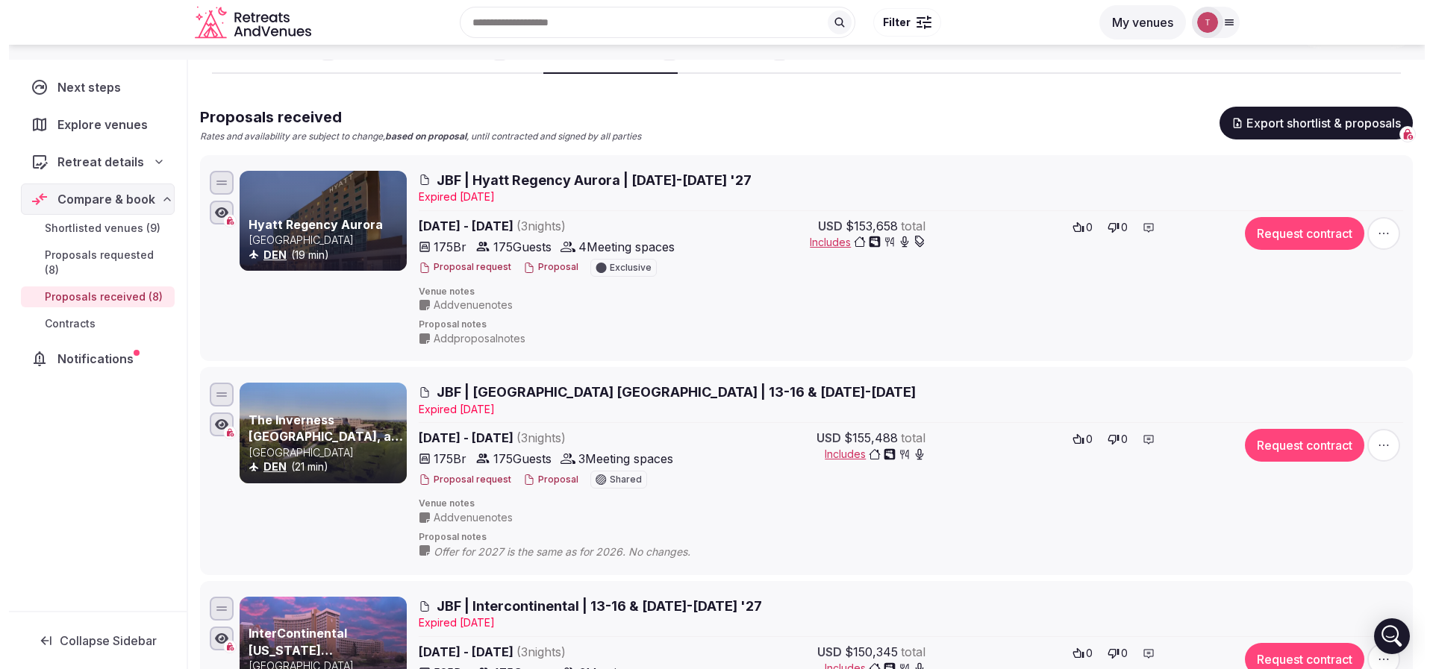
scroll to position [163, 0]
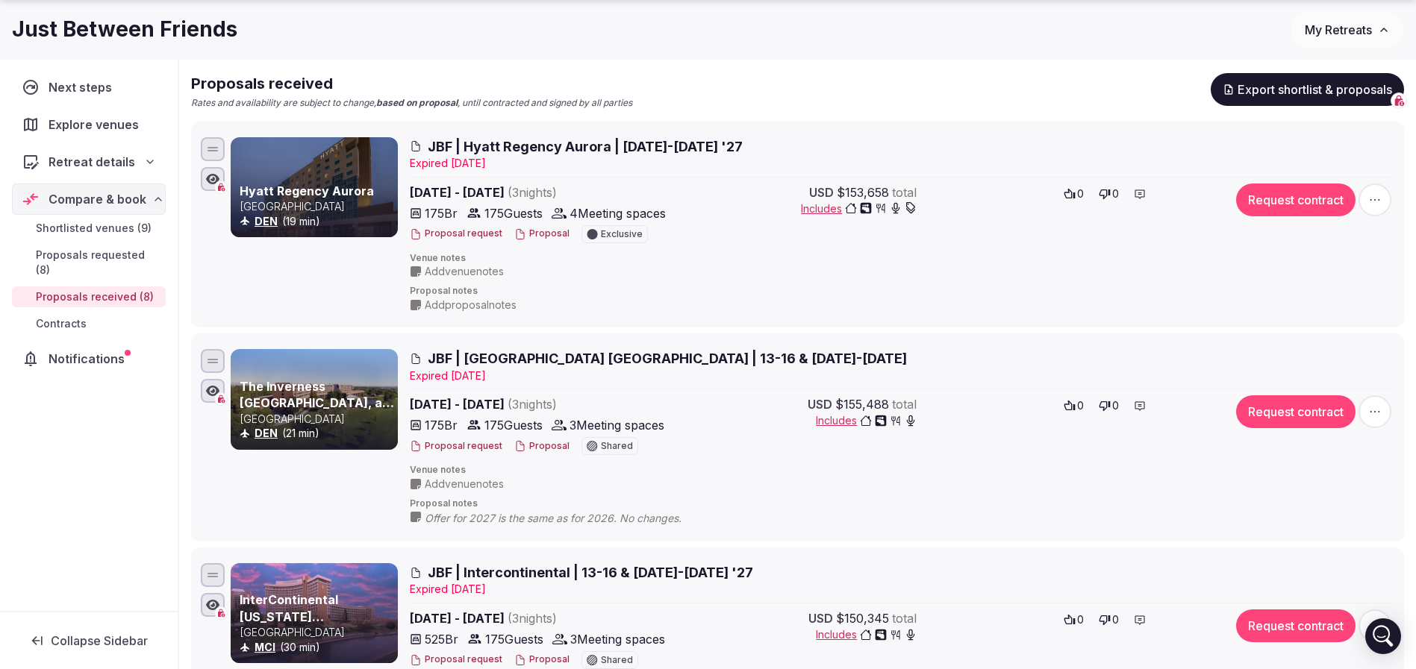
click at [537, 448] on button "Proposal" at bounding box center [541, 446] width 55 height 13
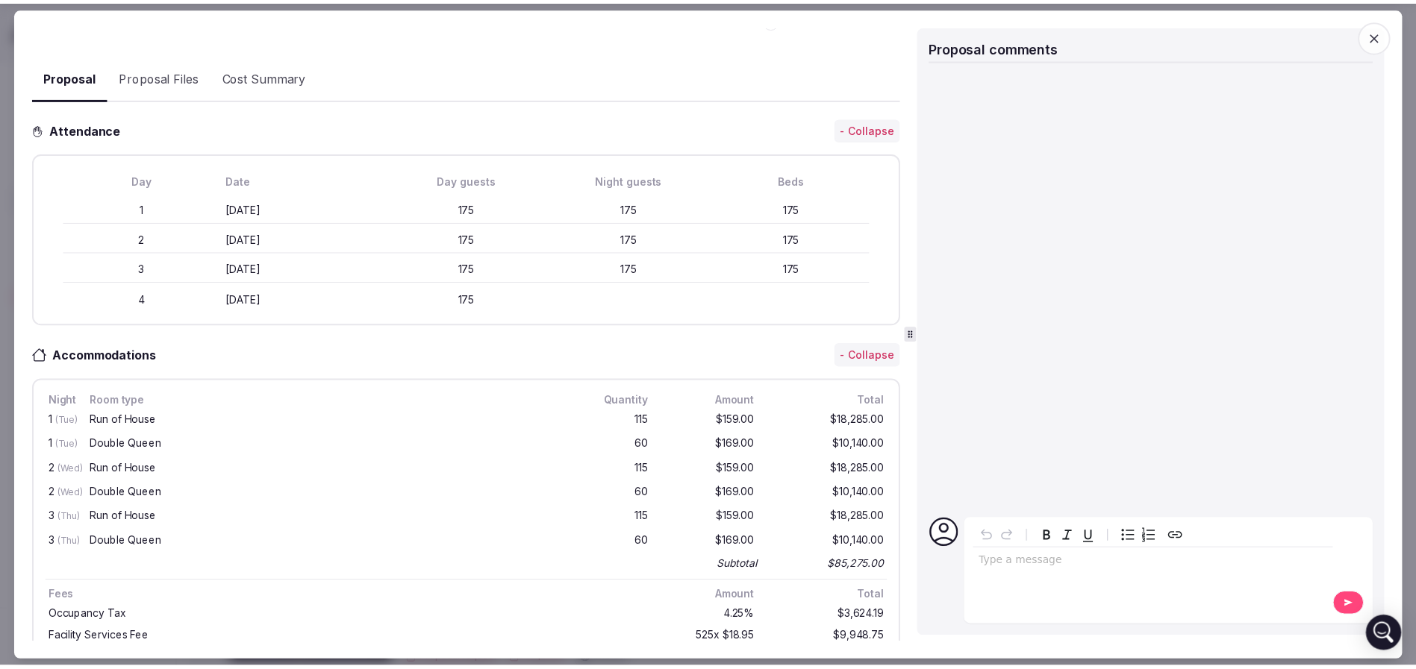
scroll to position [336, 0]
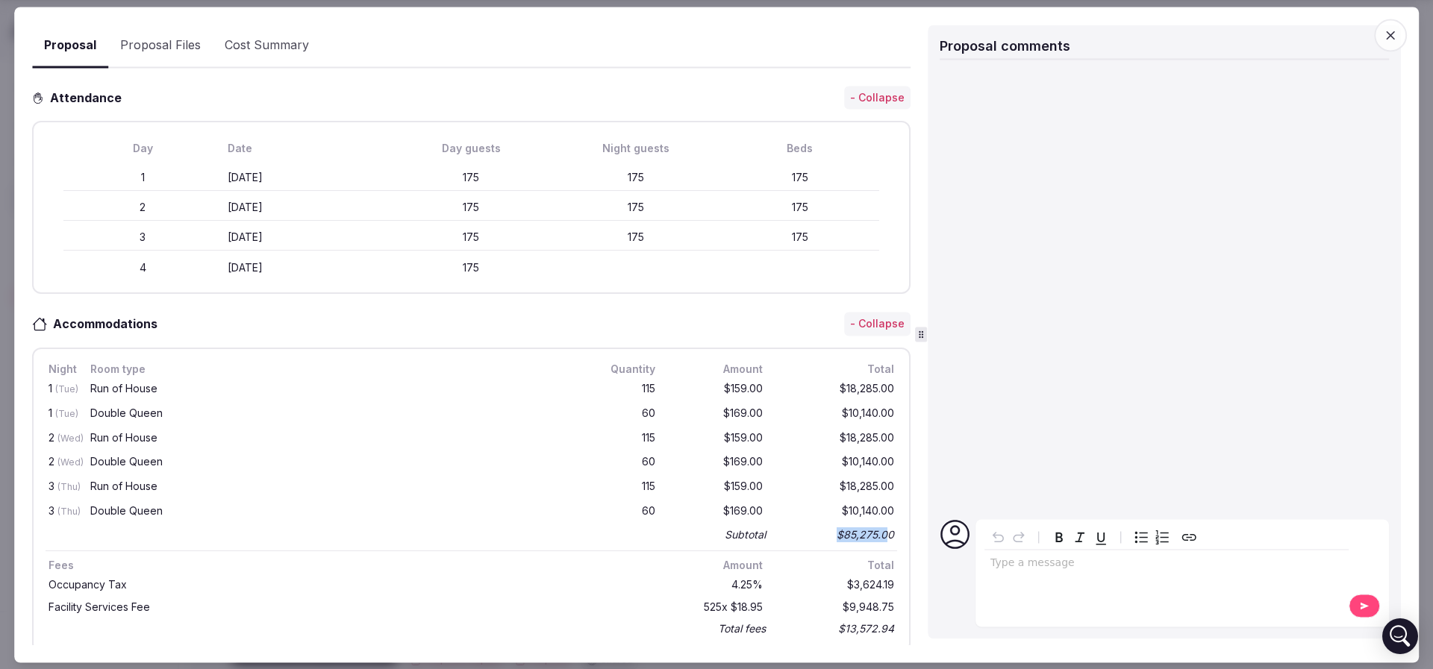
drag, startPoint x: 819, startPoint y: 522, endPoint x: 871, endPoint y: 522, distance: 51.5
click at [871, 525] on div "$85,275.00" at bounding box center [837, 535] width 119 height 21
drag, startPoint x: 825, startPoint y: 529, endPoint x: 855, endPoint y: 528, distance: 29.1
click at [855, 528] on div "$85,275.00" at bounding box center [837, 535] width 119 height 21
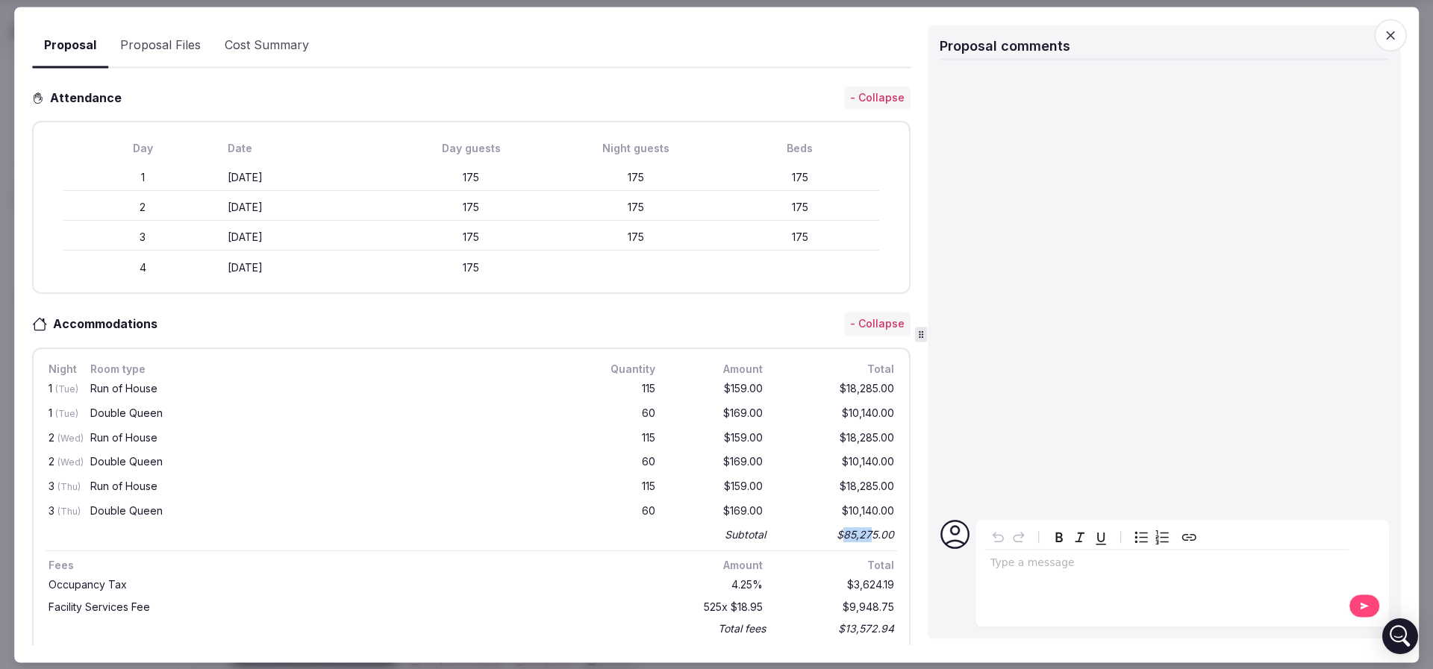
click at [855, 528] on div "$85,275.00" at bounding box center [837, 535] width 119 height 21
drag, startPoint x: 787, startPoint y: 529, endPoint x: 861, endPoint y: 529, distance: 74.6
click at [861, 529] on div "$85,275.00" at bounding box center [837, 535] width 119 height 21
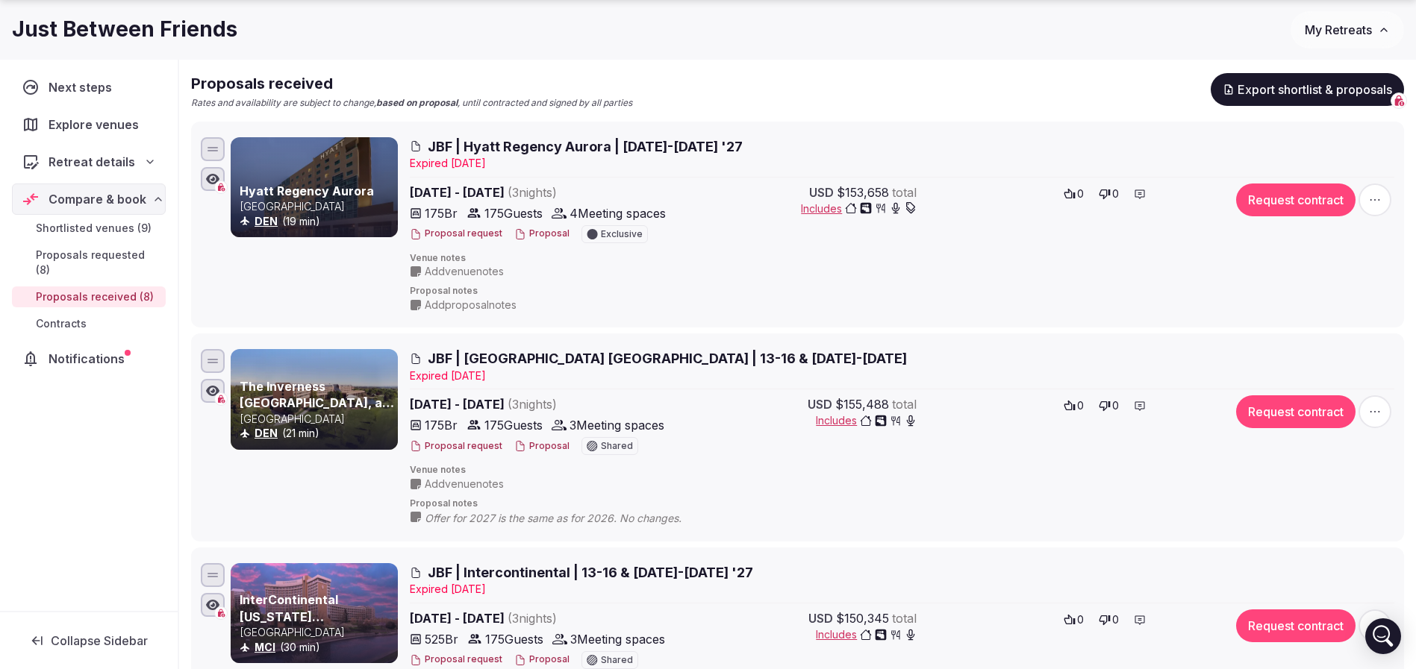
click at [543, 229] on button "Proposal" at bounding box center [541, 234] width 55 height 13
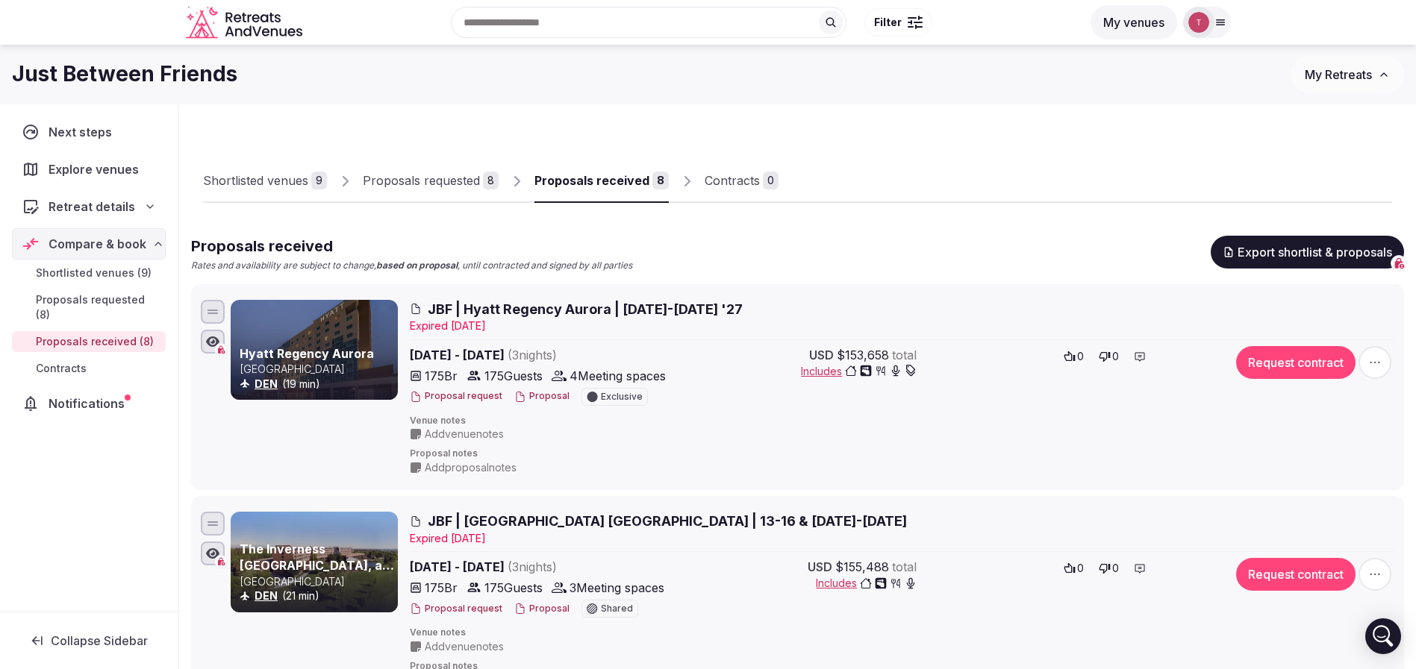
click at [819, 151] on div "Shortlisted venues 9 Proposals requested 8 Proposals received 8 Contracts 0" at bounding box center [797, 168] width 1189 height 69
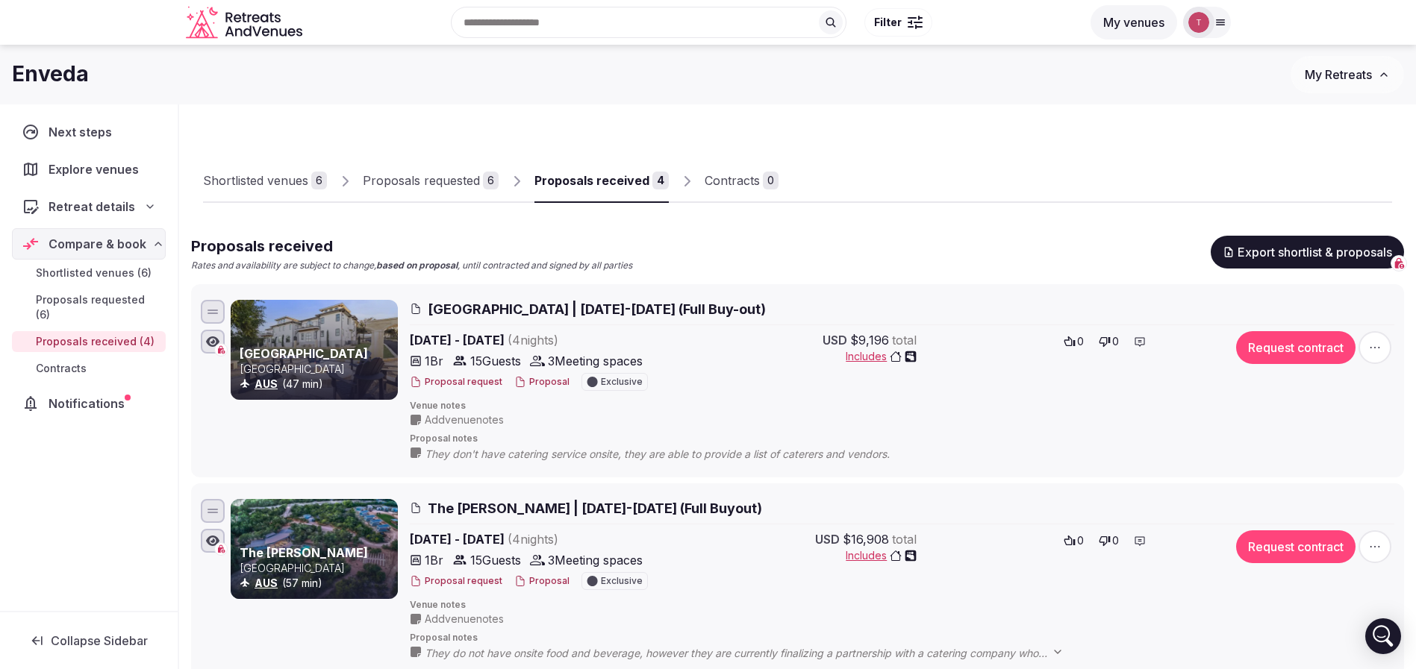
click at [443, 190] on link "Proposals requested 6" at bounding box center [431, 181] width 136 height 43
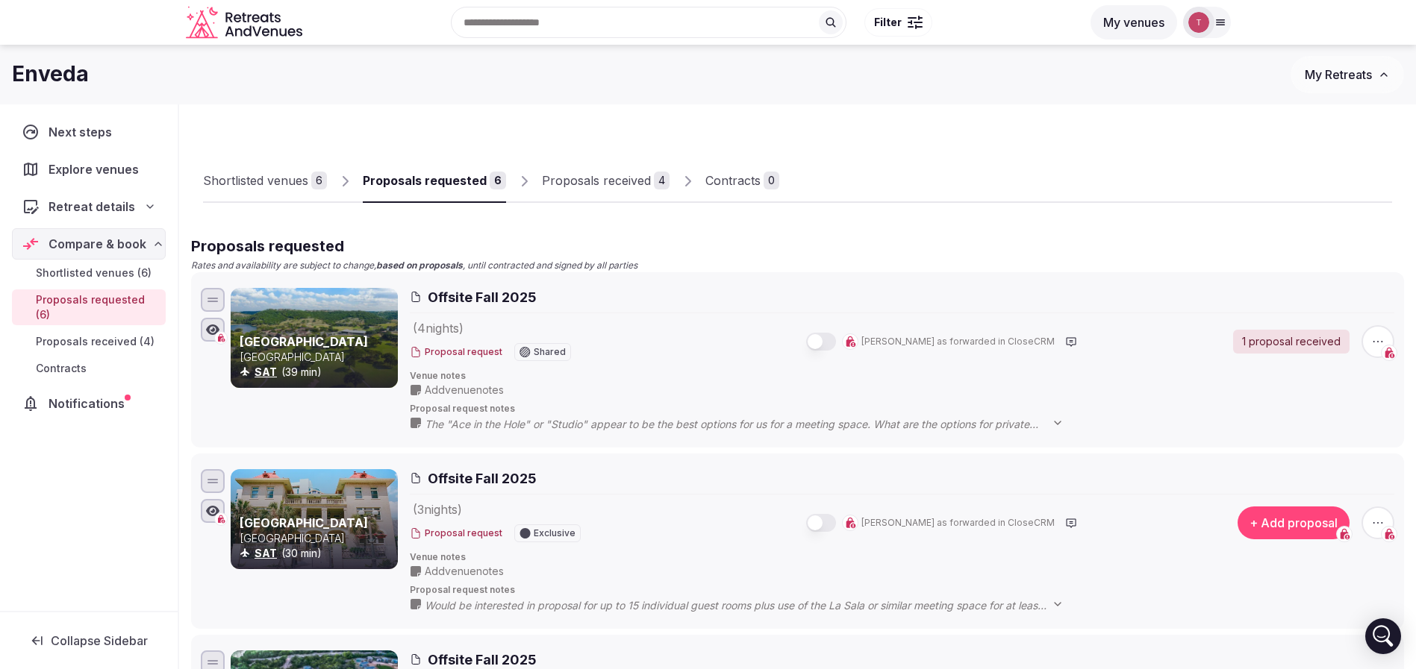
click at [596, 186] on div "Proposals received" at bounding box center [596, 181] width 109 height 18
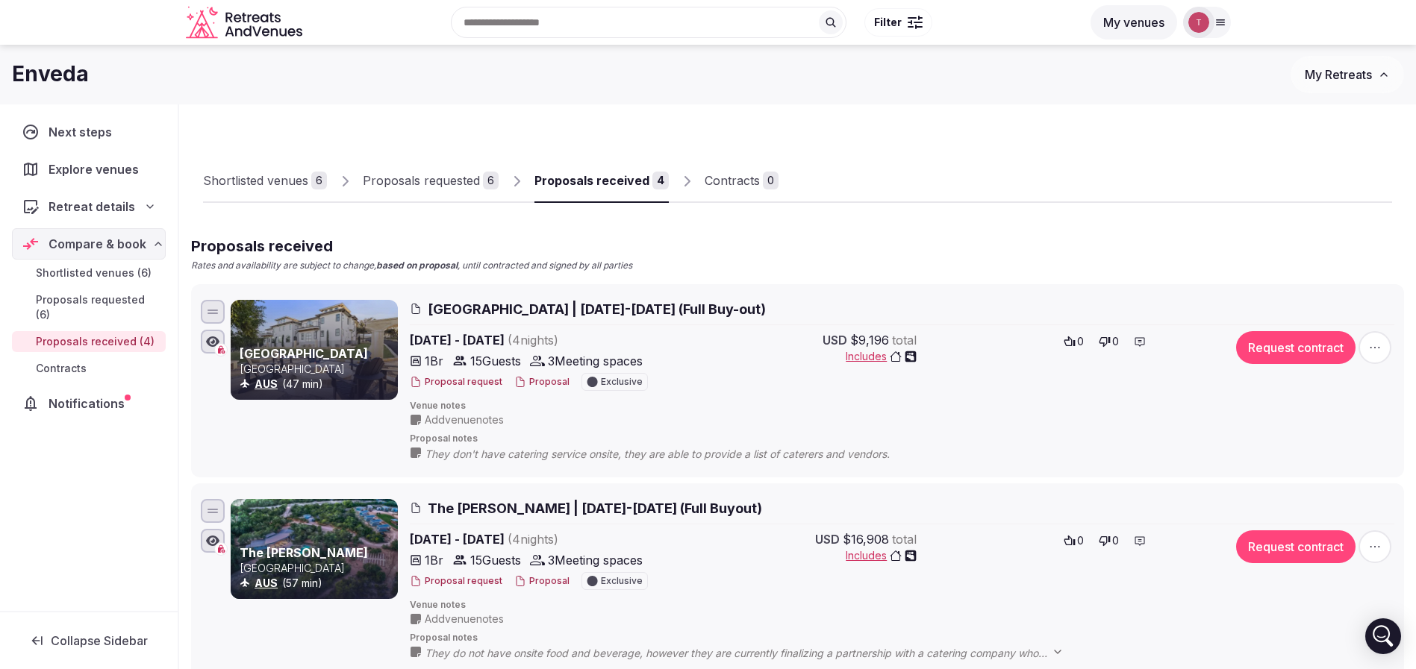
click at [273, 176] on div "Shortlisted venues" at bounding box center [255, 181] width 105 height 18
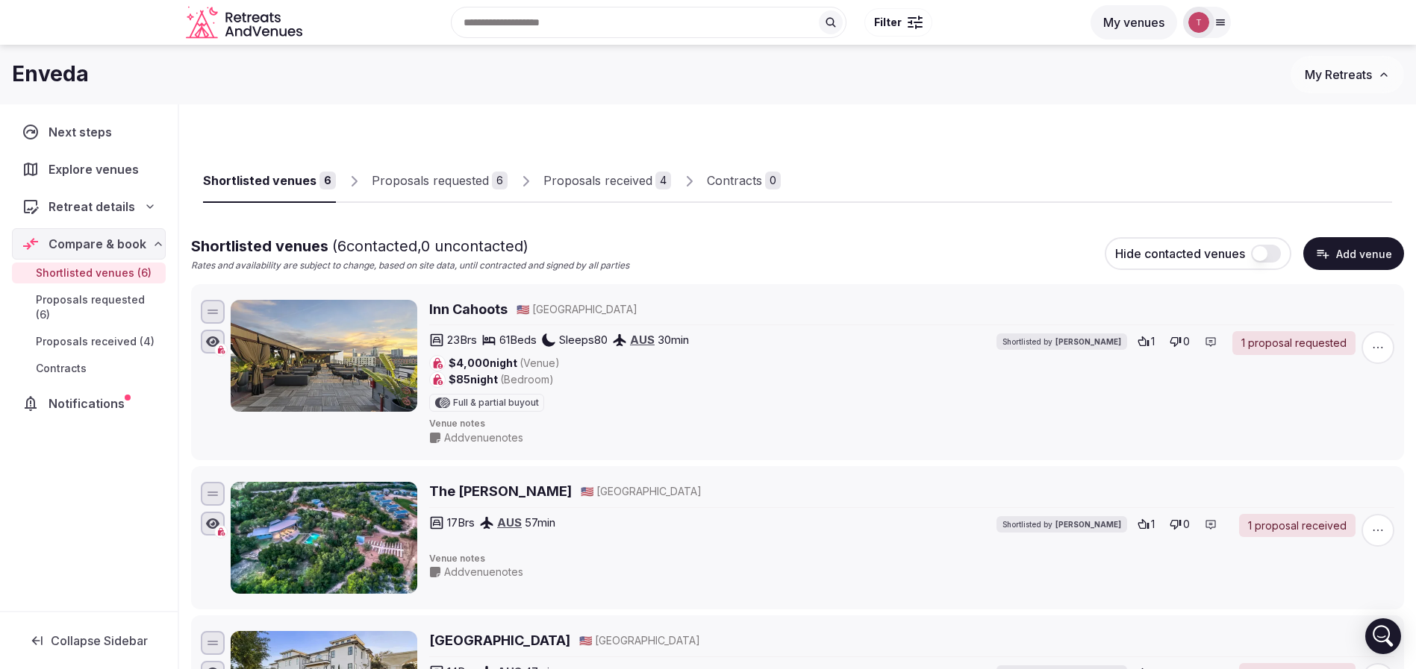
click at [630, 182] on div "Proposals received" at bounding box center [597, 181] width 109 height 18
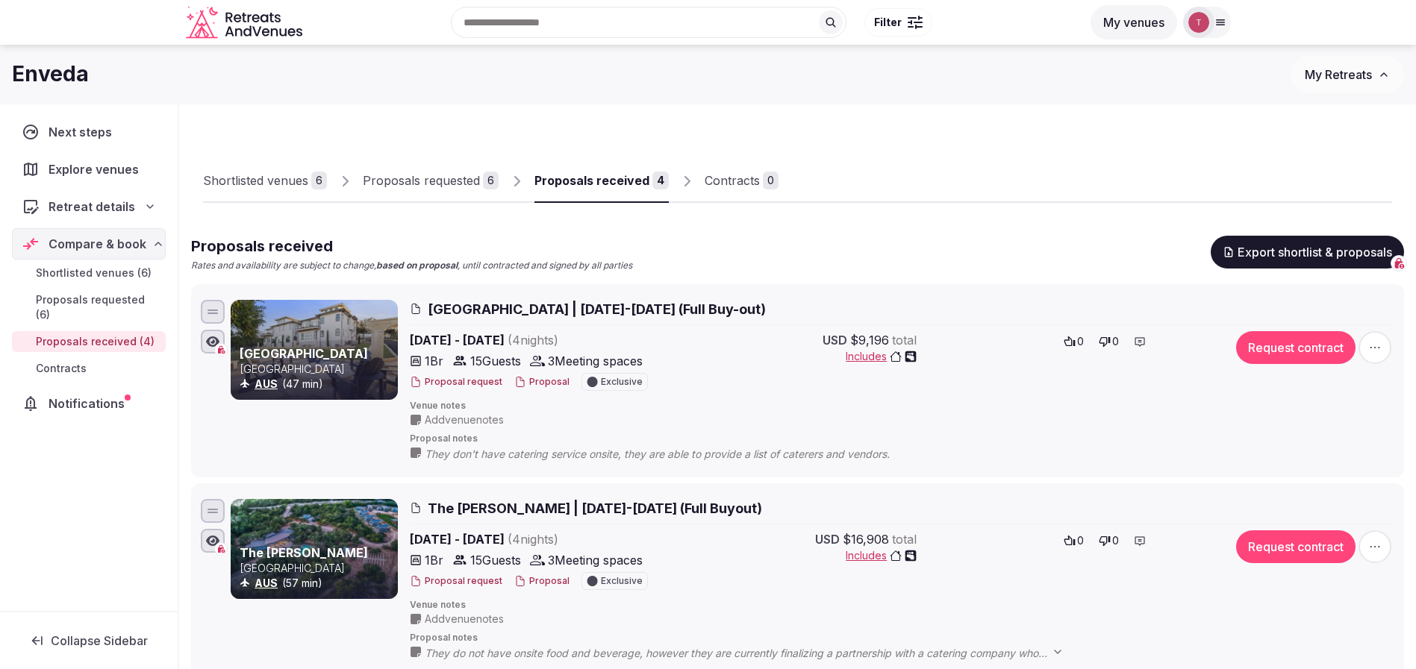
click at [541, 381] on button "Proposal" at bounding box center [541, 382] width 55 height 13
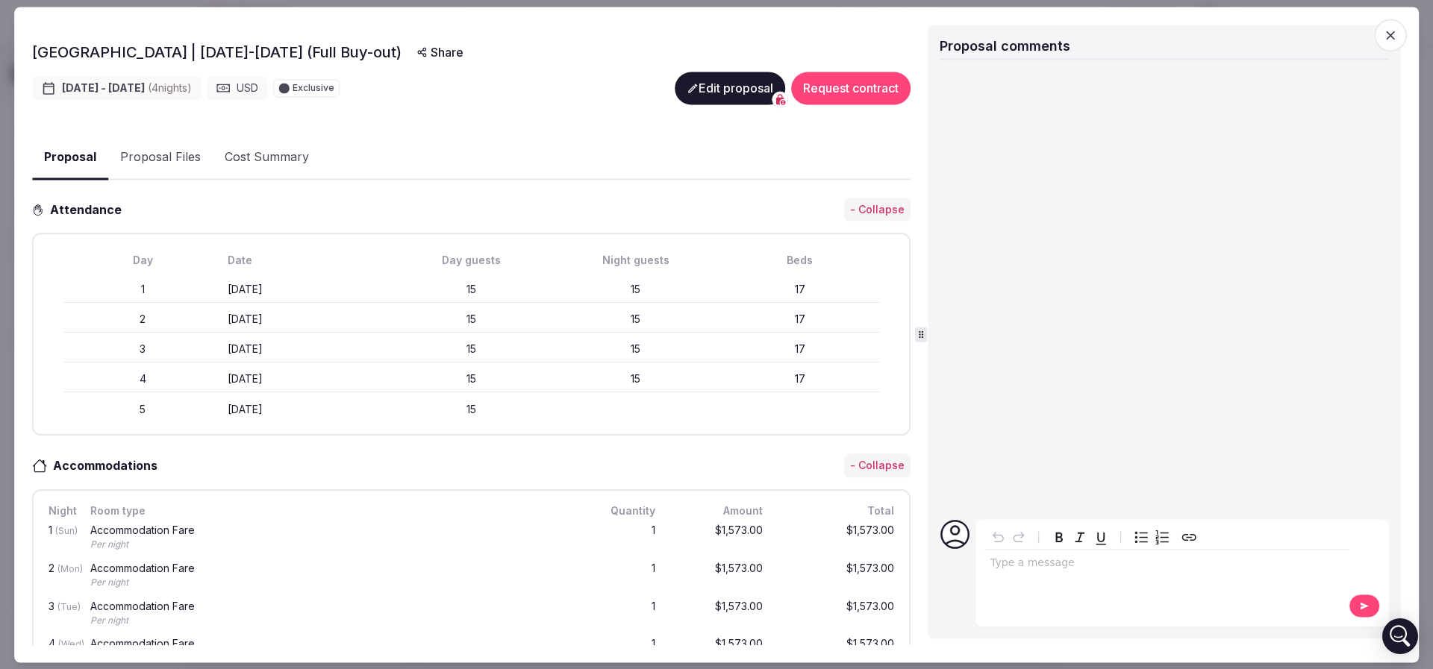
scroll to position [448, 0]
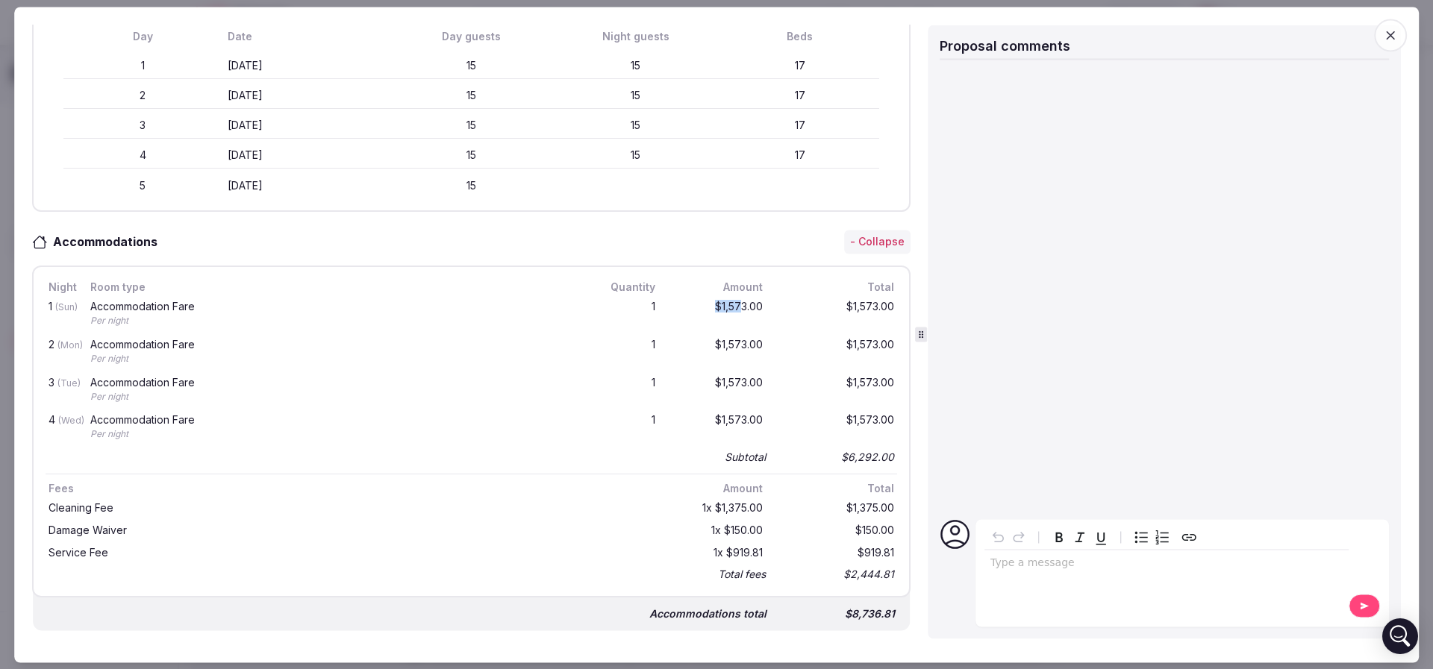
drag, startPoint x: 684, startPoint y: 310, endPoint x: 722, endPoint y: 308, distance: 38.1
click at [722, 308] on div "$1,573.00" at bounding box center [718, 315] width 96 height 32
drag, startPoint x: 607, startPoint y: 307, endPoint x: 690, endPoint y: 307, distance: 82.8
click at [690, 307] on div "1 (Sun) Accommodation Fare Per night 1 $1,573.00 $1,573.00" at bounding box center [472, 315] width 852 height 38
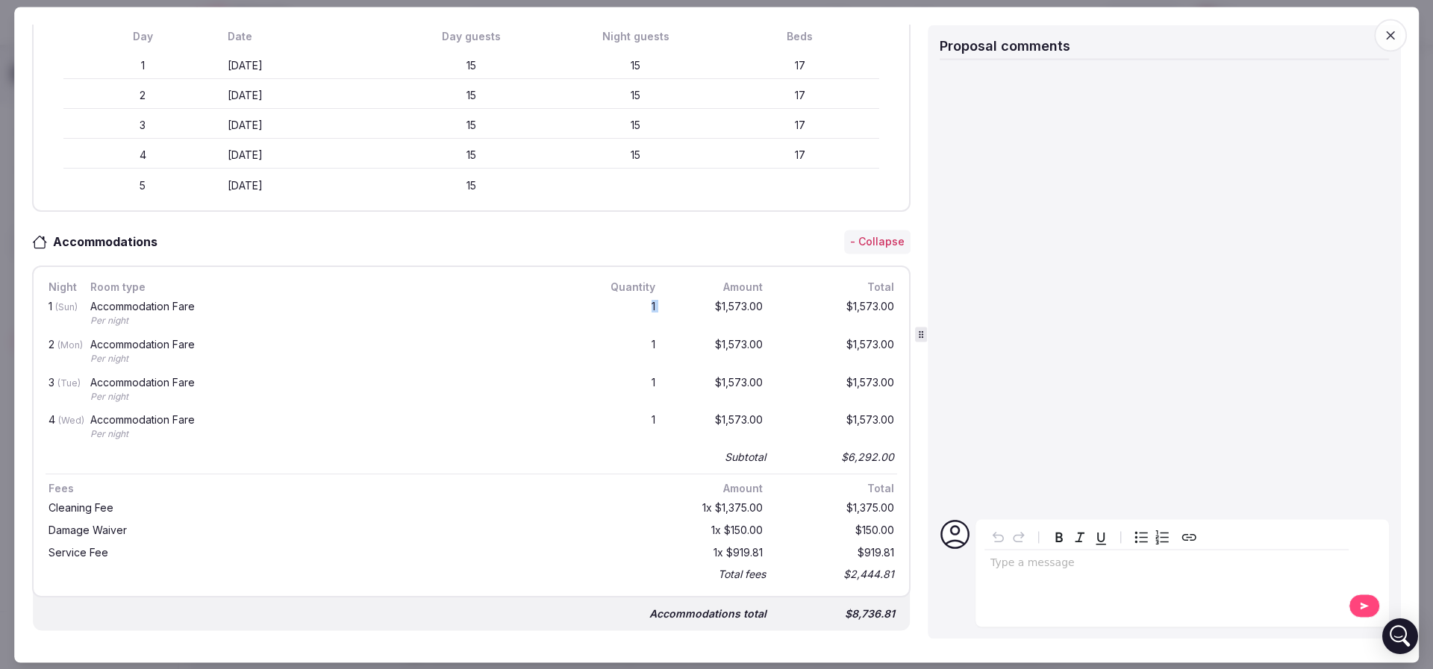
click at [690, 307] on div "$1,573.00" at bounding box center [718, 315] width 96 height 32
click at [226, 306] on div "Accommodation Fare" at bounding box center [330, 307] width 481 height 10
drag, startPoint x: 87, startPoint y: 304, endPoint x: 231, endPoint y: 307, distance: 144.8
click at [231, 307] on div "1 (Sun) Accommodation Fare Per night 1 $1,573.00 $1,573.00" at bounding box center [472, 315] width 852 height 38
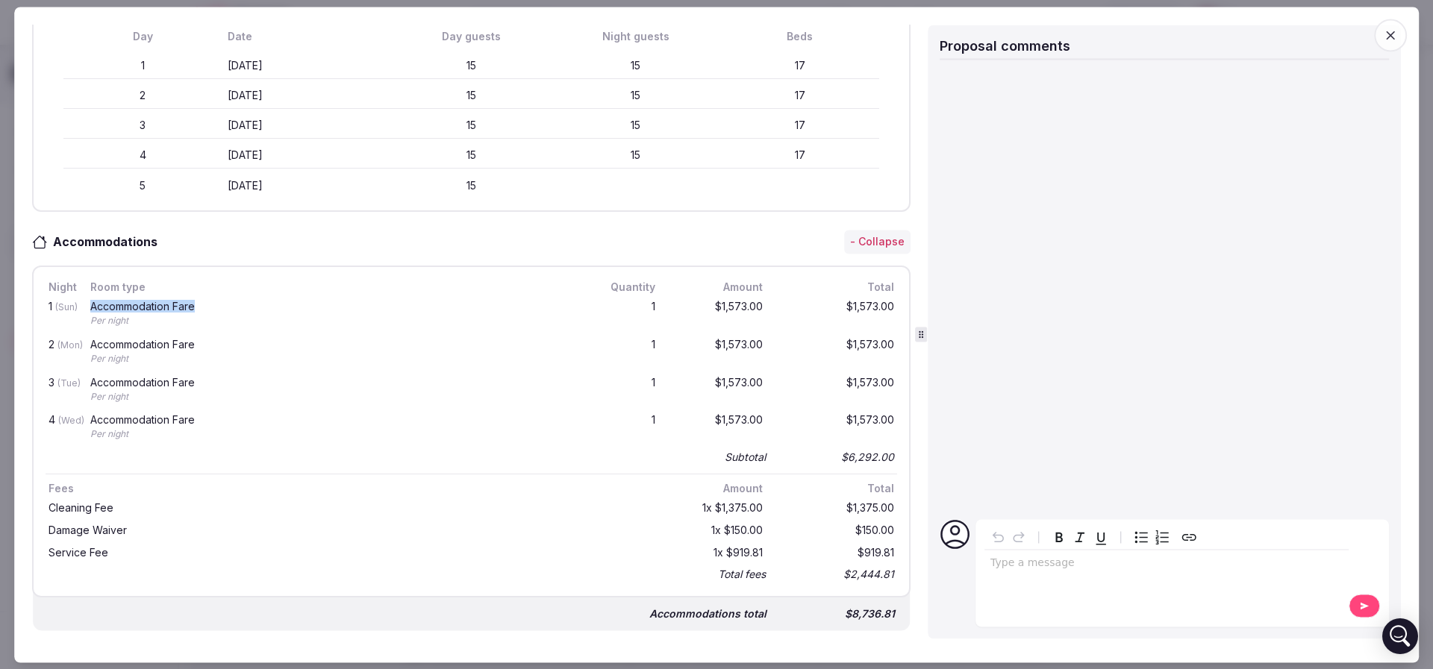
click at [231, 307] on div "Accommodation Fare" at bounding box center [330, 307] width 481 height 10
click at [691, 304] on div "1 (Sun) Accommodation Fare Per night 1 $1,573.00 $1,573.00" at bounding box center [472, 315] width 852 height 38
click at [691, 304] on div "$1,573.00" at bounding box center [718, 315] width 96 height 32
drag, startPoint x: 605, startPoint y: 300, endPoint x: 650, endPoint y: 297, distance: 44.9
click at [650, 297] on div "1 (Sun) Accommodation Fare Per night 1 $1,573.00 $1,573.00" at bounding box center [472, 315] width 852 height 38
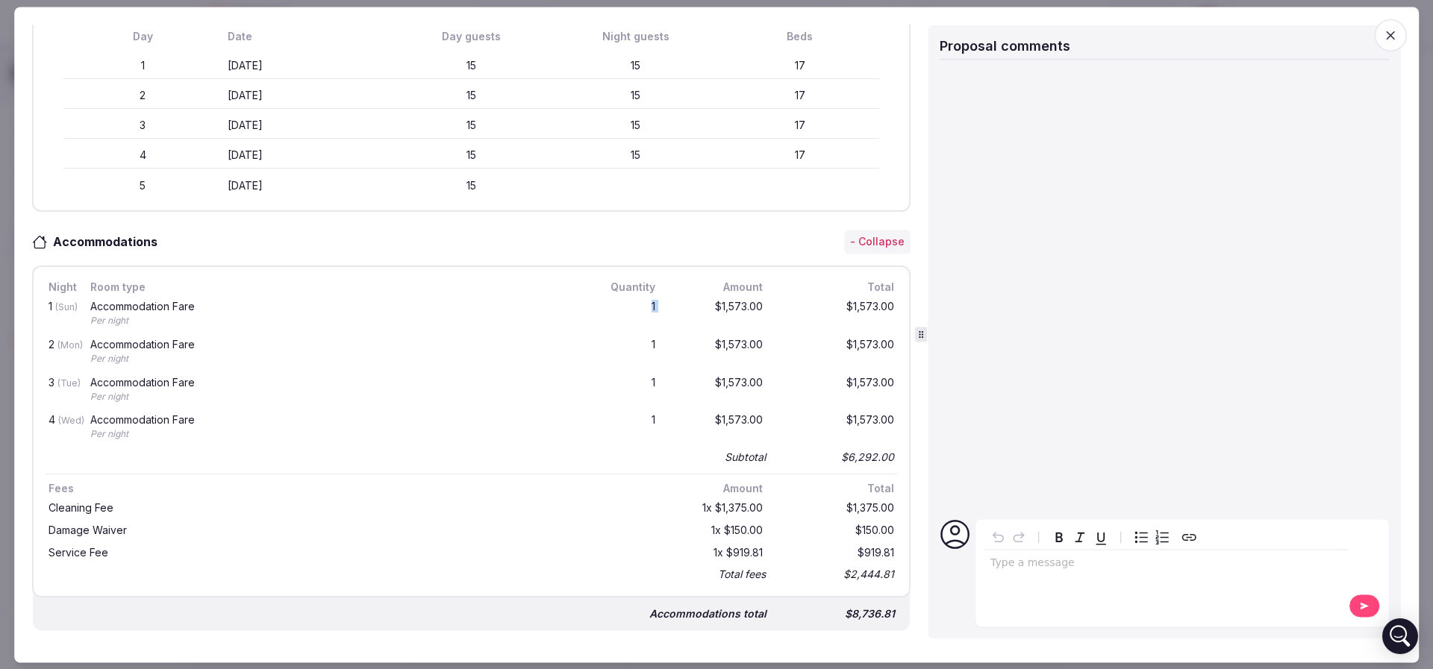
click at [650, 297] on div "1 (Sun) Accommodation Fare Per night 1 $1,573.00 $1,573.00" at bounding box center [472, 315] width 852 height 38
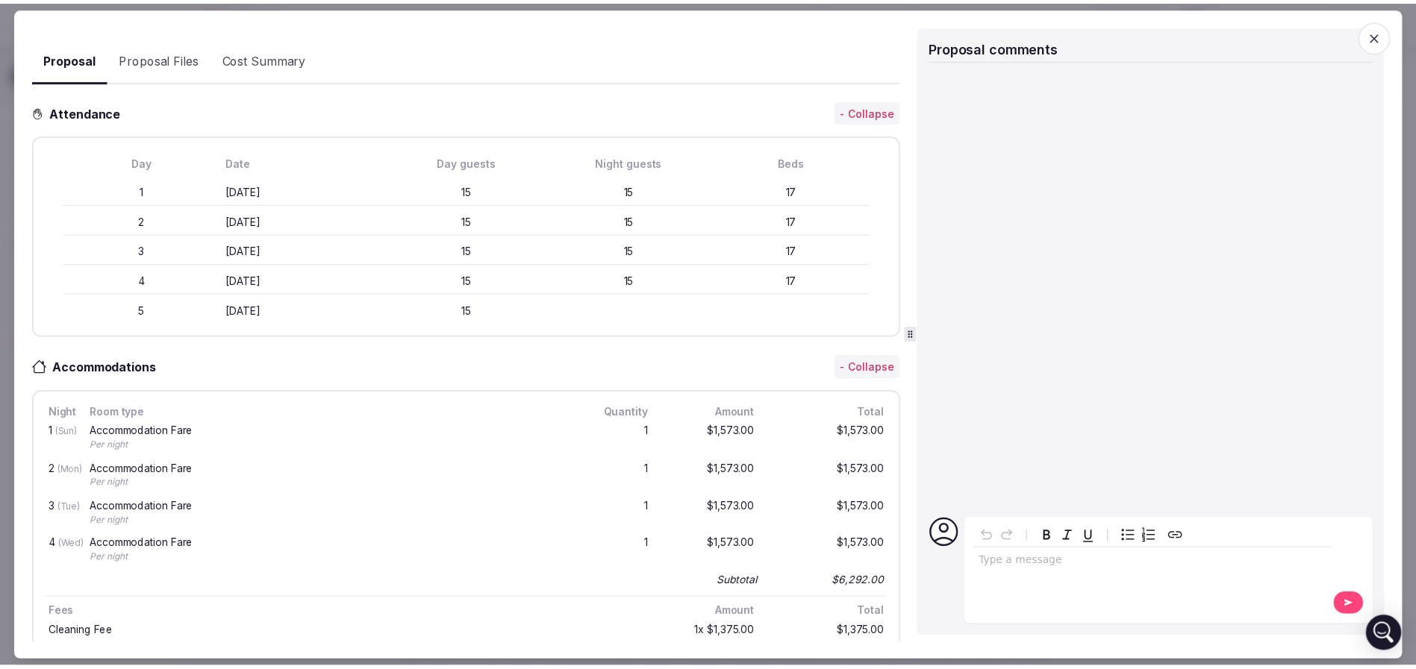
scroll to position [224, 0]
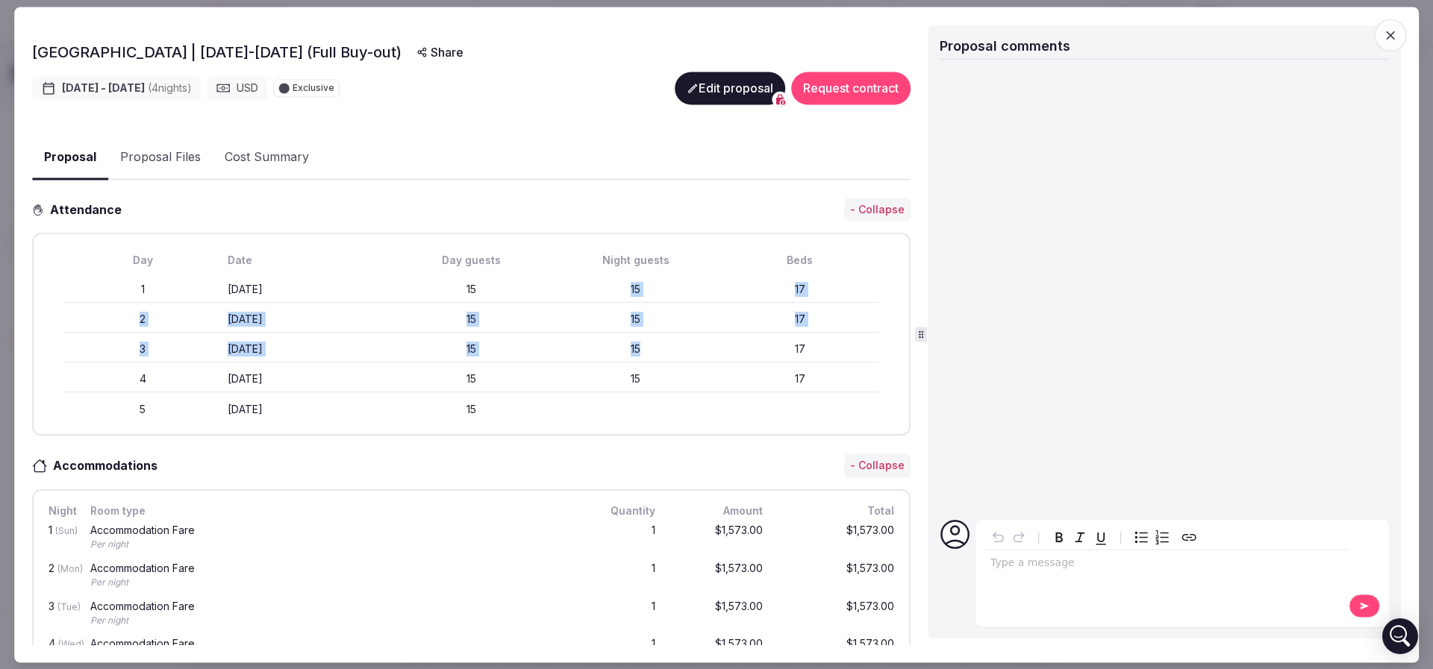
drag, startPoint x: 604, startPoint y: 287, endPoint x: 690, endPoint y: 358, distance: 111.3
click at [690, 358] on div "Day Date Day guests Night guests Beds 1 [DATE] 15 17 2 [DATE] 15 17 3 [DATE] 15…" at bounding box center [472, 335] width 852 height 176
click at [690, 358] on div "3 [DATE] 15 17" at bounding box center [471, 350] width 816 height 27
drag, startPoint x: 431, startPoint y: 283, endPoint x: 554, endPoint y: 308, distance: 125.7
click at [554, 308] on div "Day Date Day guests Night guests Beds 1 [DATE] 15 17 2 [DATE] 15 17 3 [DATE] 15…" at bounding box center [472, 335] width 852 height 176
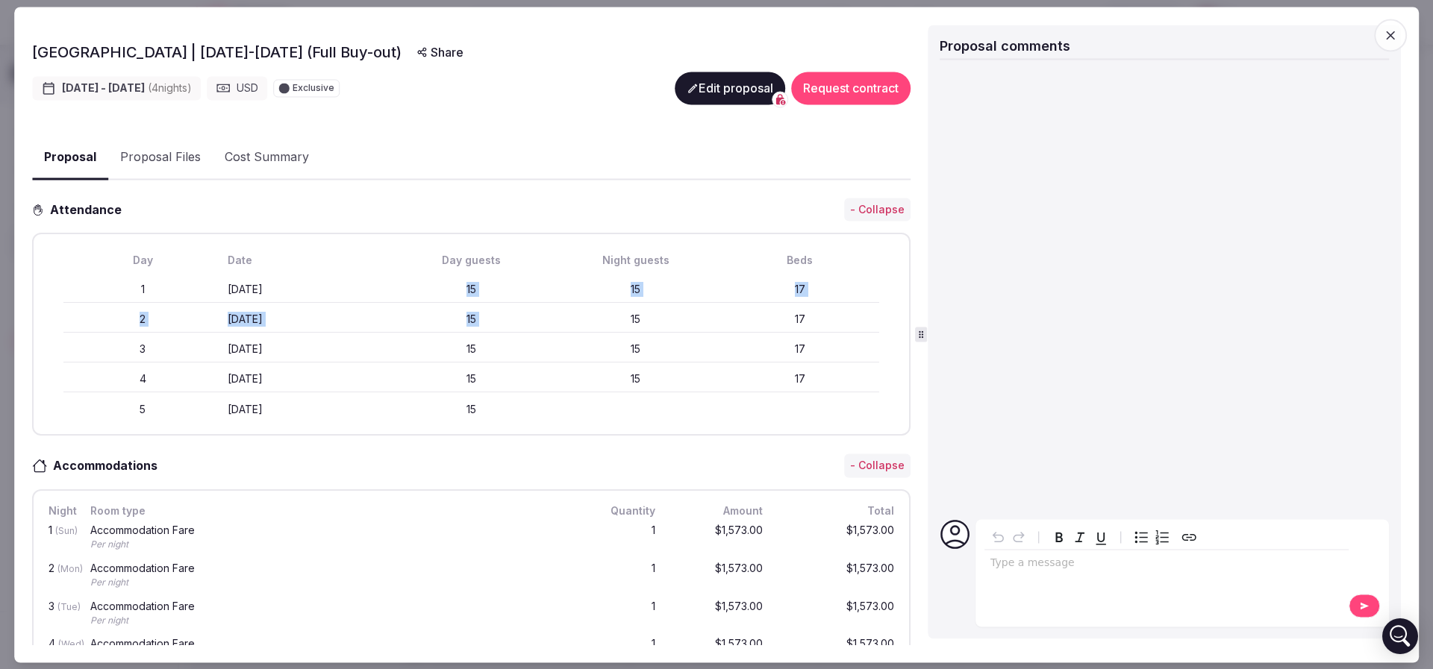
click at [557, 313] on div "15" at bounding box center [636, 320] width 158 height 15
click at [1400, 34] on span "button" at bounding box center [1390, 35] width 33 height 33
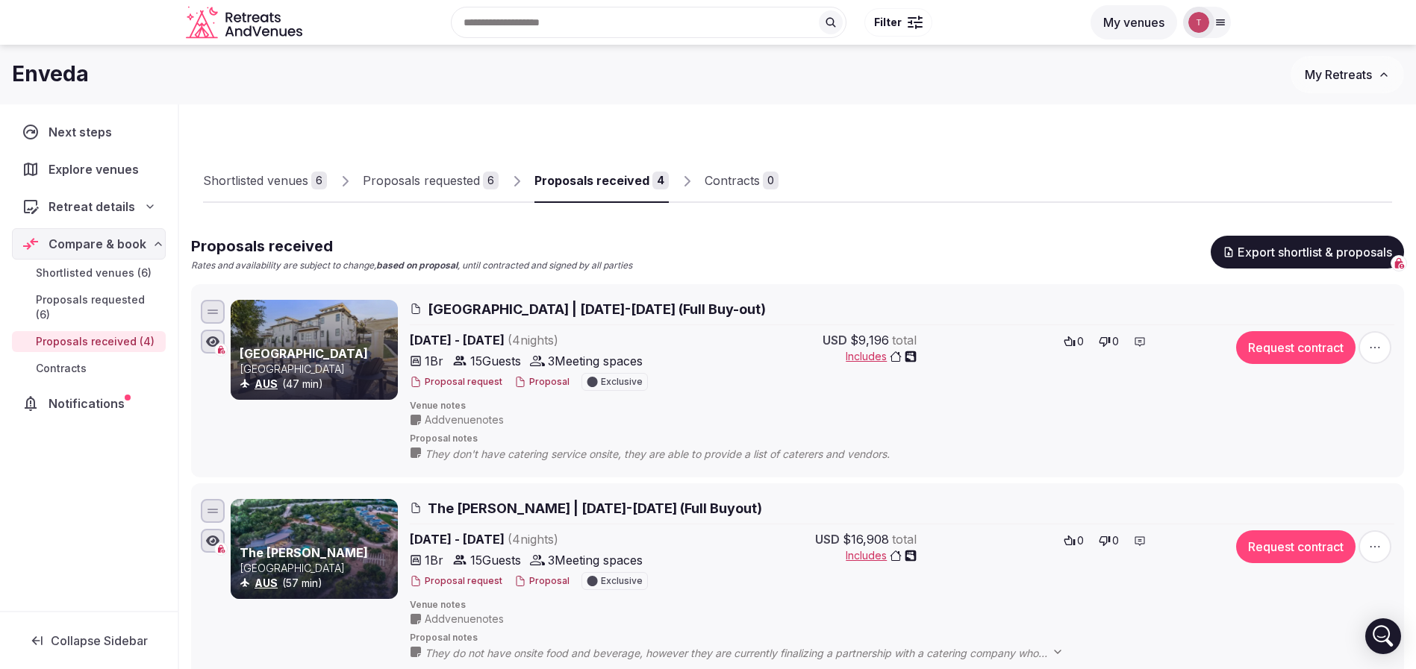
click at [981, 200] on div at bounding box center [1084, 190] width 613 height 25
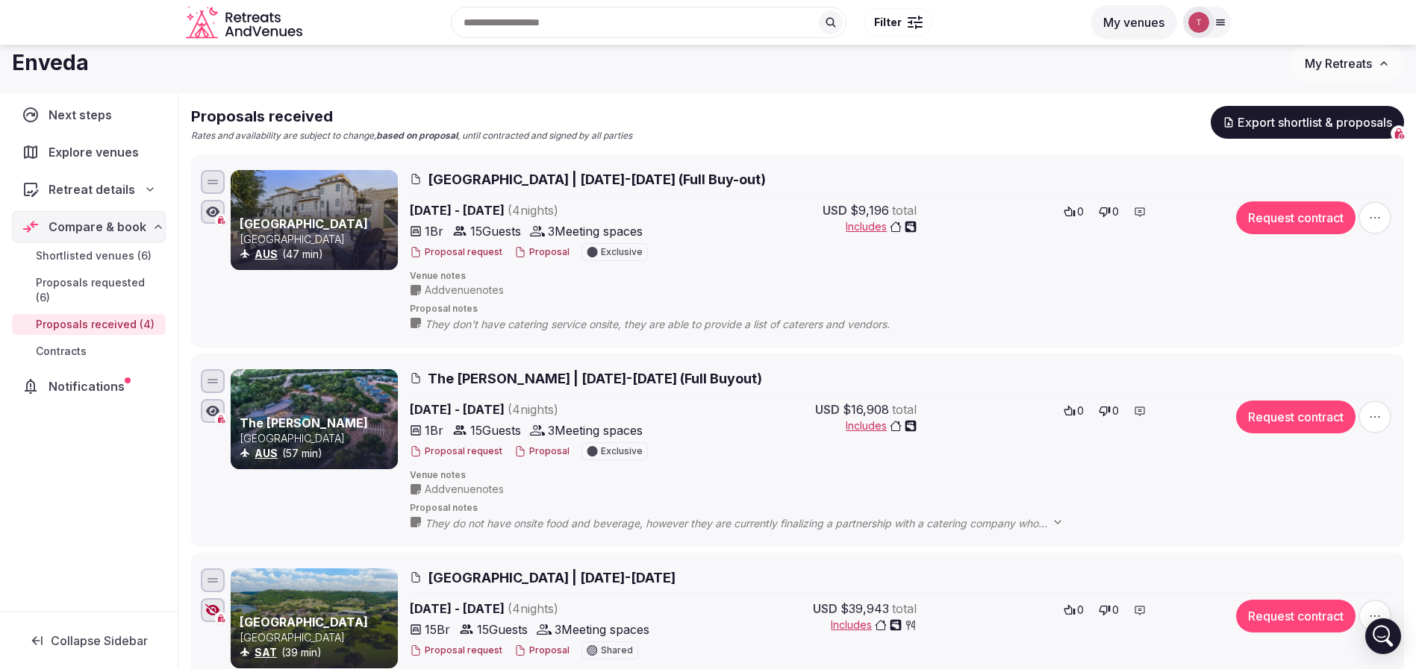
scroll to position [112, 0]
